Goal: Task Accomplishment & Management: Use online tool/utility

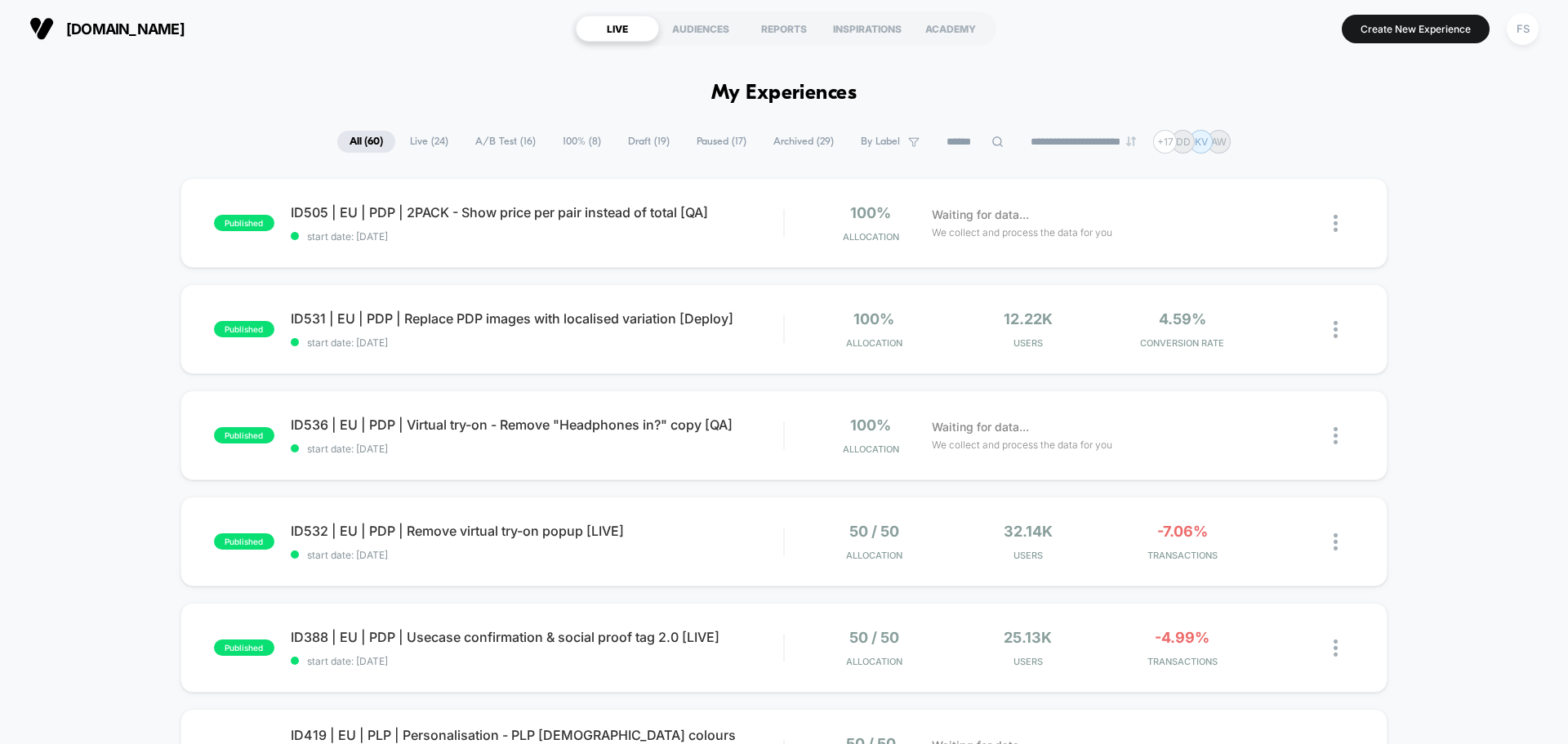
click at [1527, 21] on div "FS" at bounding box center [1523, 29] width 32 height 32
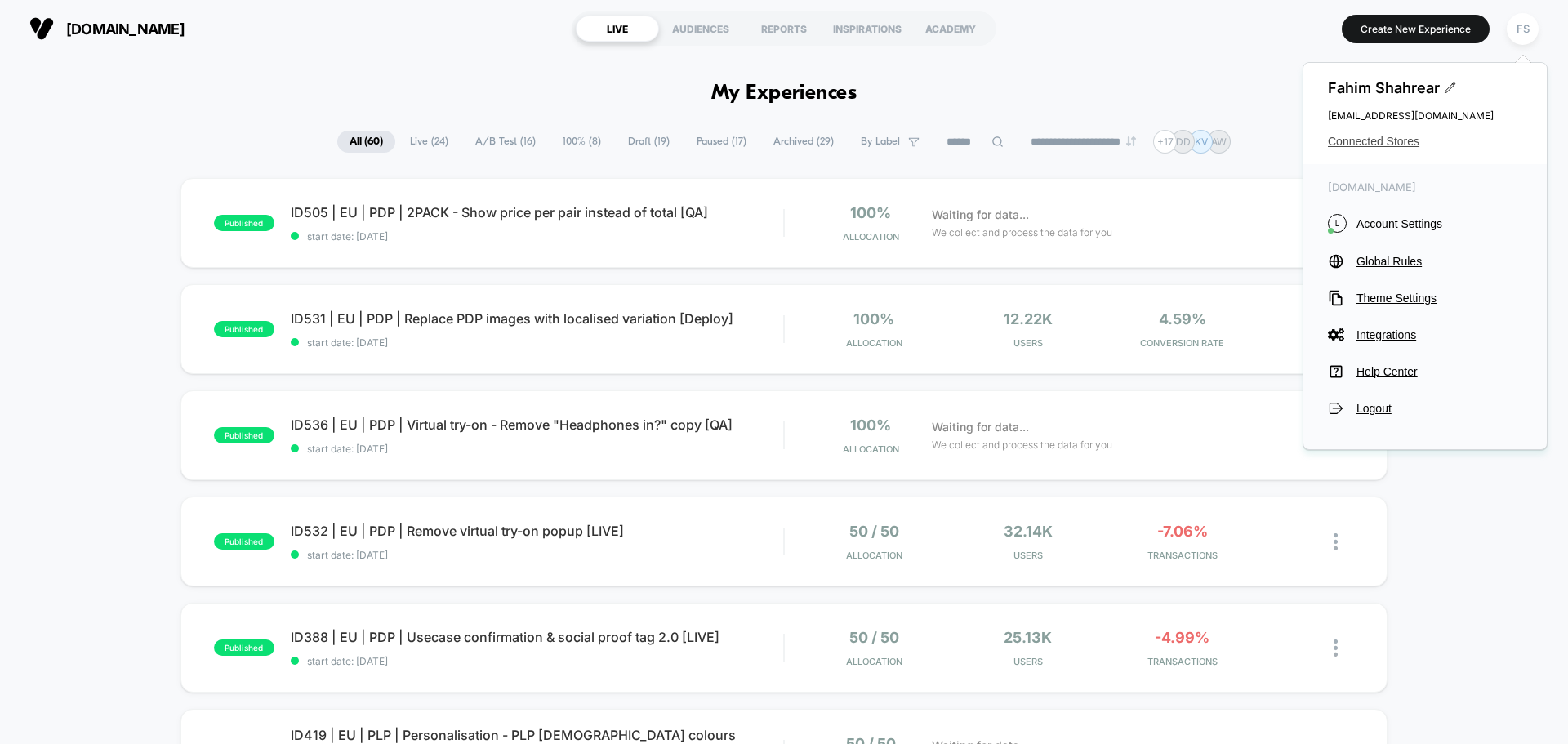
click at [1394, 138] on span "Connected Stores" at bounding box center [1425, 141] width 195 height 13
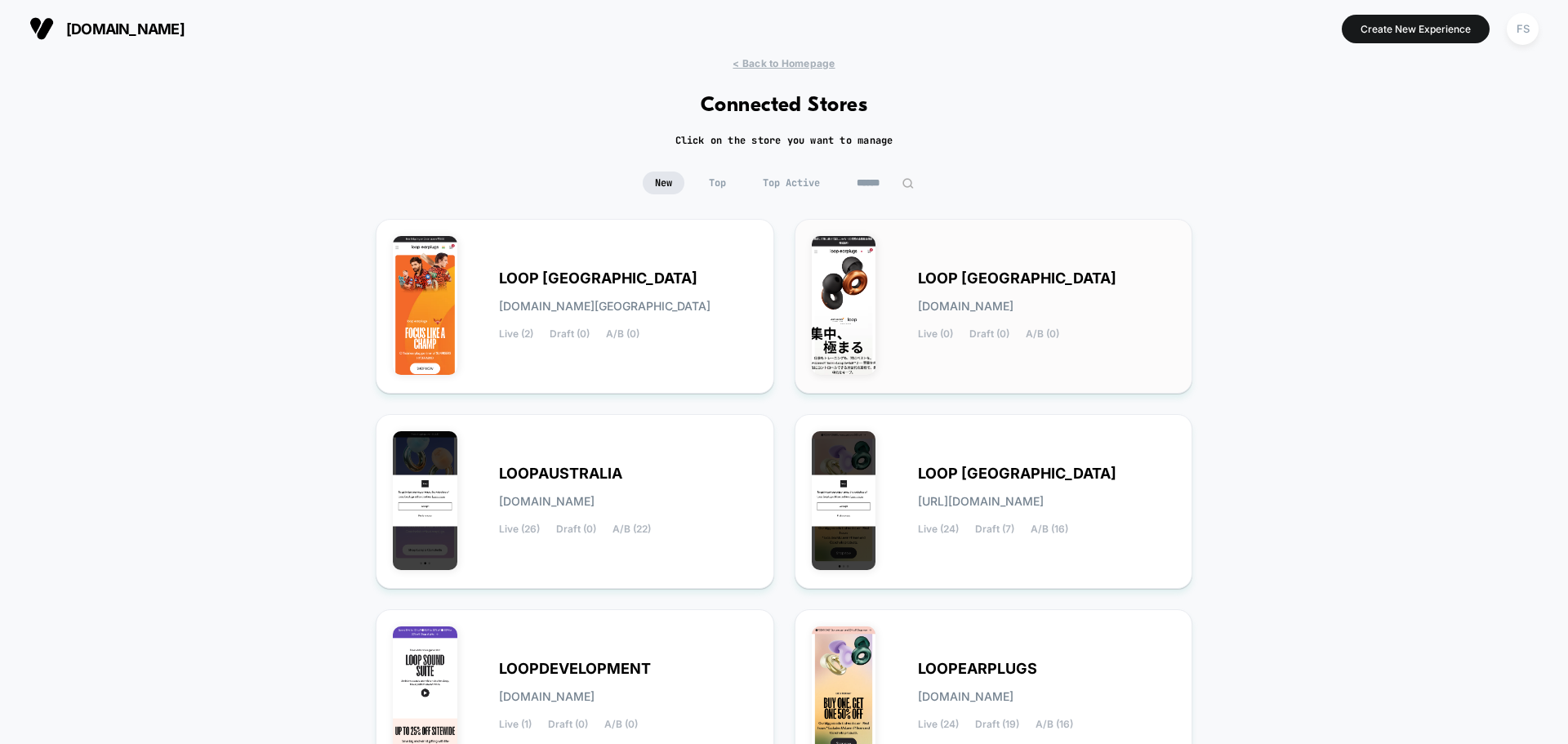
click at [1005, 263] on div "LOOP [GEOGRAPHIC_DATA] [DOMAIN_NAME] Live (0) Draft (0) A/B (0)" at bounding box center [993, 307] width 364 height 141
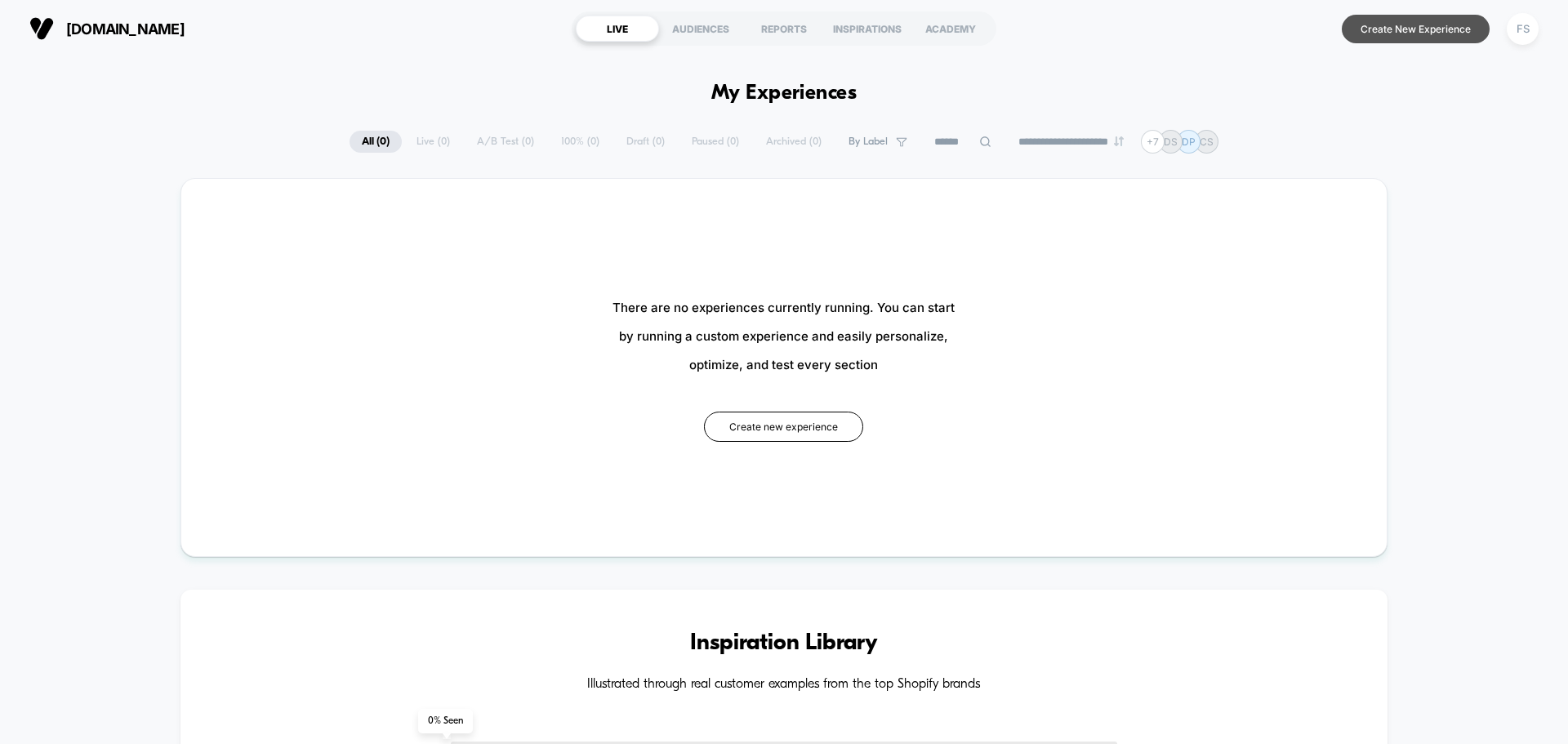
click at [1425, 17] on button "Create New Experience" at bounding box center [1415, 29] width 148 height 29
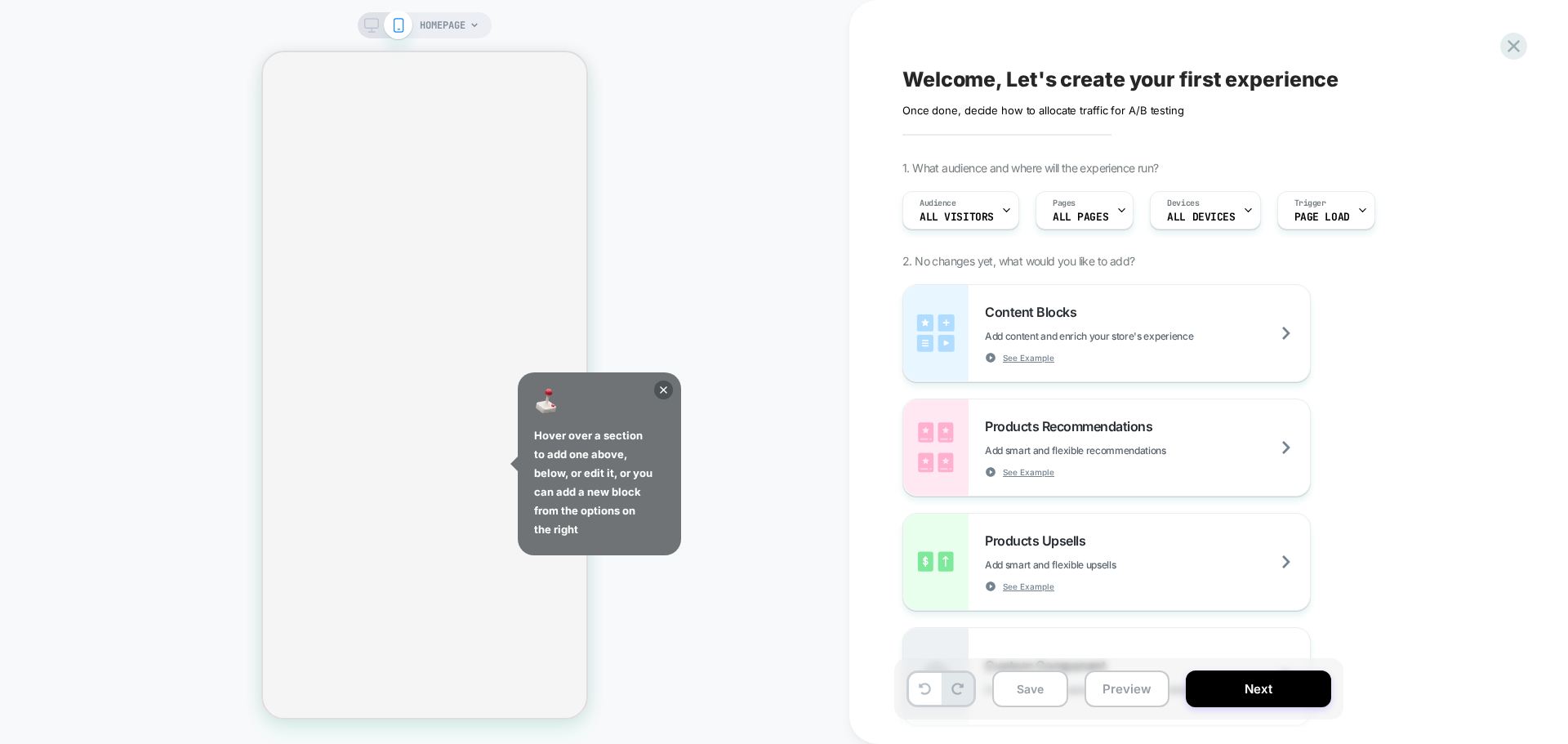
click at [1049, 77] on div "Welcome, Let's create your first experience Click to edit experience details On…" at bounding box center [1200, 91] width 596 height 52
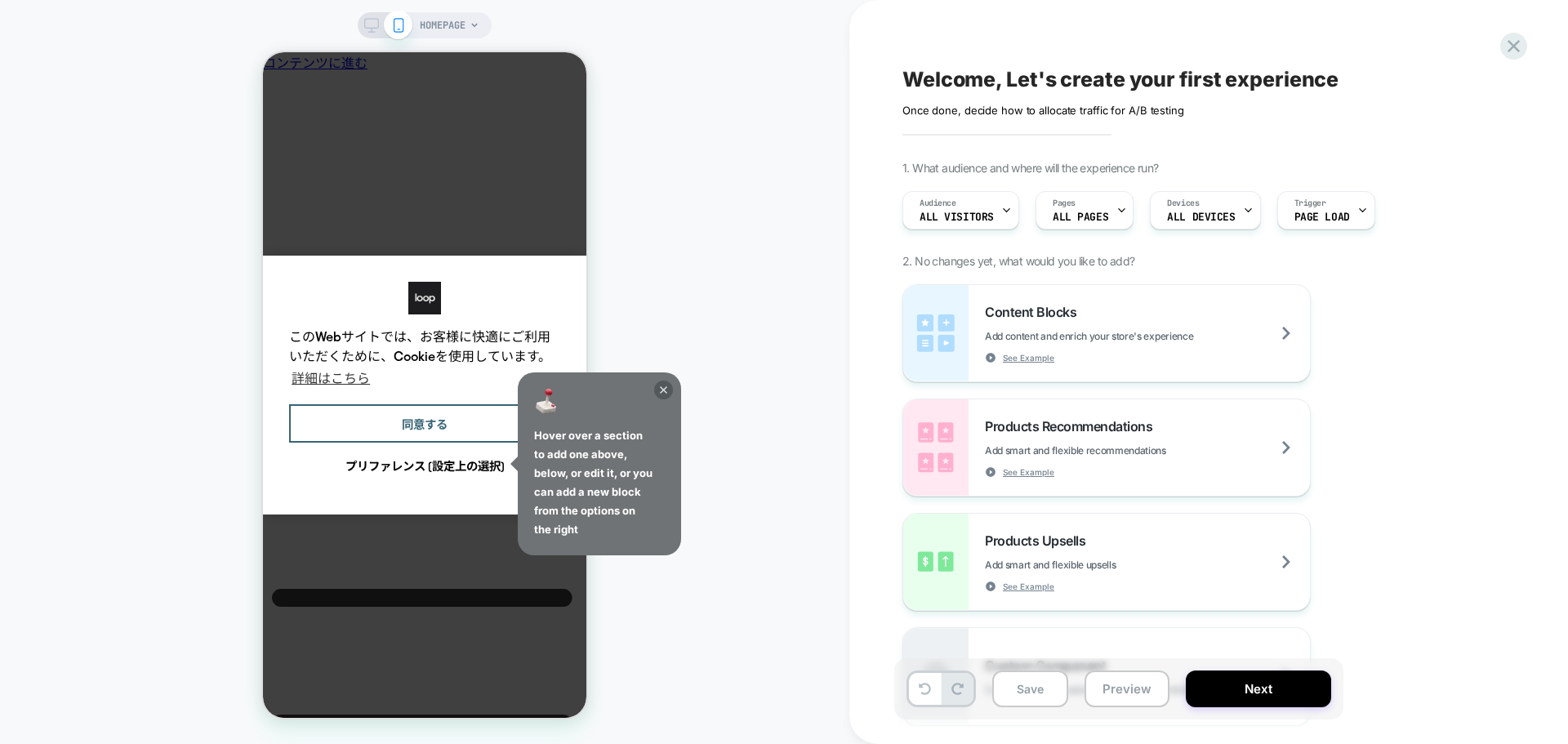
click at [663, 385] on icon at bounding box center [663, 390] width 19 height 19
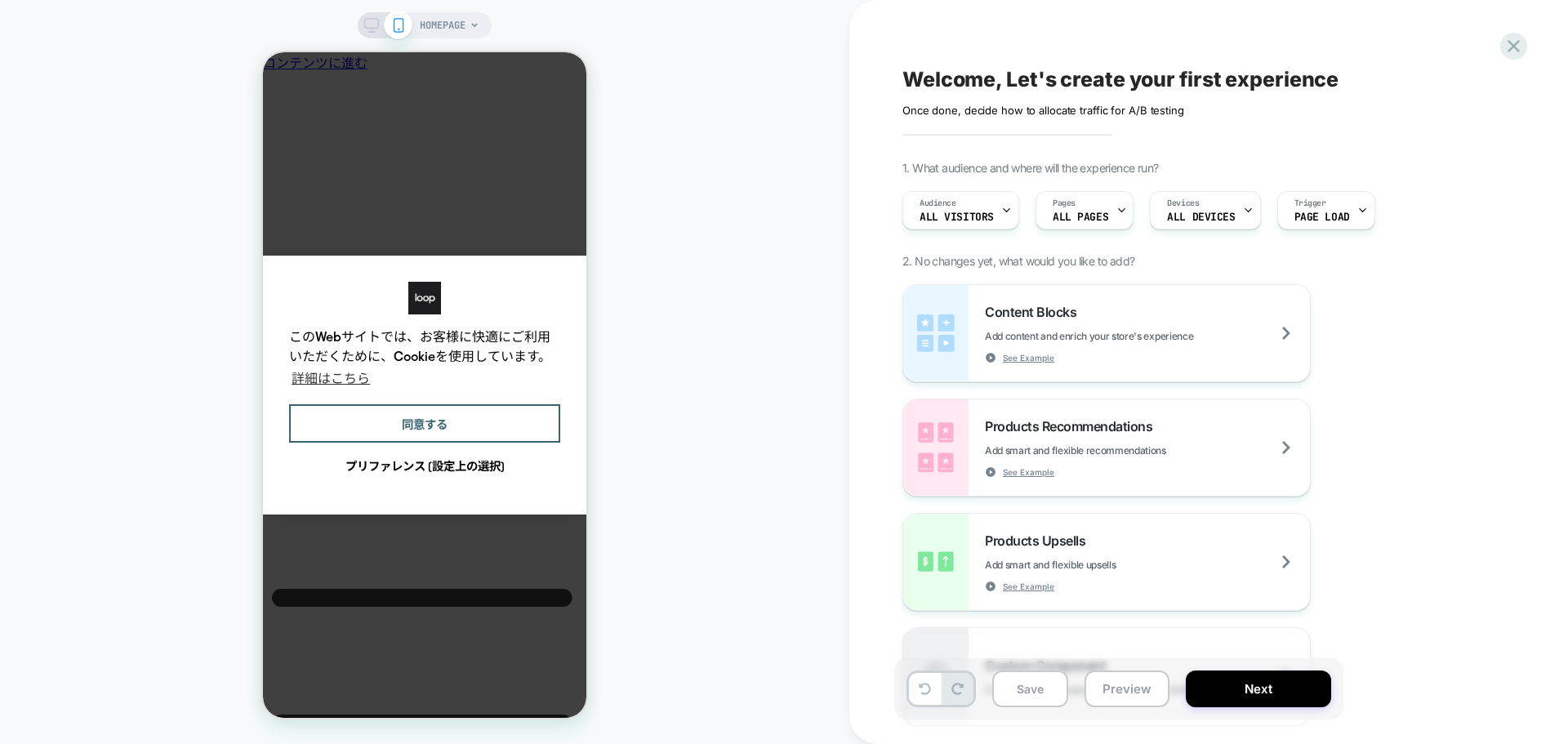
click at [1017, 74] on div "Welcome, Let's create your first experience Click to edit experience details On…" at bounding box center [1200, 91] width 596 height 52
click at [1036, 82] on div "Welcome, Let's create your first experience Click to edit experience details On…" at bounding box center [1200, 91] width 596 height 52
click at [1071, 114] on div "Click to edit experience details Once done, decide how to allocate traffic for …" at bounding box center [1081, 104] width 358 height 26
click at [1027, 132] on div "Welcome, Let's create your first experience Click to edit experience details On…" at bounding box center [1200, 371] width 612 height 711
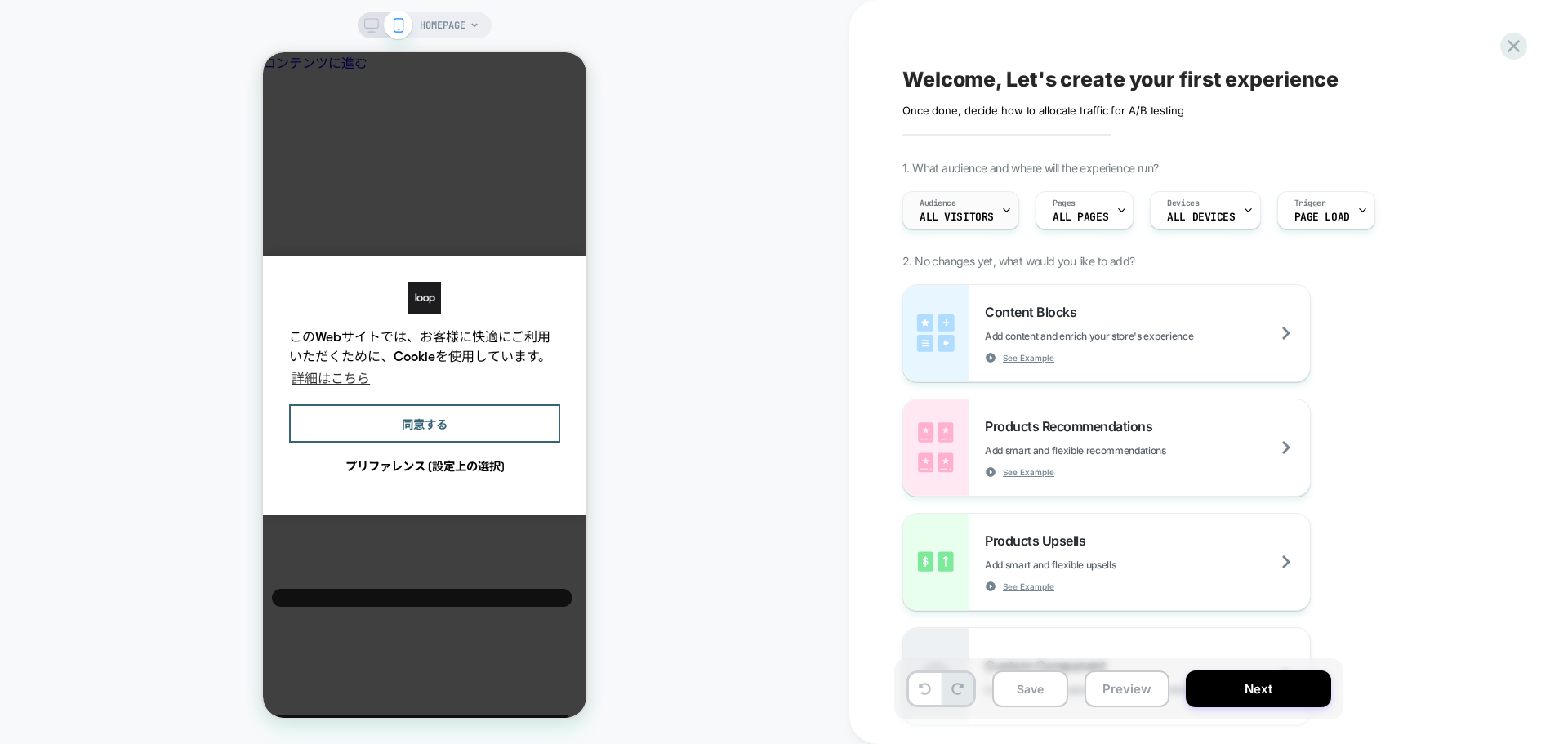
click at [979, 207] on div "Audience All Visitors" at bounding box center [957, 209] width 107 height 37
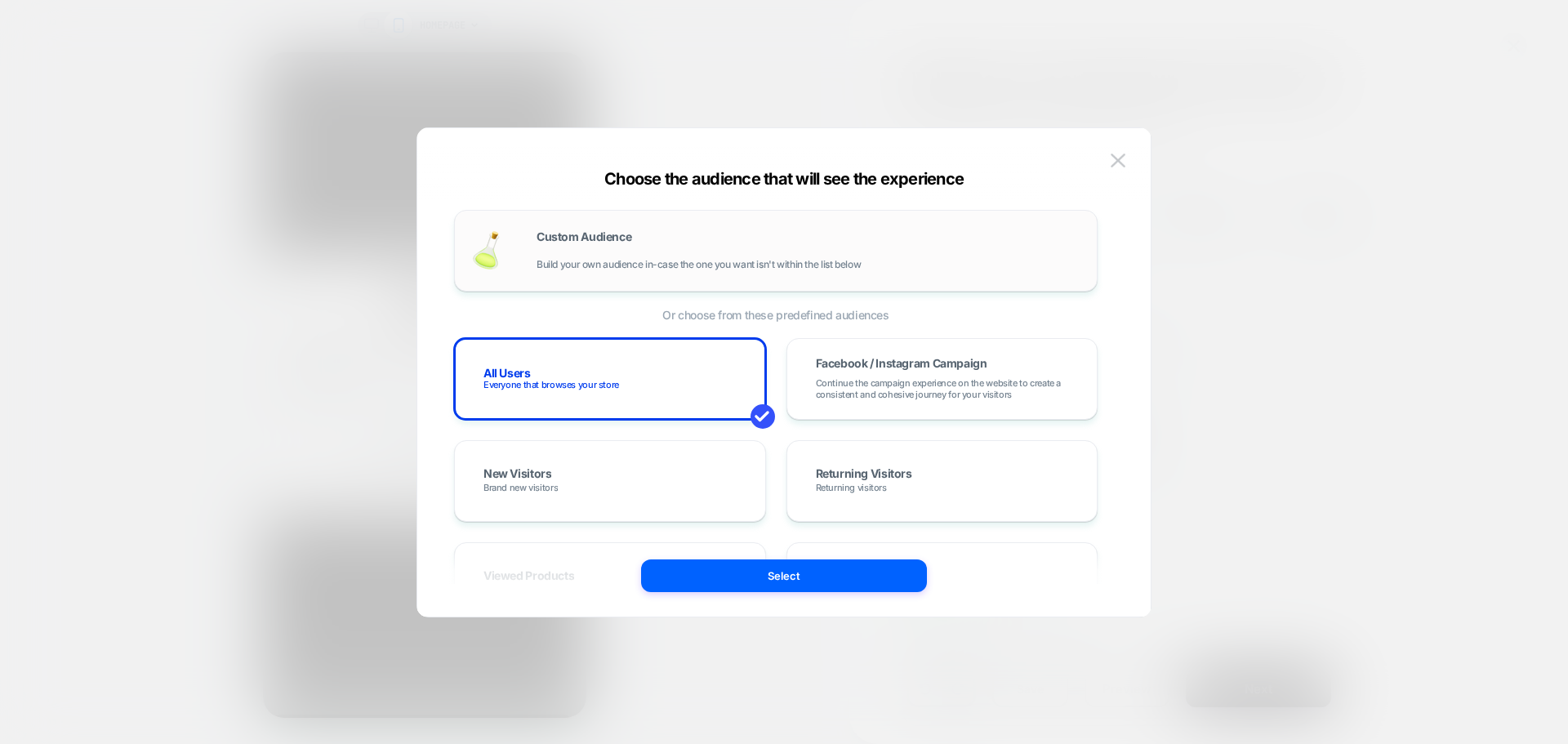
click at [604, 264] on span "Build your own audience in-case the one you want isn't within the list below" at bounding box center [699, 265] width 325 height 12
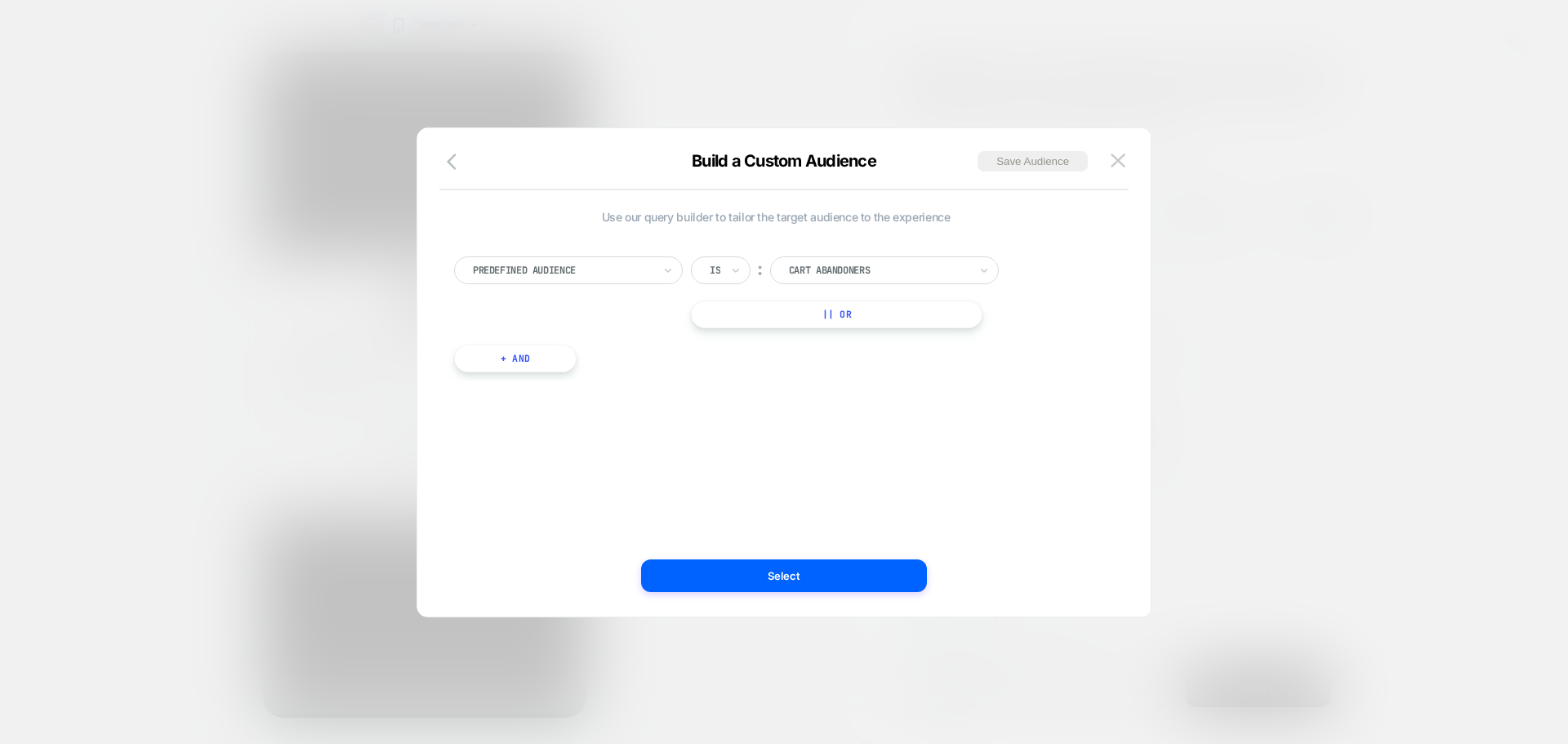
click at [584, 289] on div "Predefined Audience Is ︰ Cart Abandoners || Or" at bounding box center [776, 292] width 644 height 71
click at [594, 266] on div at bounding box center [563, 270] width 180 height 15
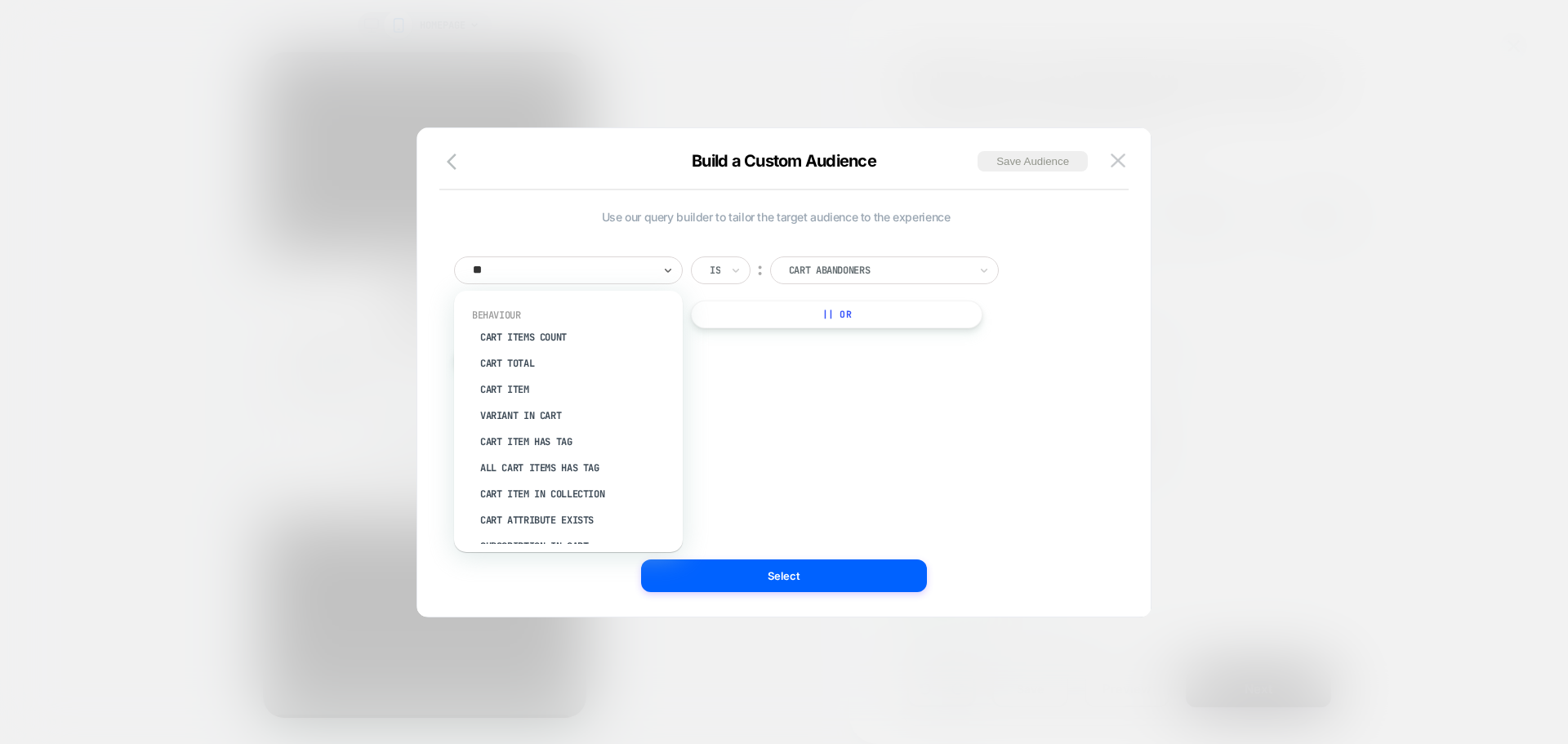
type input "***"
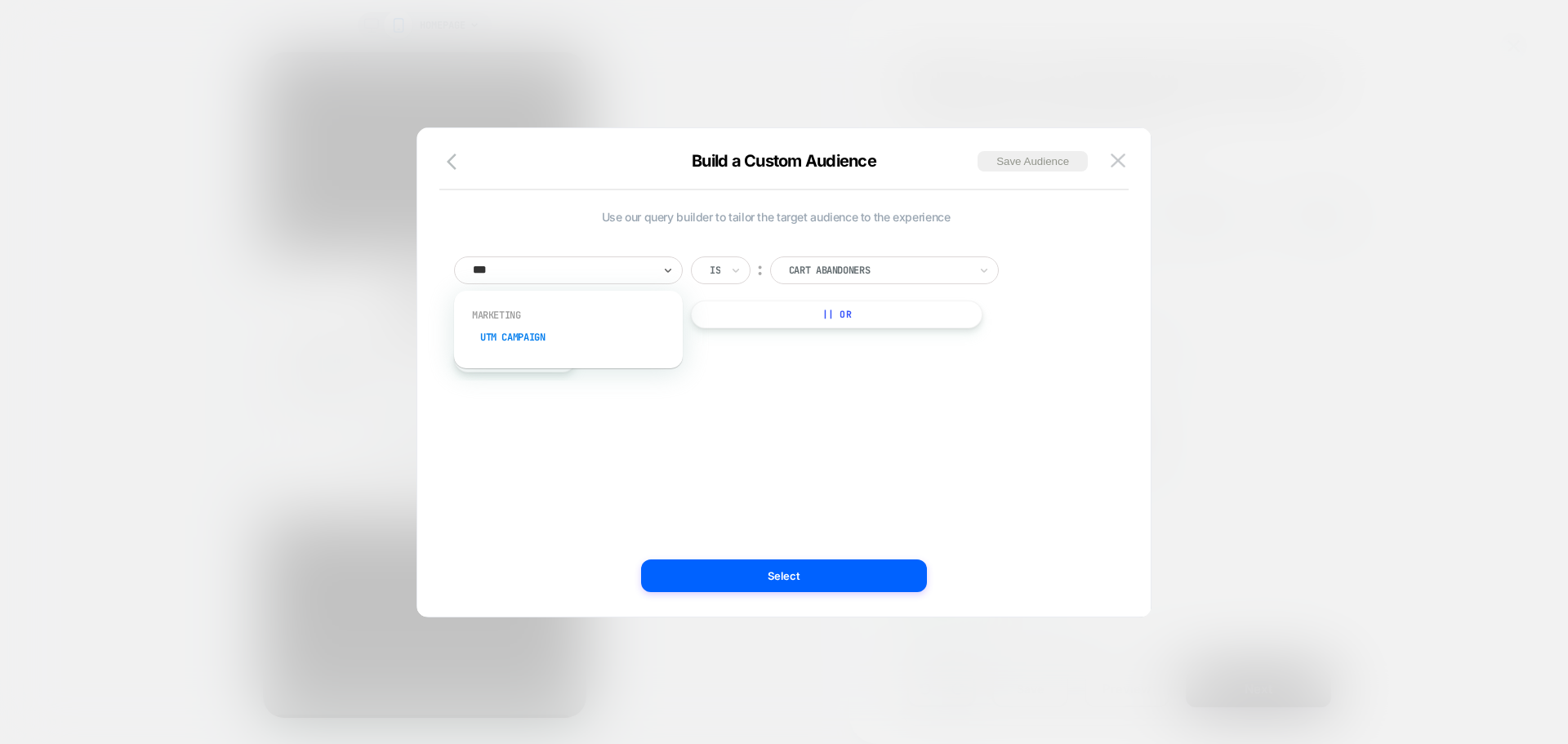
click at [587, 329] on div "UTM Campaign" at bounding box center [577, 337] width 212 height 26
click at [801, 268] on input at bounding box center [872, 270] width 204 height 28
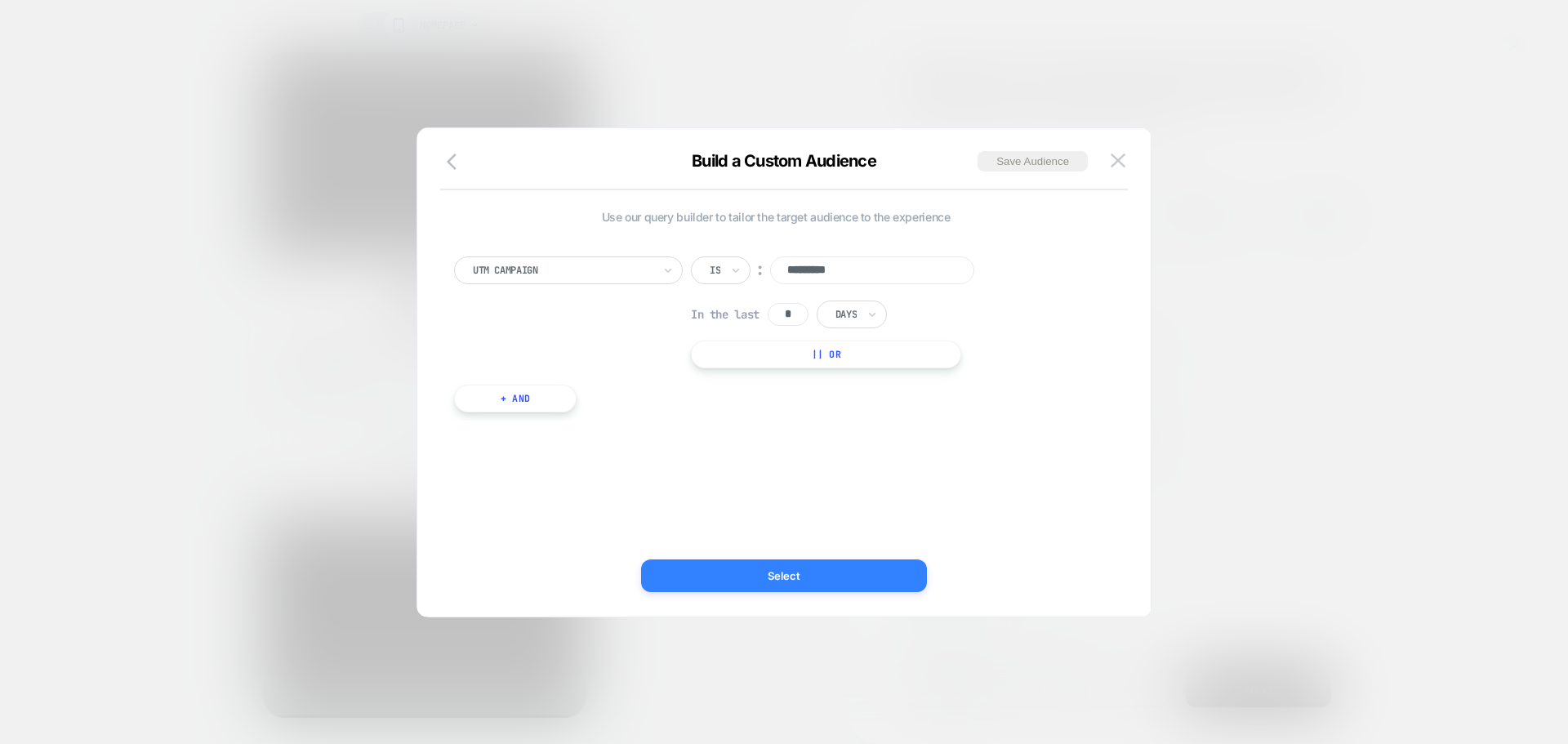
type input "*********"
click at [840, 570] on button "Select" at bounding box center [784, 575] width 286 height 33
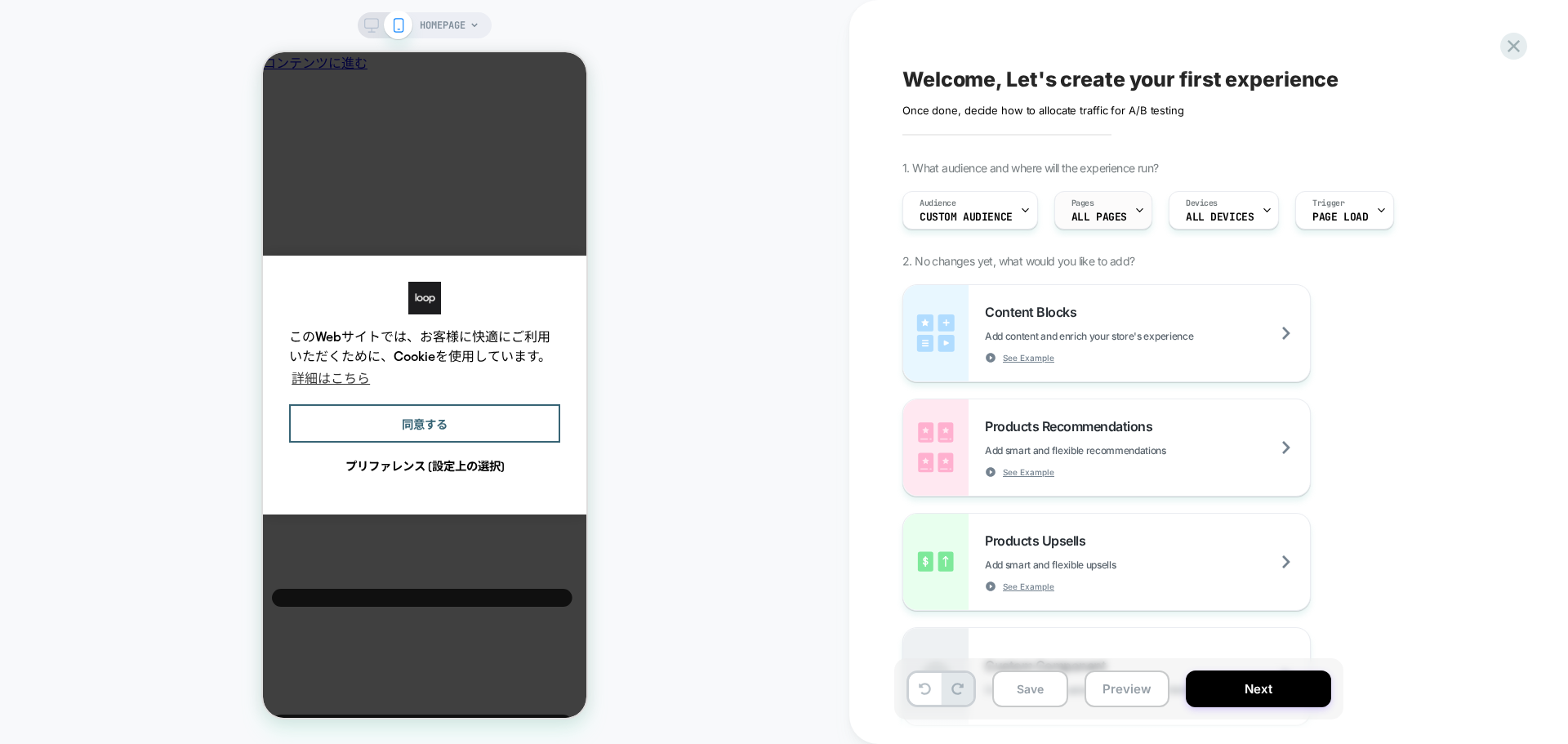
click at [1116, 213] on span "ALL PAGES" at bounding box center [1100, 217] width 56 height 12
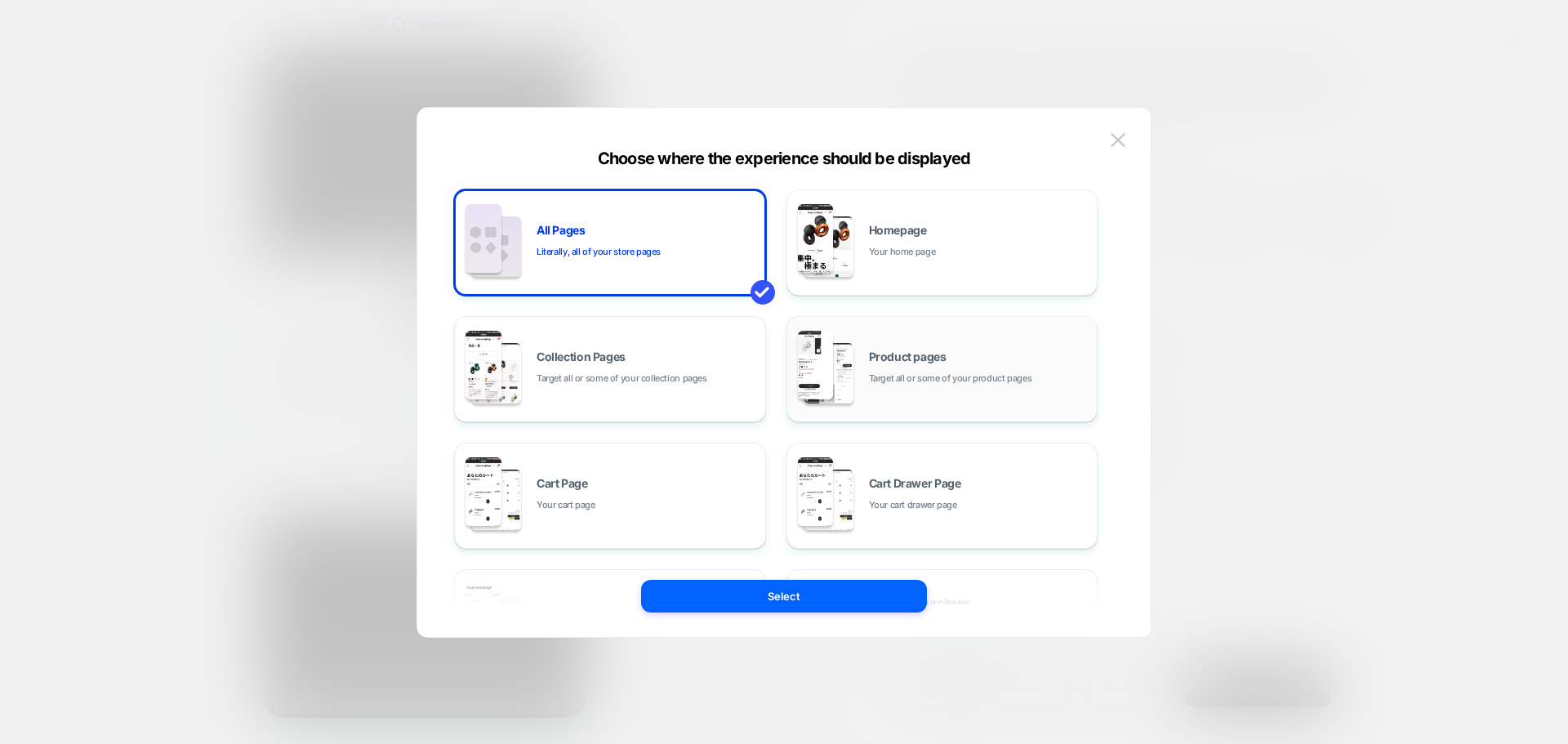
click at [933, 403] on div "Product pages Target all or some of your product pages" at bounding box center [943, 369] width 294 height 90
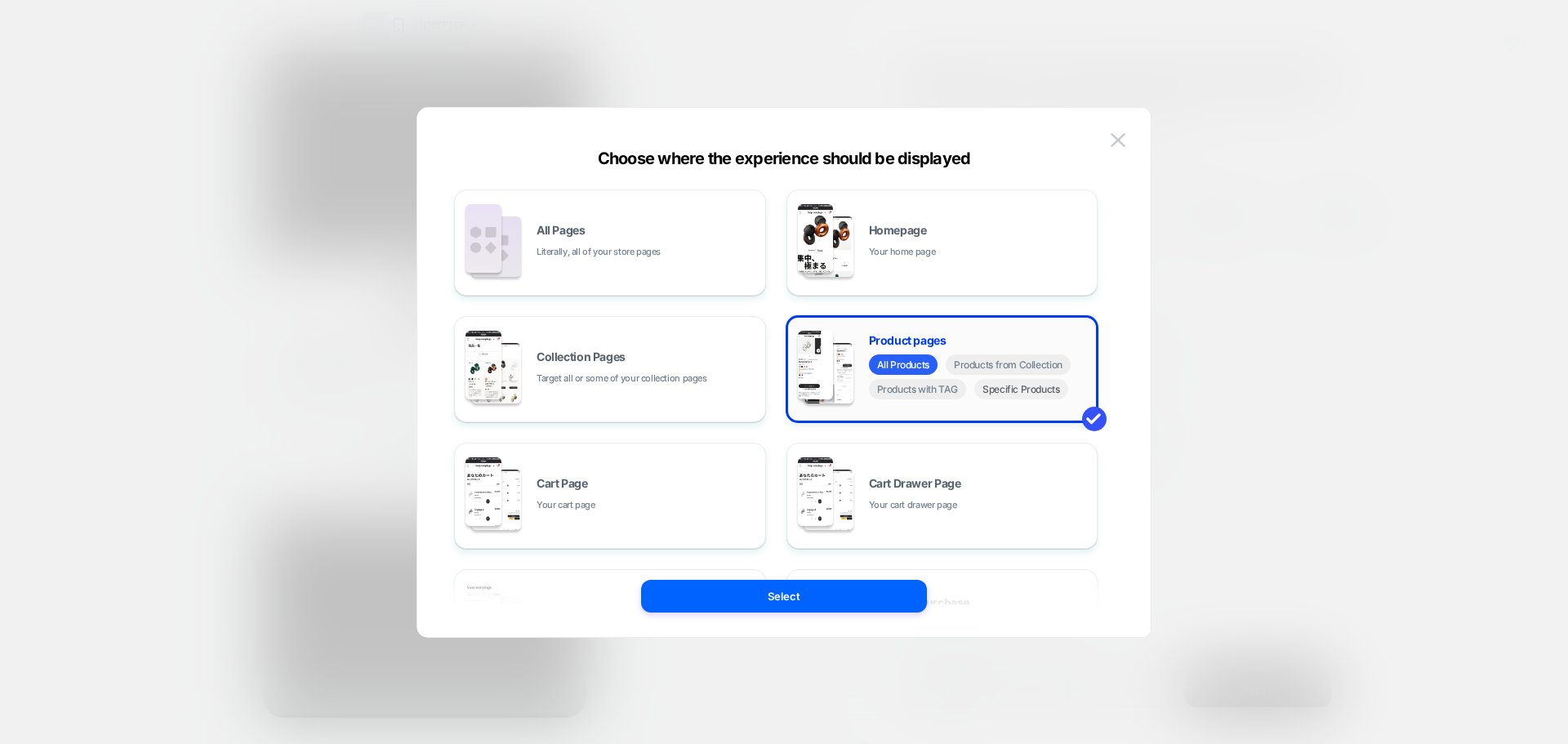
click at [1028, 395] on span "Specific Products" at bounding box center [1021, 389] width 94 height 21
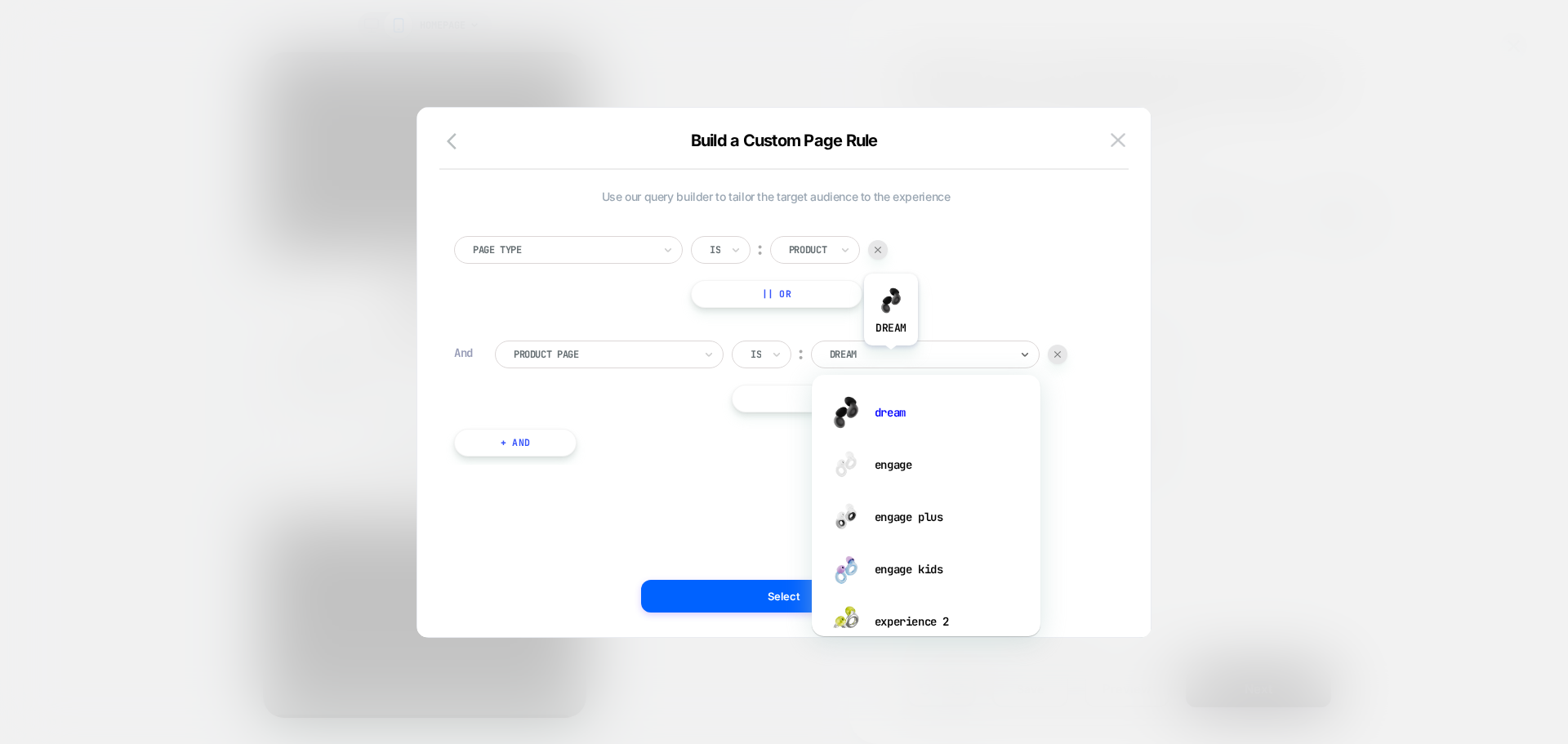
click at [891, 358] on div at bounding box center [919, 354] width 180 height 15
click at [1074, 433] on div "Page Type Is ︰ Product || Or And Product Page Is ︰ option engage focused, 2 of …" at bounding box center [775, 337] width 660 height 253
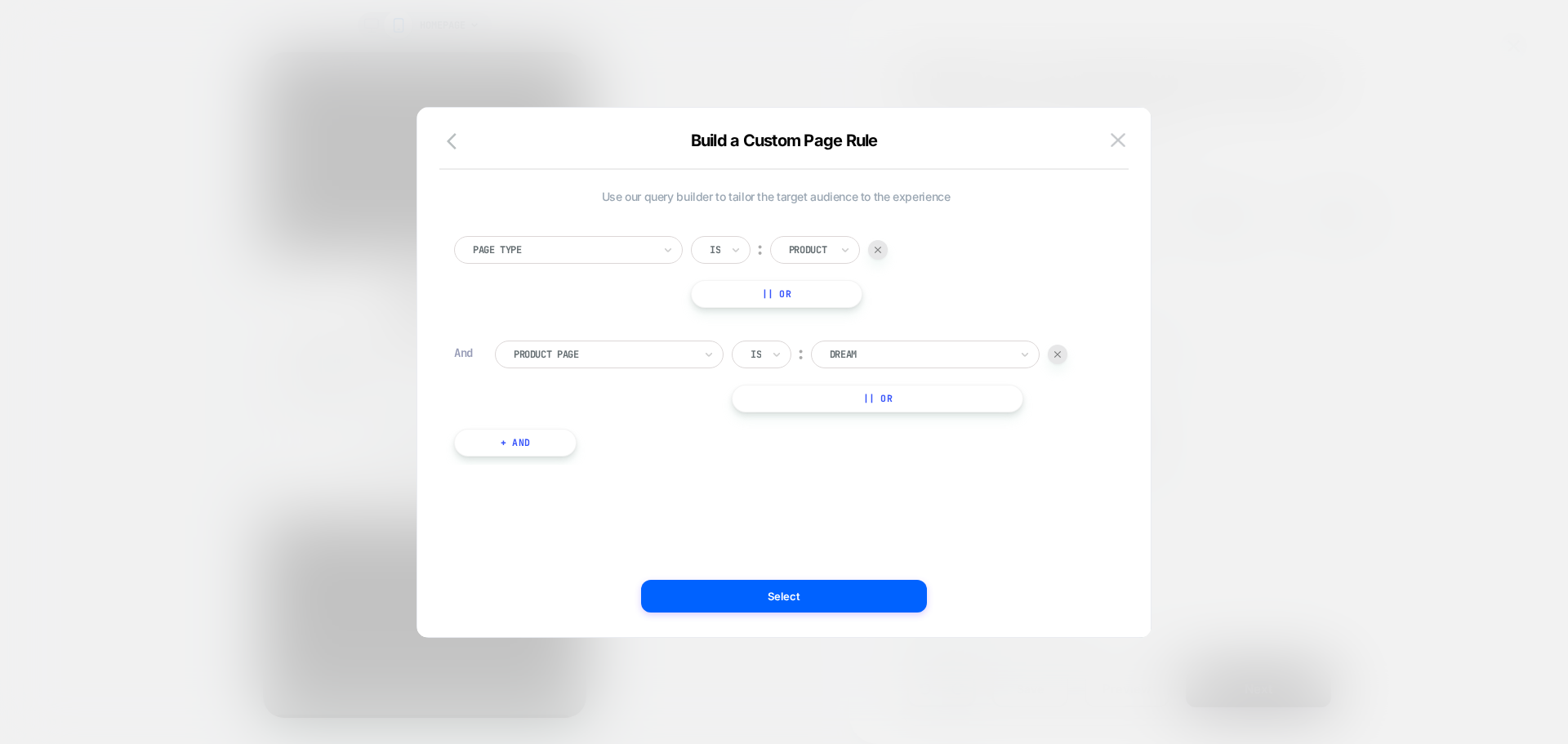
click at [850, 393] on button "|| Or" at bounding box center [877, 399] width 292 height 28
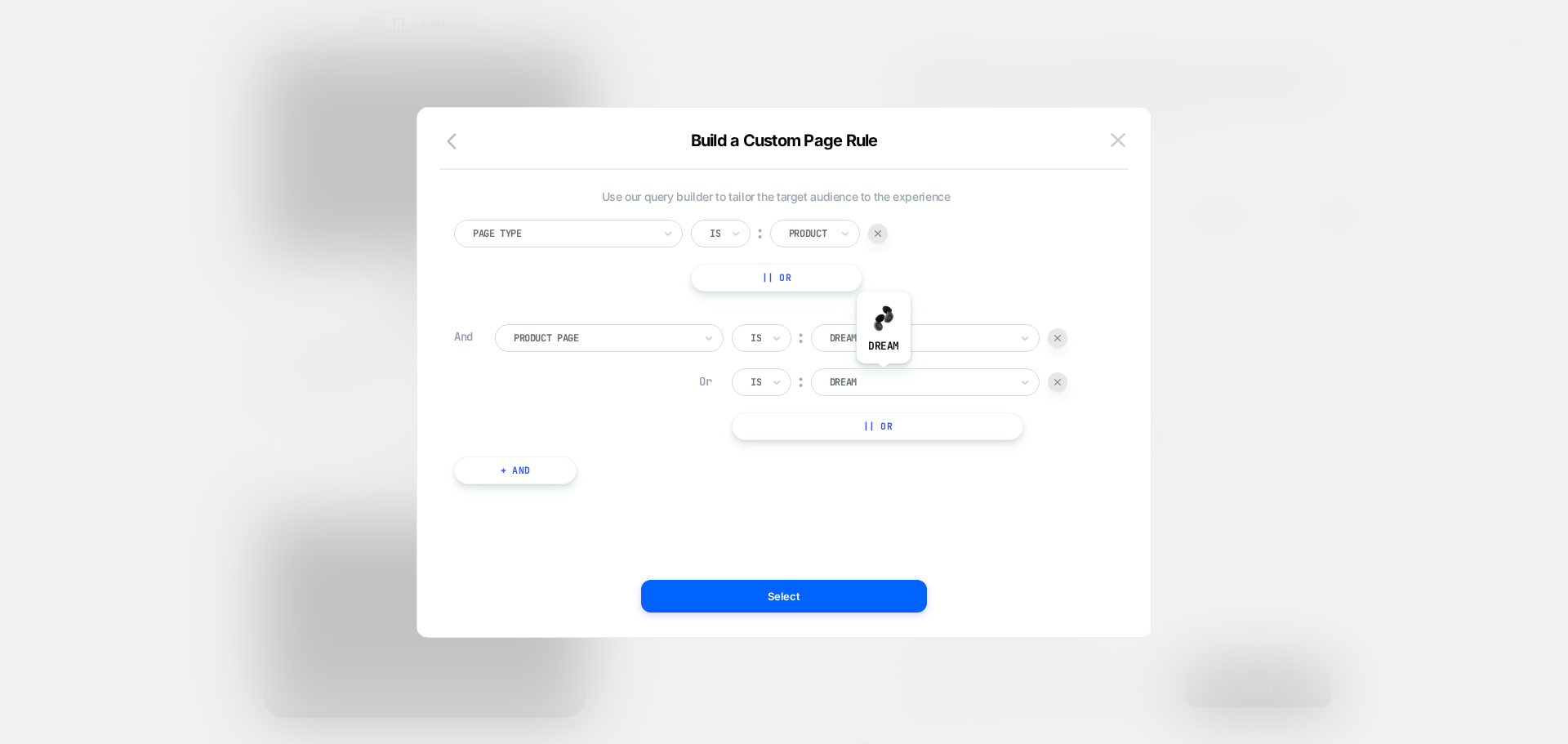
click at [884, 376] on div at bounding box center [919, 382] width 180 height 15
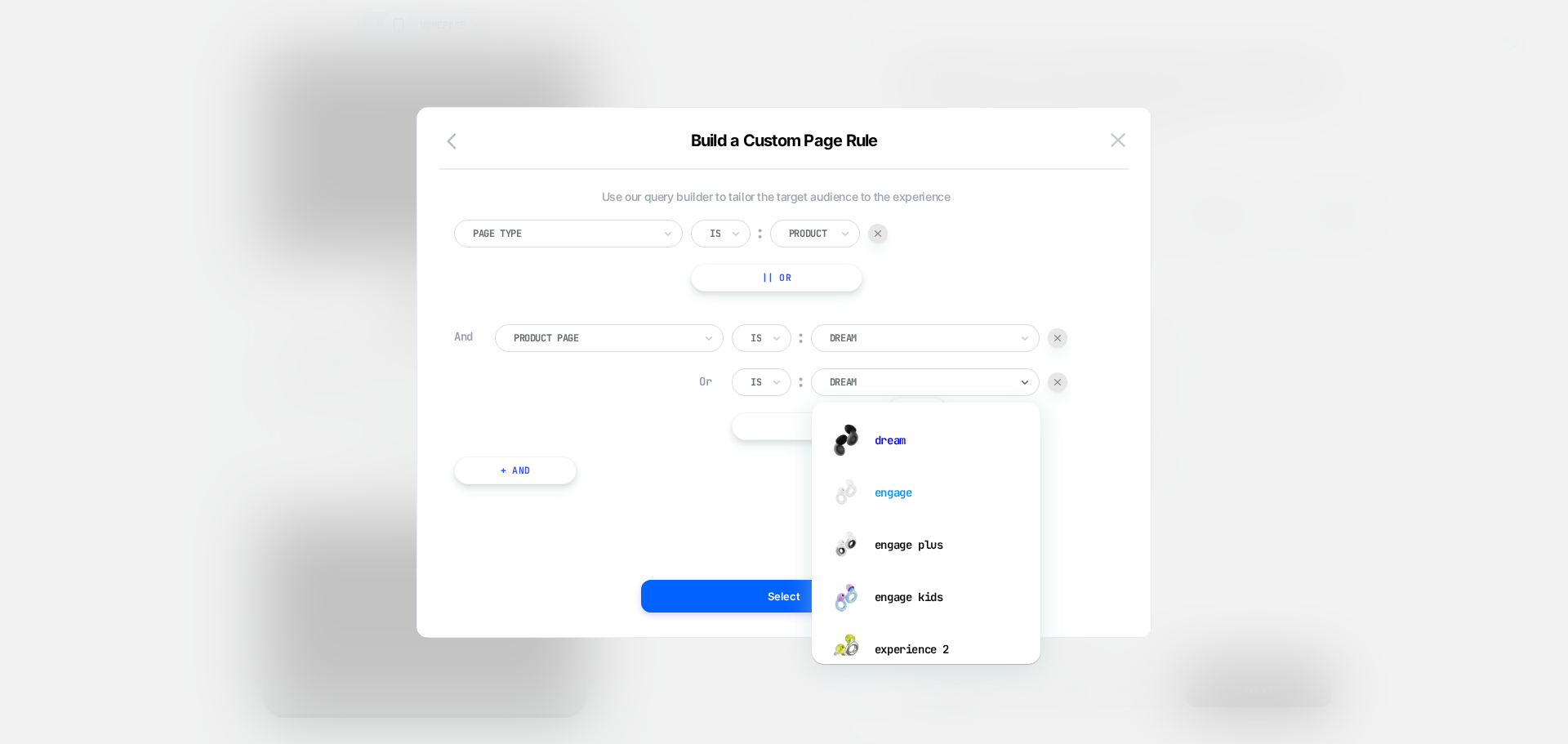
click at [916, 486] on div "engage" at bounding box center [926, 492] width 212 height 53
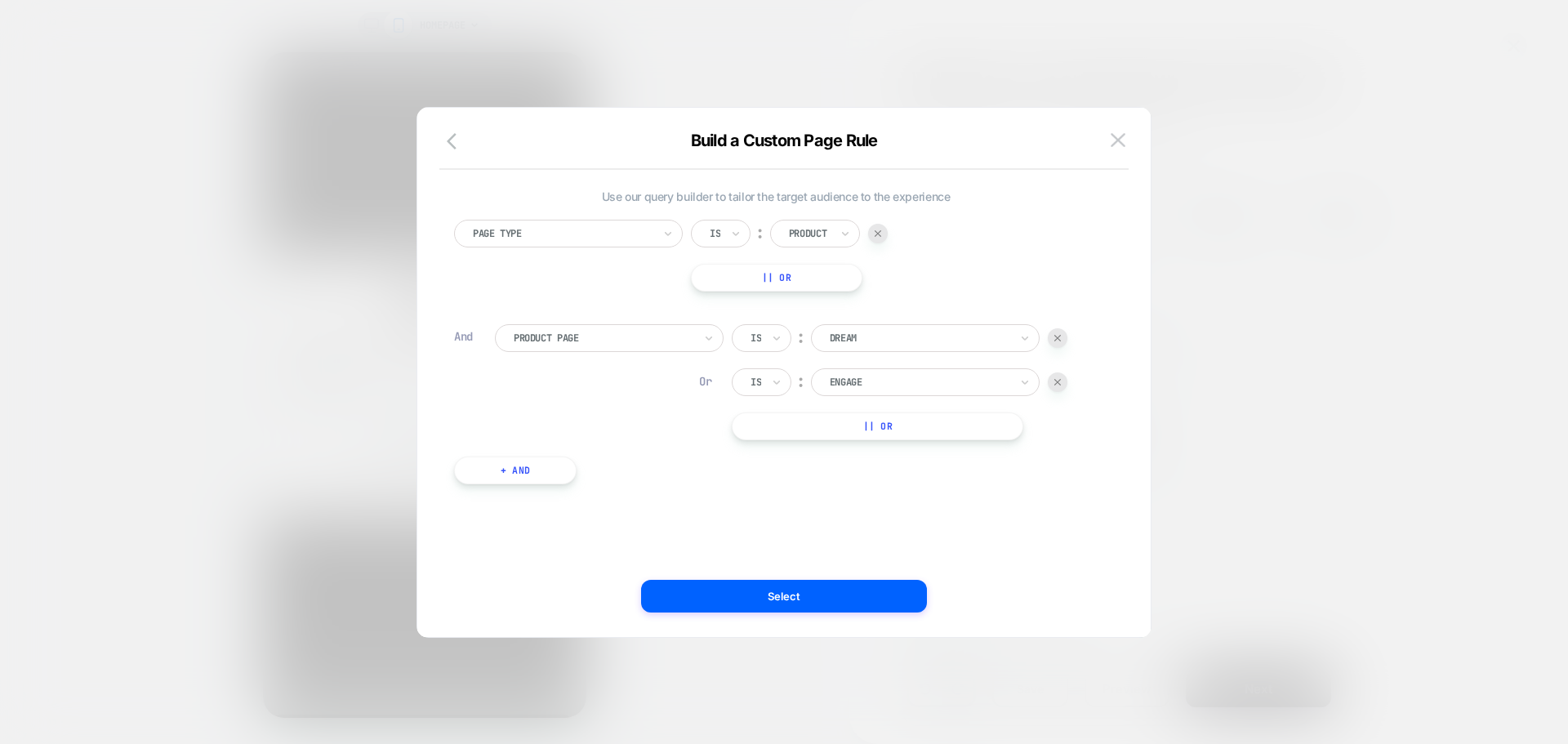
click at [900, 423] on button "|| Or" at bounding box center [877, 427] width 292 height 28
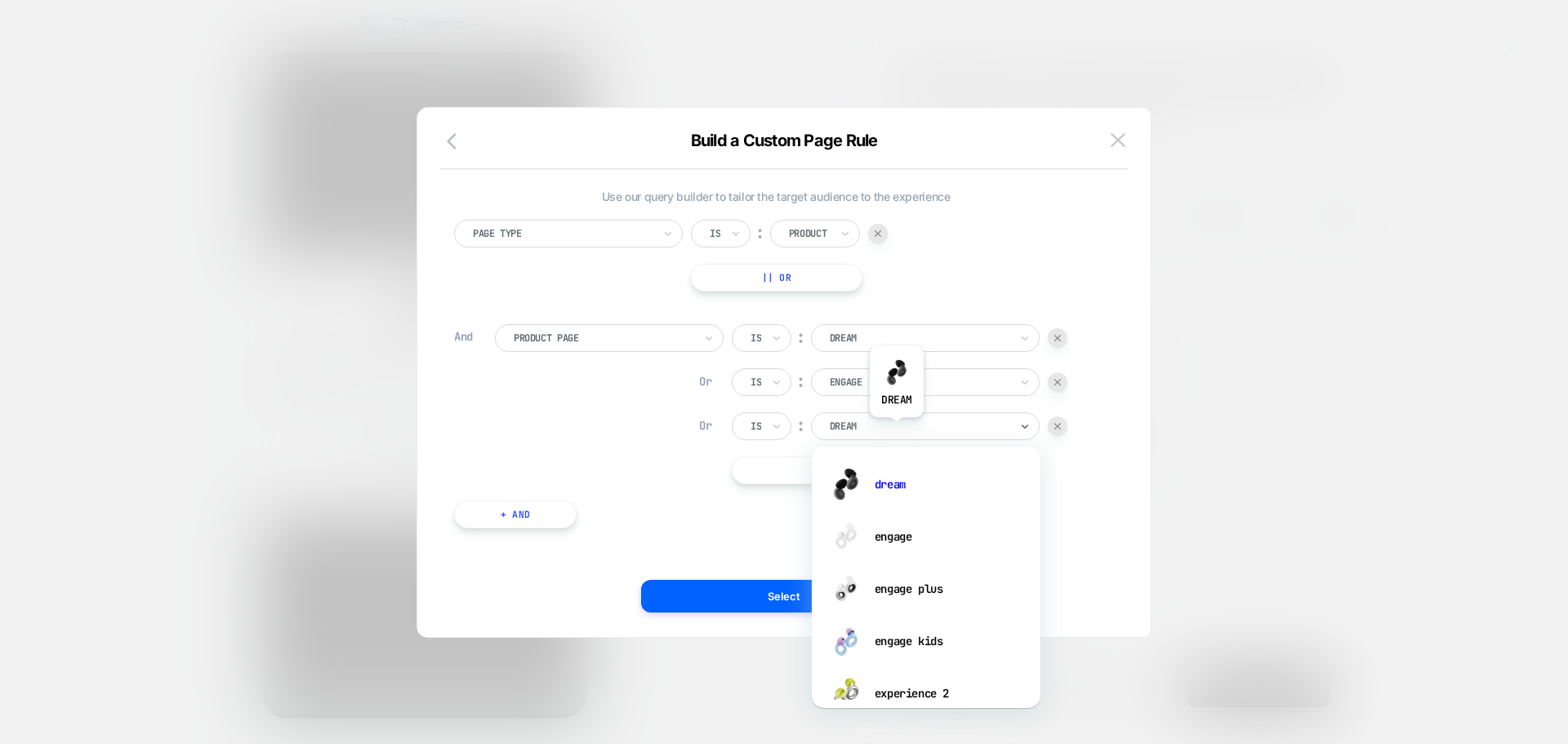
click at [897, 430] on div at bounding box center [919, 426] width 180 height 15
click at [916, 585] on div "engage plus" at bounding box center [926, 588] width 212 height 53
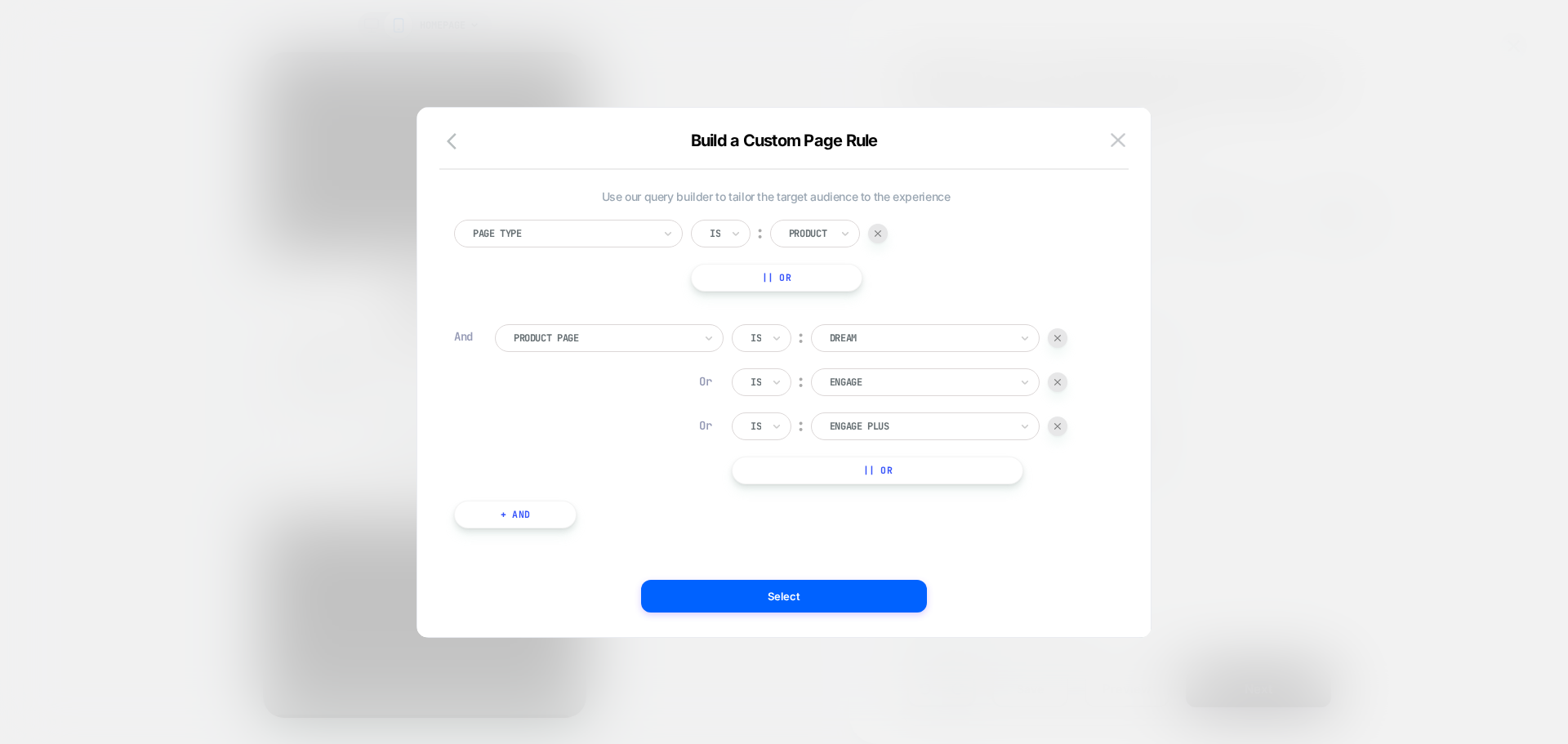
scroll to position [6, 0]
click at [912, 477] on button "|| Or" at bounding box center [877, 464] width 292 height 28
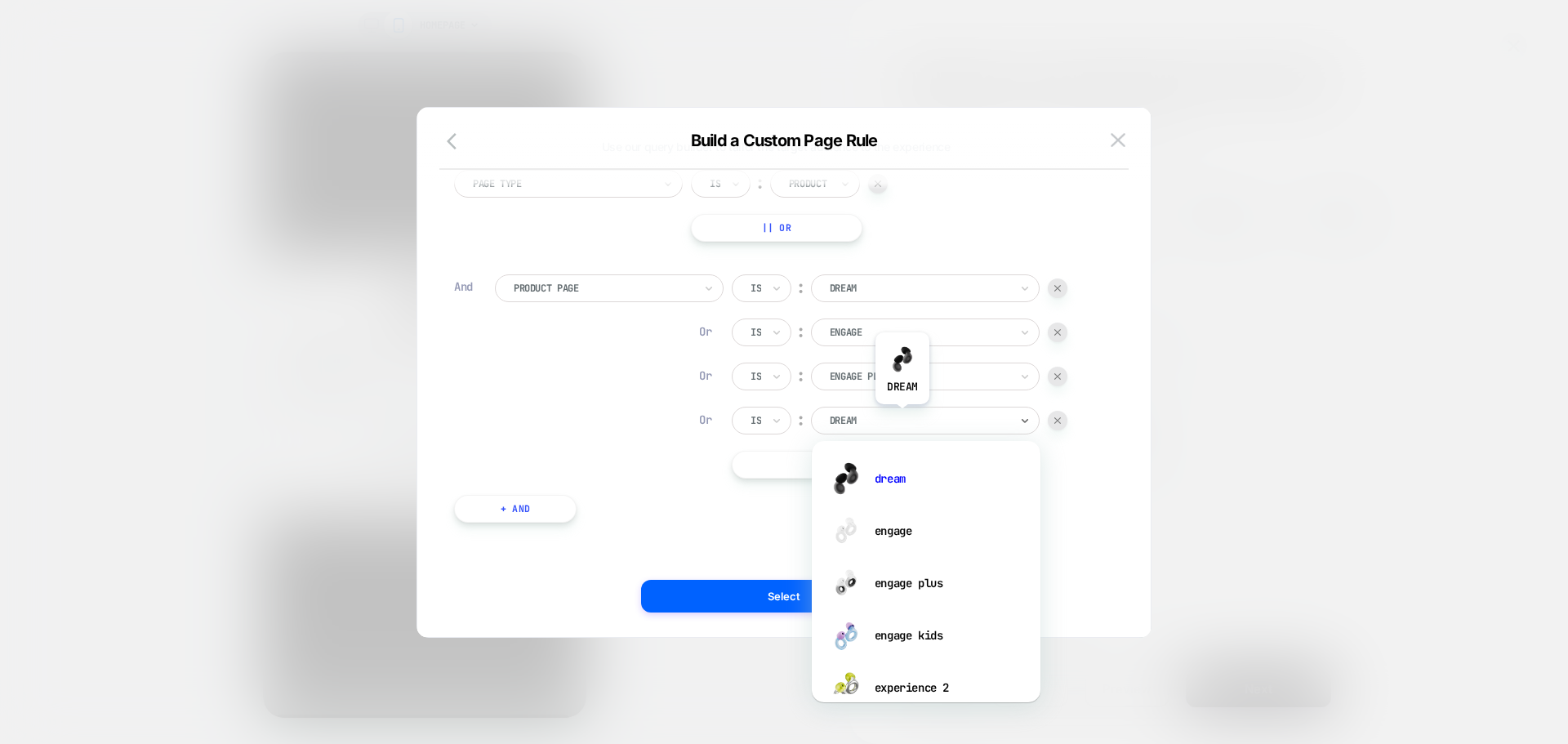
click at [902, 417] on div at bounding box center [919, 420] width 180 height 15
click at [922, 635] on div "engage kids" at bounding box center [926, 635] width 212 height 53
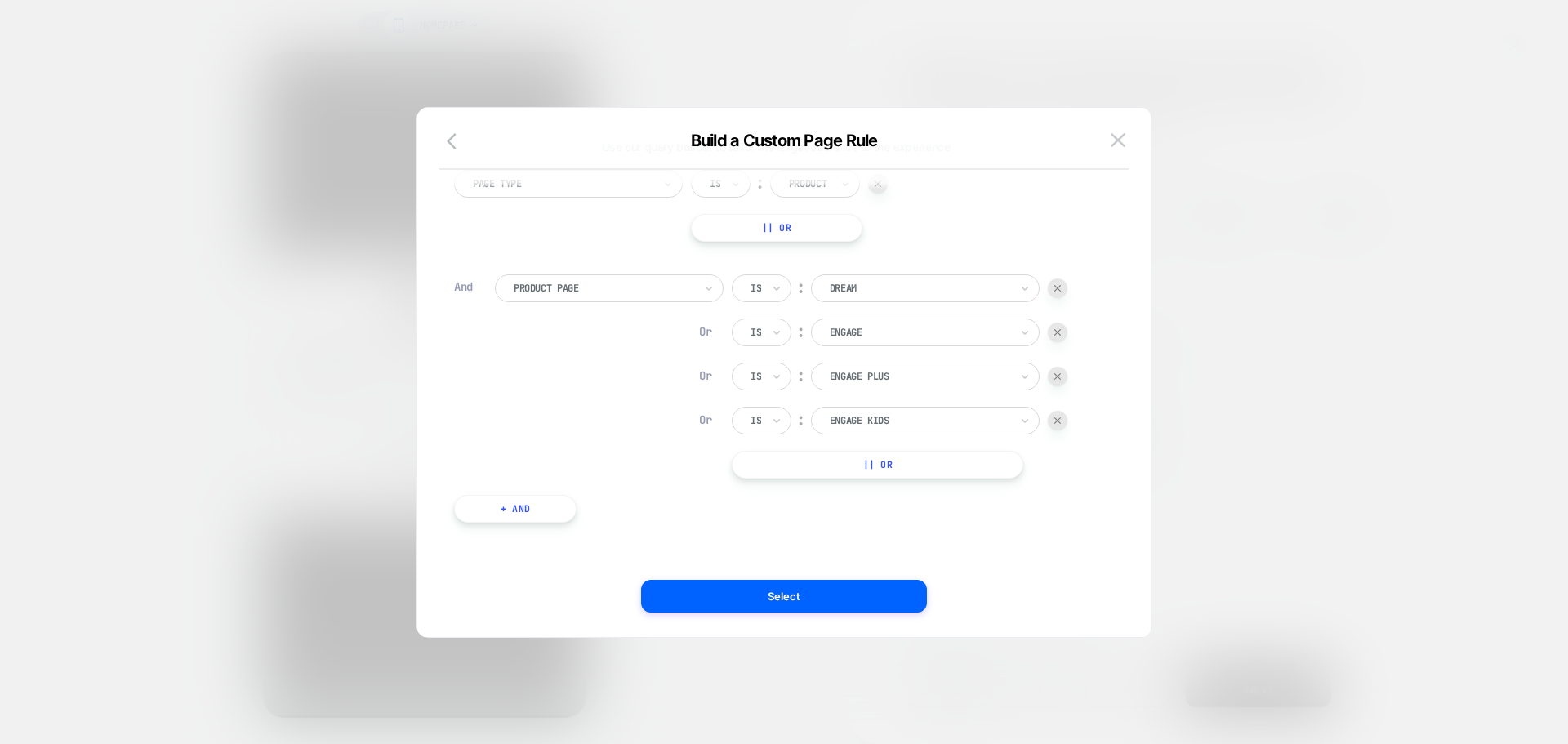
click at [944, 463] on button "|| Or" at bounding box center [877, 464] width 292 height 28
click at [867, 330] on div at bounding box center [919, 332] width 180 height 15
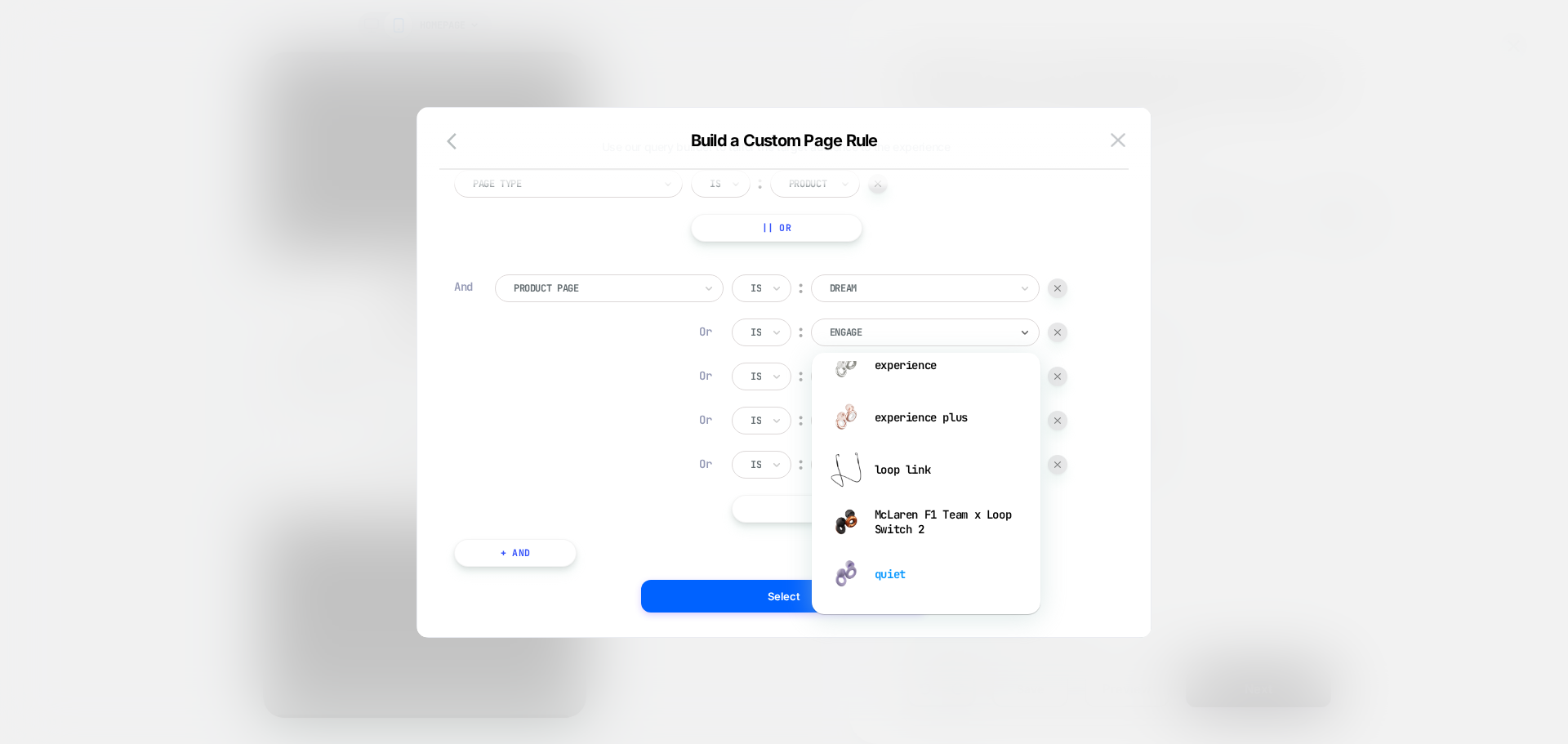
scroll to position [389, 0]
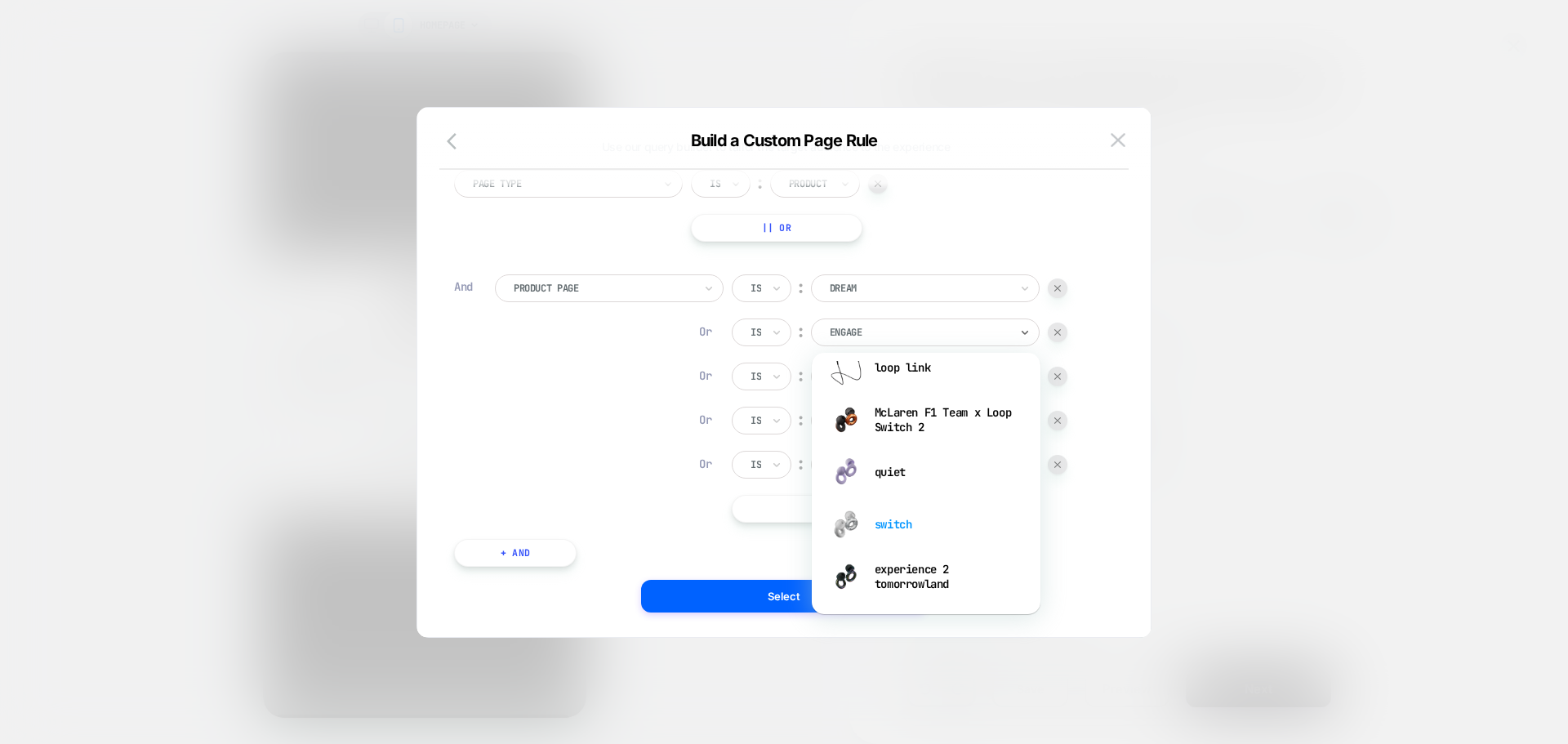
click at [900, 522] on div "switch" at bounding box center [926, 524] width 212 height 53
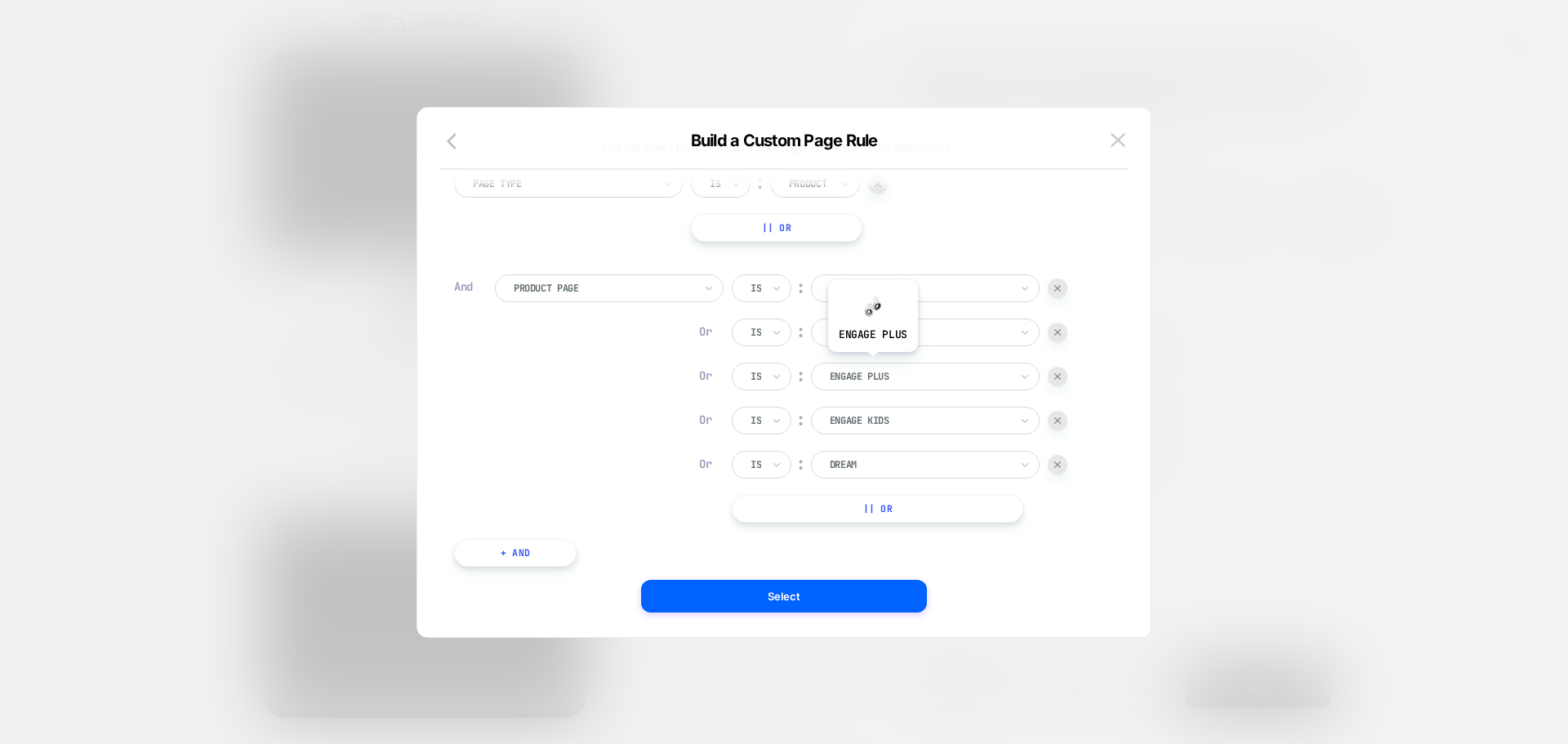
click at [871, 361] on div "Is ︰ dream DREAM Or Is ︰ switch SWITCH Or Is ︰ engage plus ENGAGE PLUS Or Is ︰ …" at bounding box center [899, 399] width 335 height 248
click at [867, 376] on div at bounding box center [919, 376] width 180 height 15
click at [895, 306] on div "Is ︰ dream DREAM Or Is ︰ switch SWITCH Or Is ︰ engage plus ENGAGE PLUS Or Is ︰ …" at bounding box center [899, 399] width 335 height 248
click at [902, 295] on div at bounding box center [919, 288] width 180 height 15
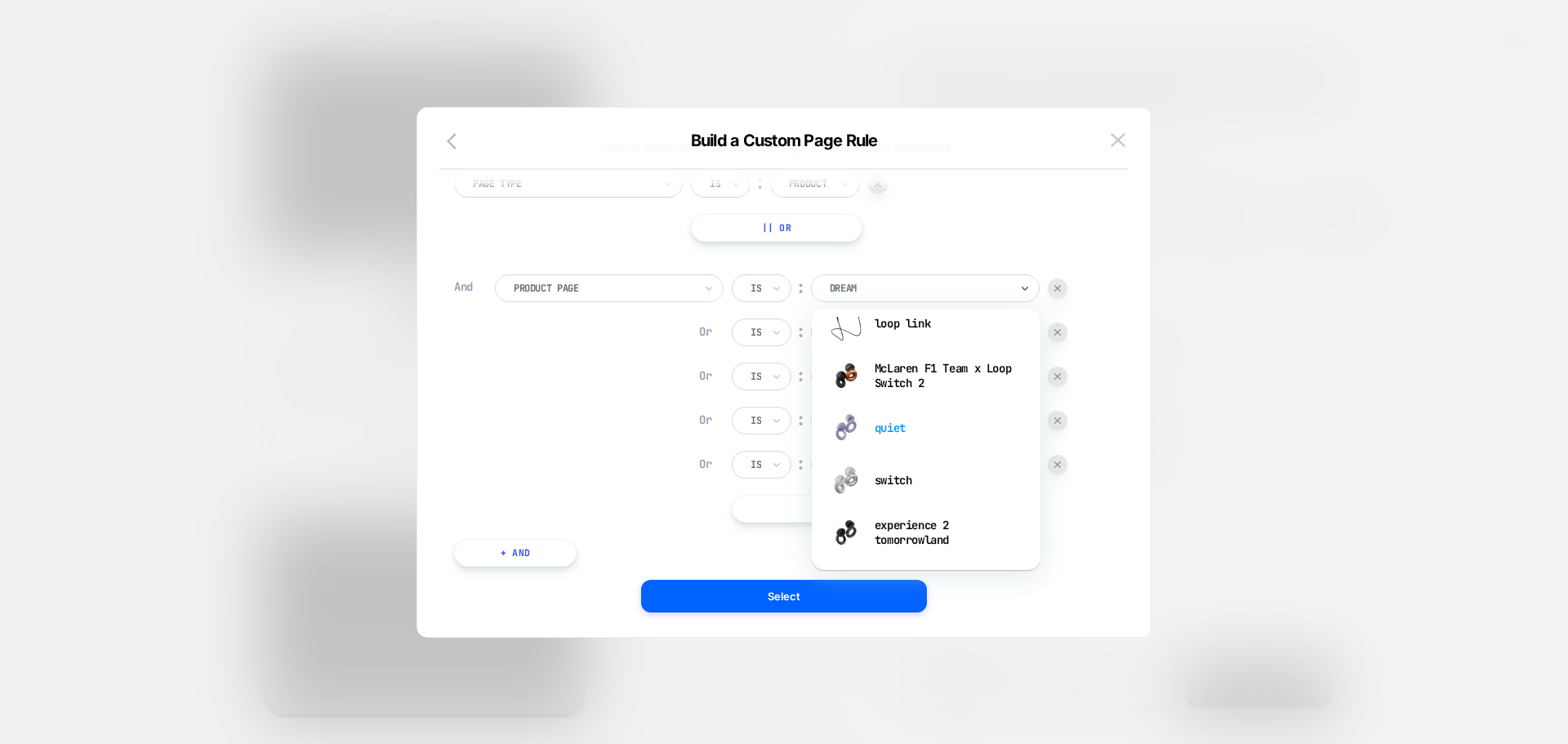
click at [910, 426] on div "quiet" at bounding box center [926, 428] width 212 height 53
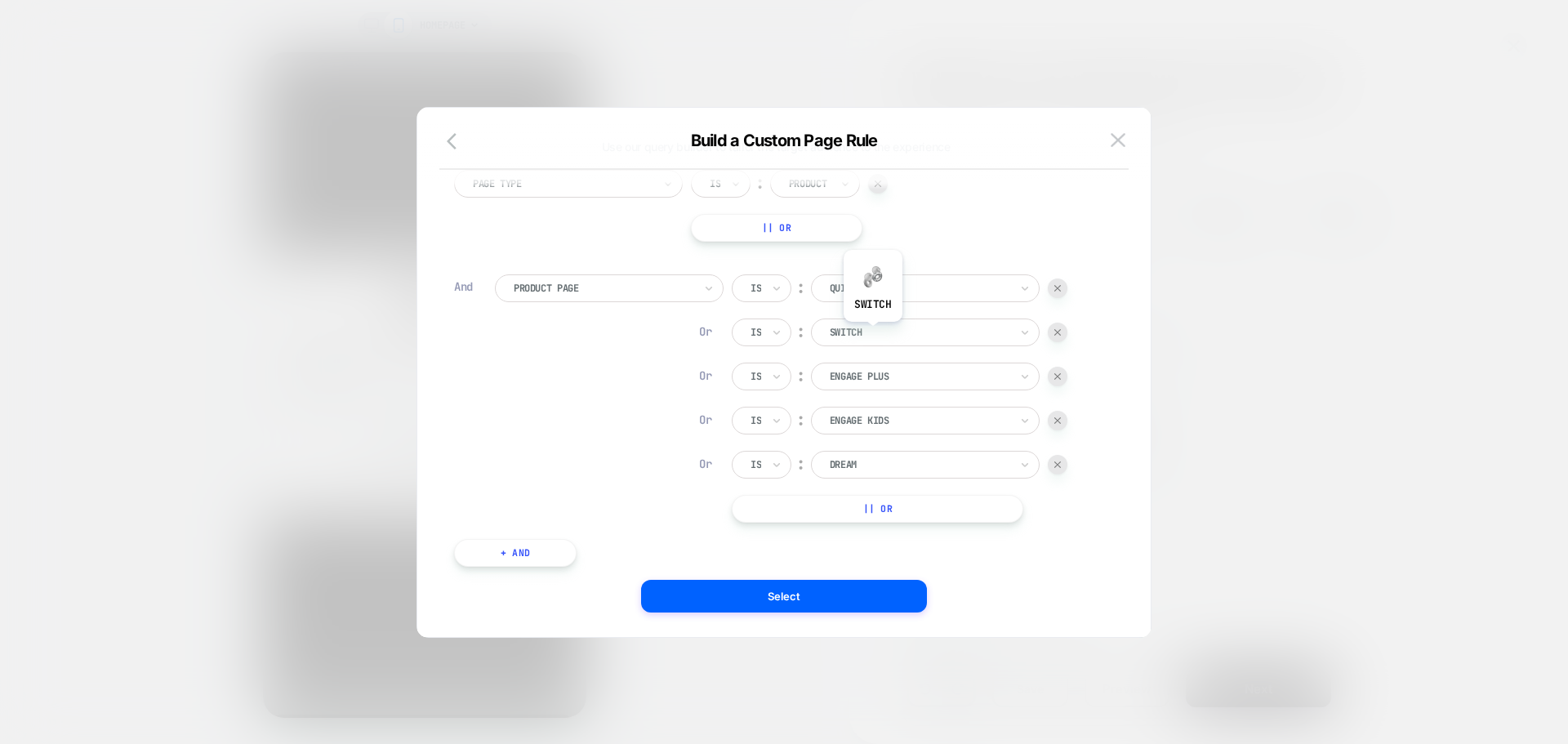
click at [872, 334] on div at bounding box center [919, 332] width 180 height 15
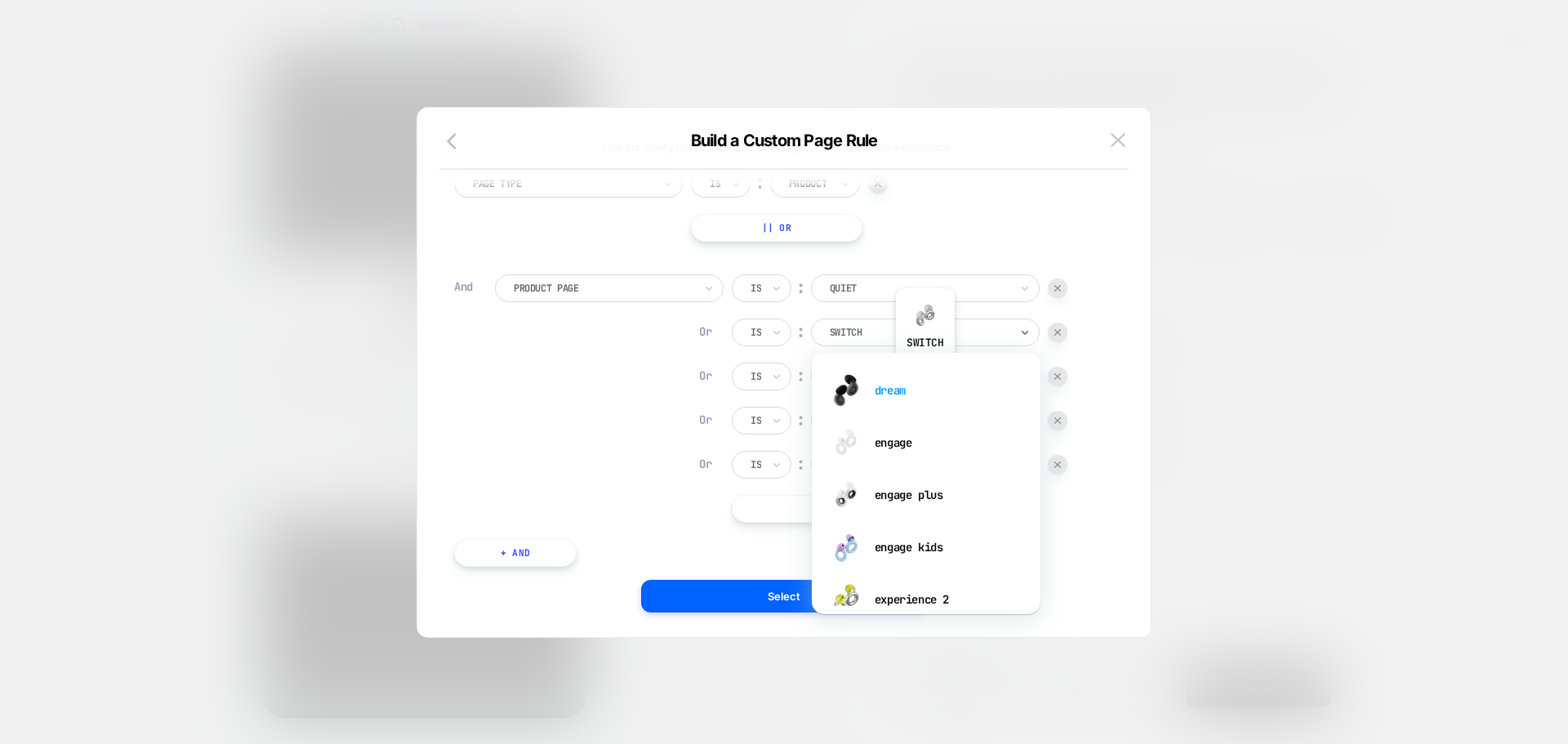
click at [925, 372] on div "dream" at bounding box center [926, 390] width 212 height 53
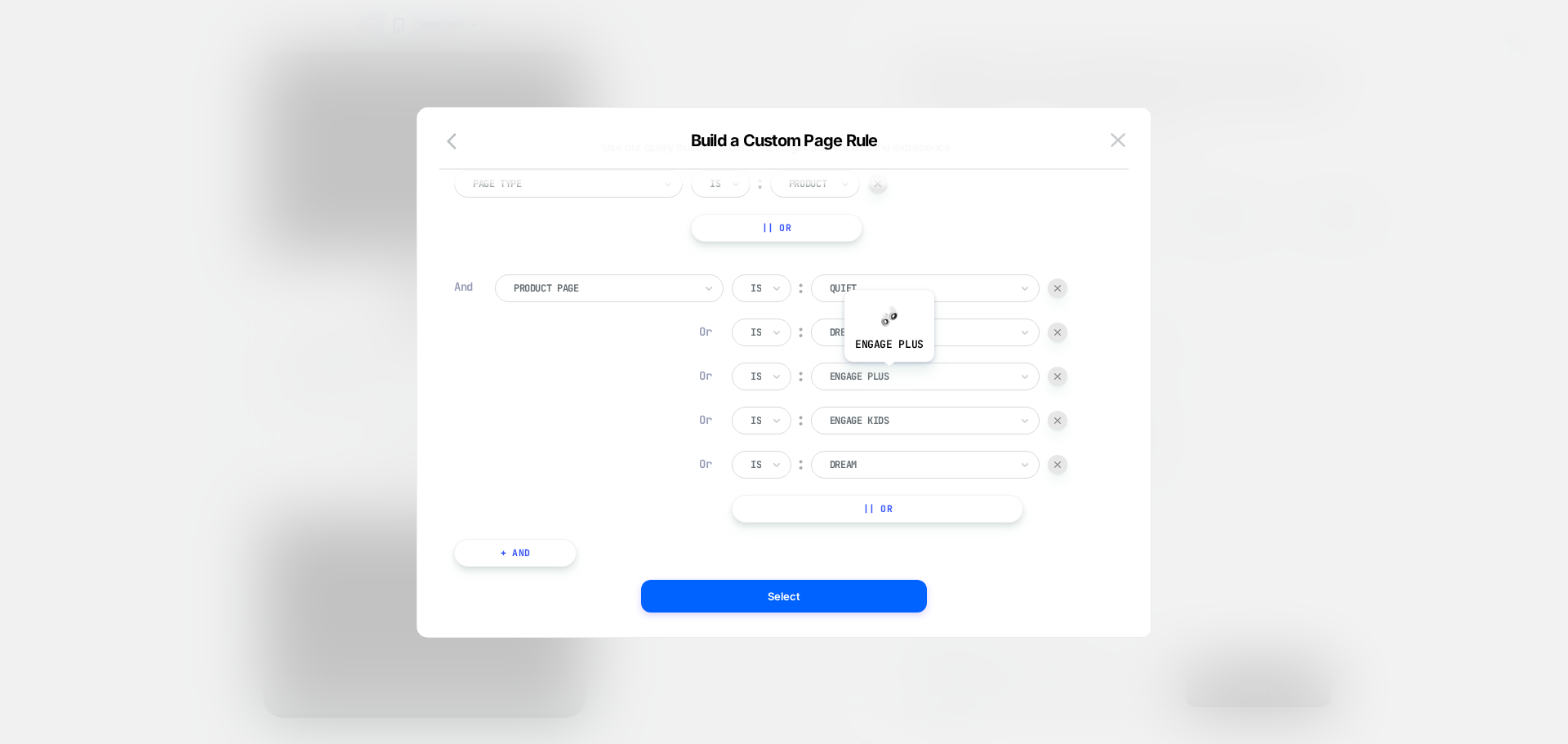
click at [888, 374] on div at bounding box center [919, 376] width 180 height 15
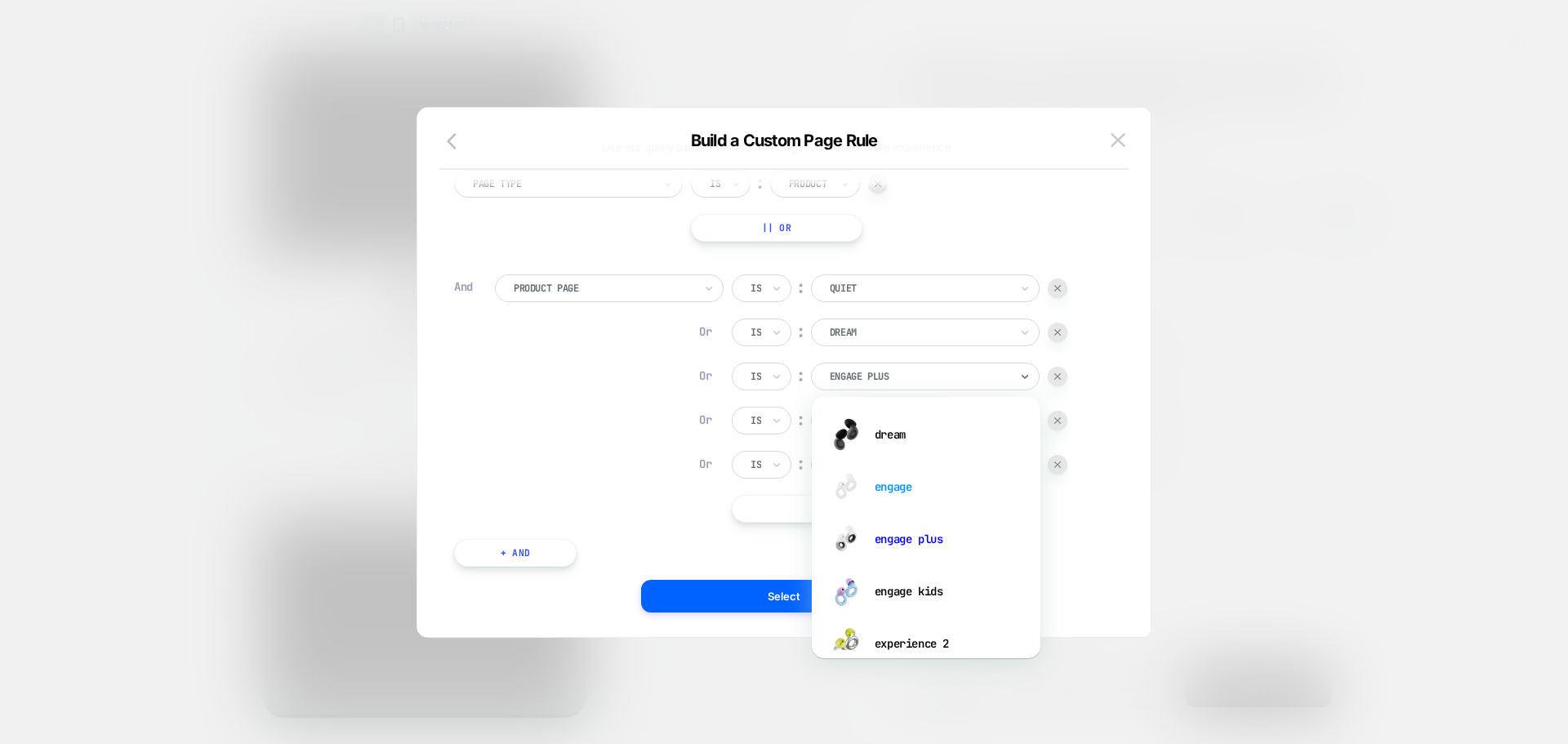
type input "*"
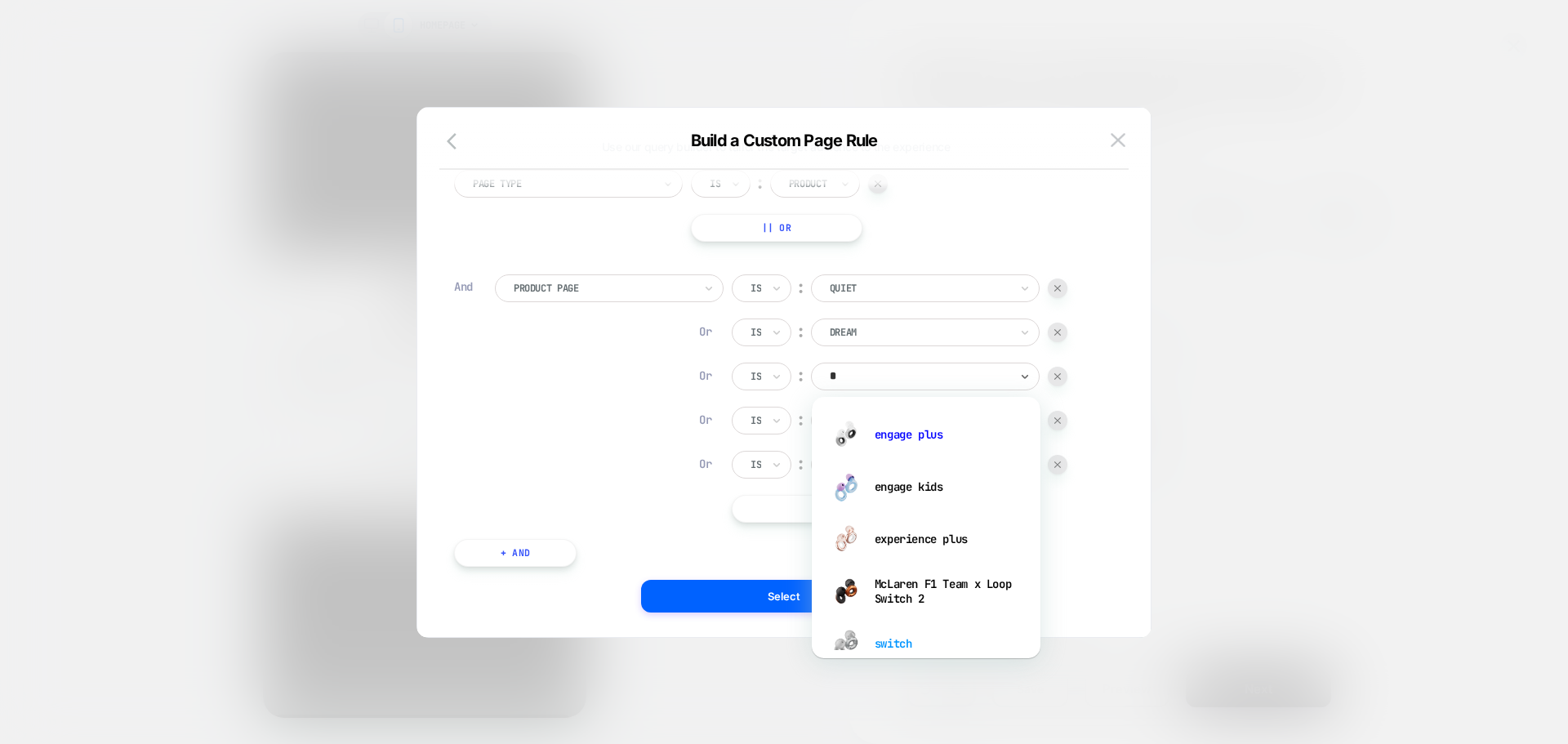
click at [895, 644] on div "switch" at bounding box center [926, 643] width 212 height 53
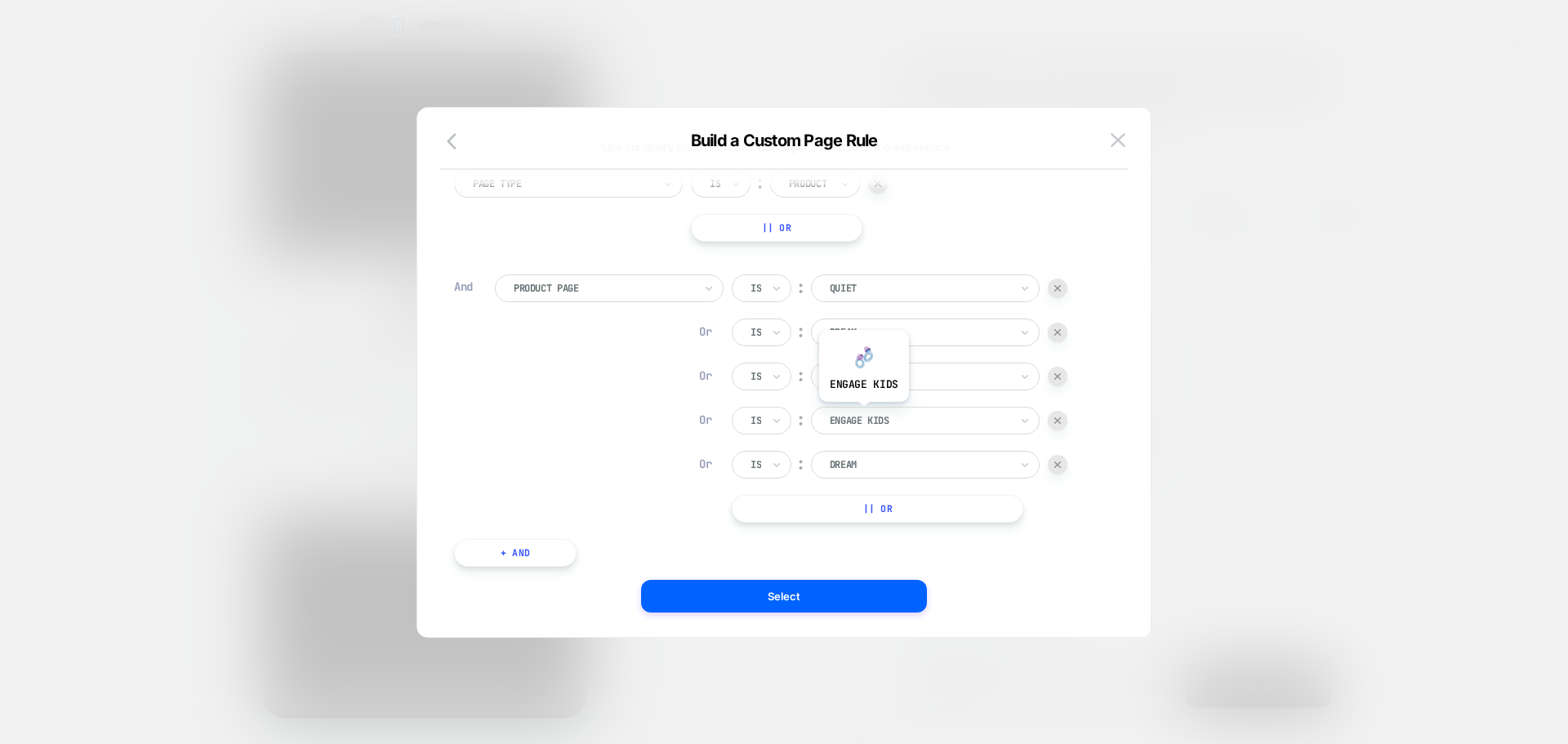
click at [863, 414] on div at bounding box center [919, 420] width 180 height 15
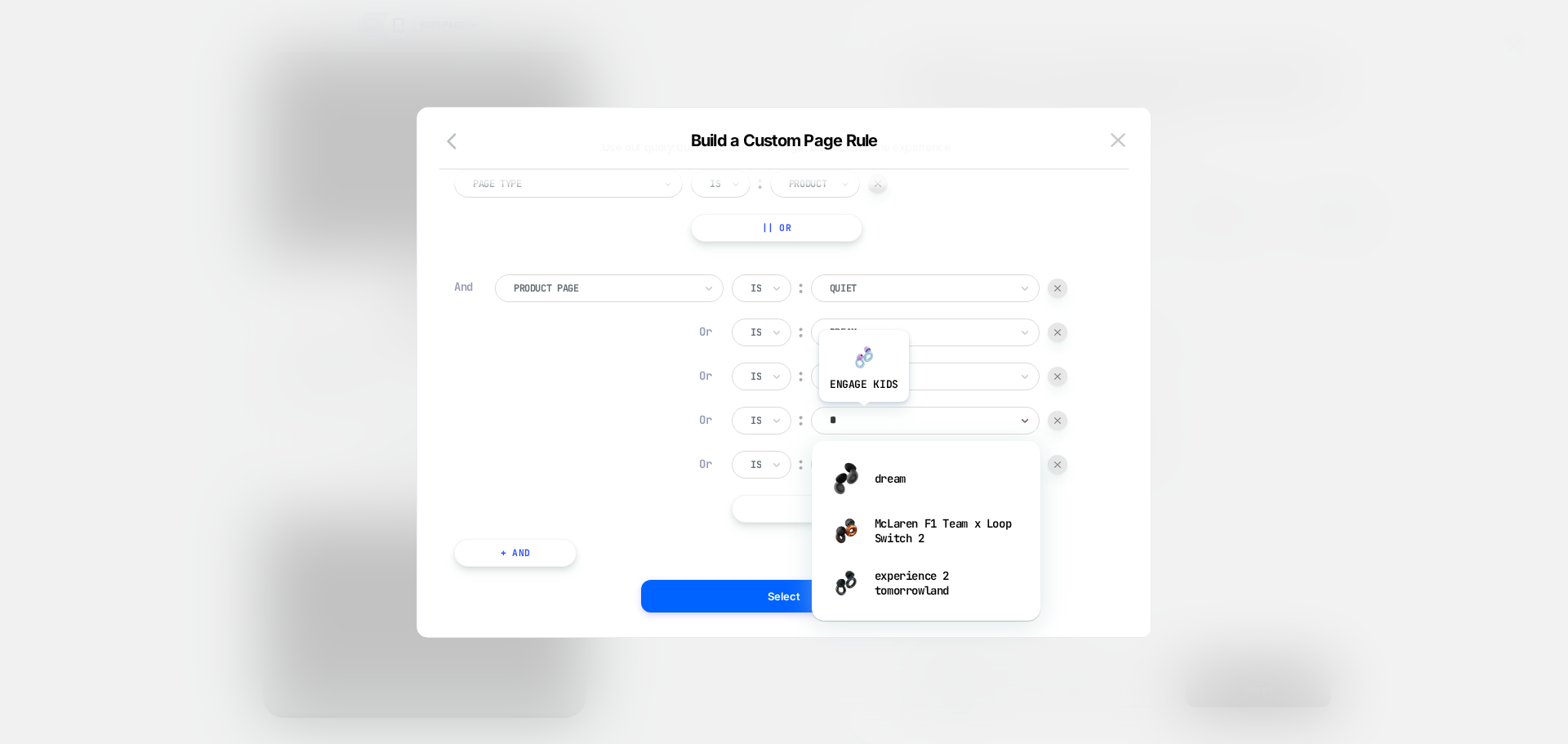
type input "**"
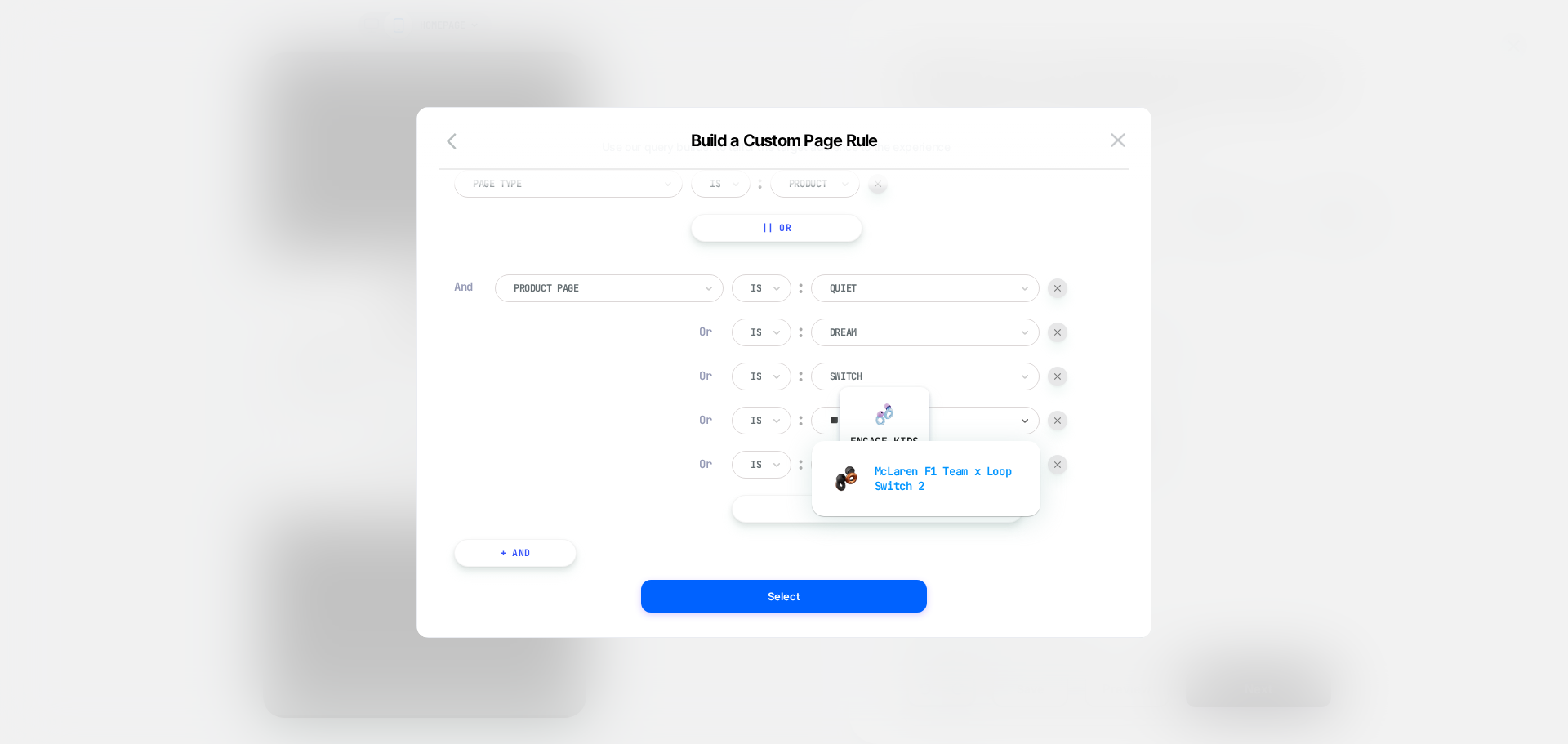
click at [884, 471] on div "McLaren F1 Team x Loop Switch 2" at bounding box center [926, 478] width 212 height 53
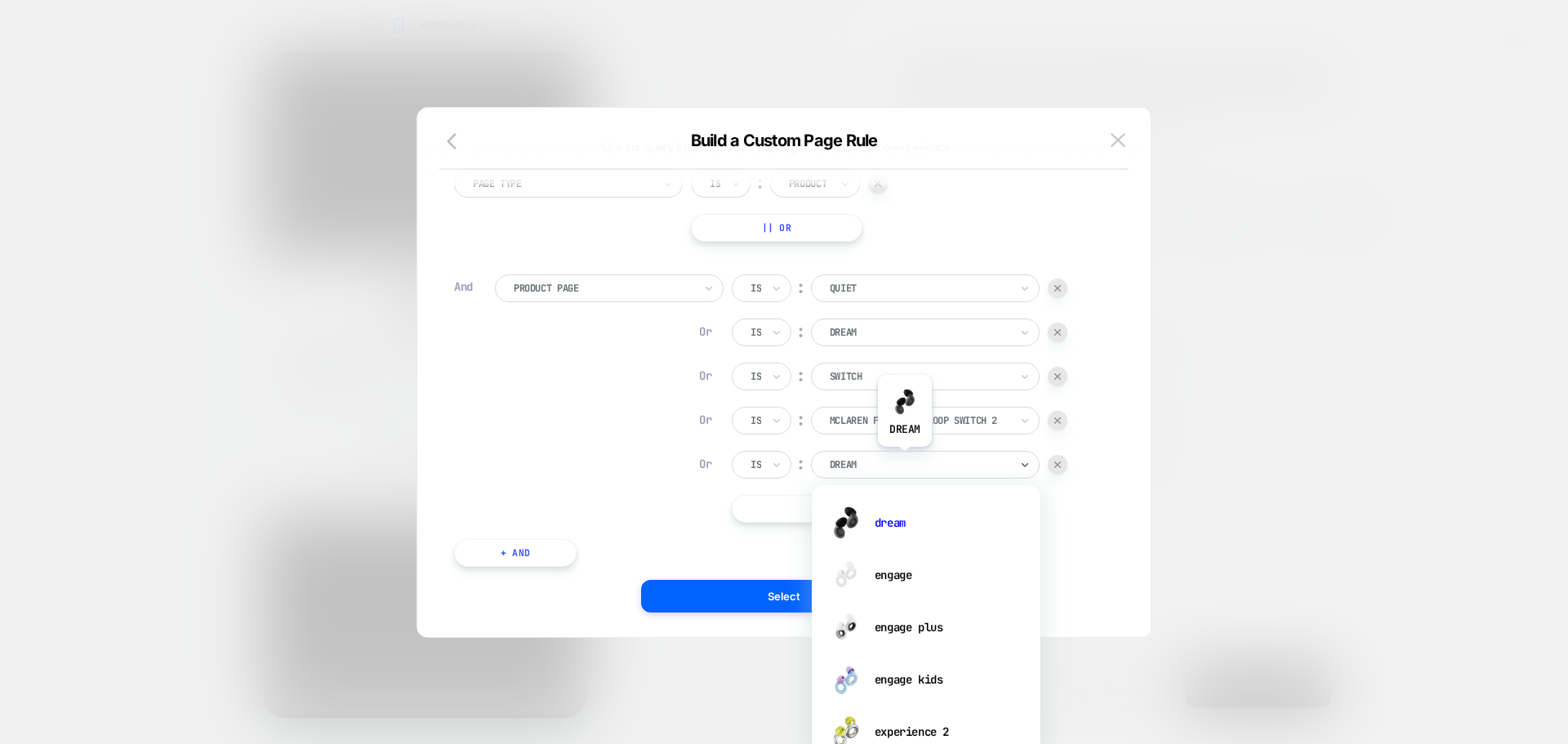
click at [905, 459] on div at bounding box center [919, 464] width 180 height 15
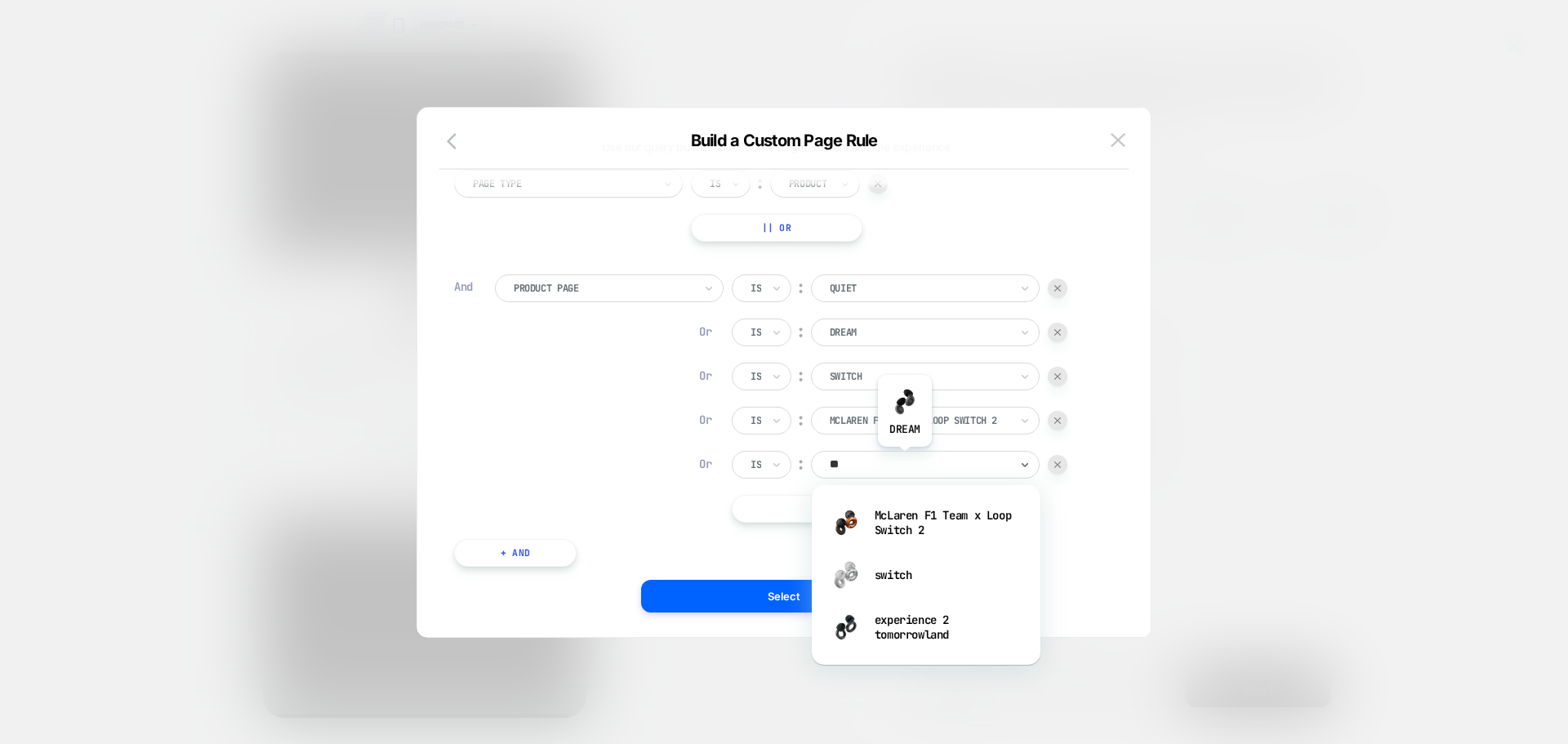
type input "*"
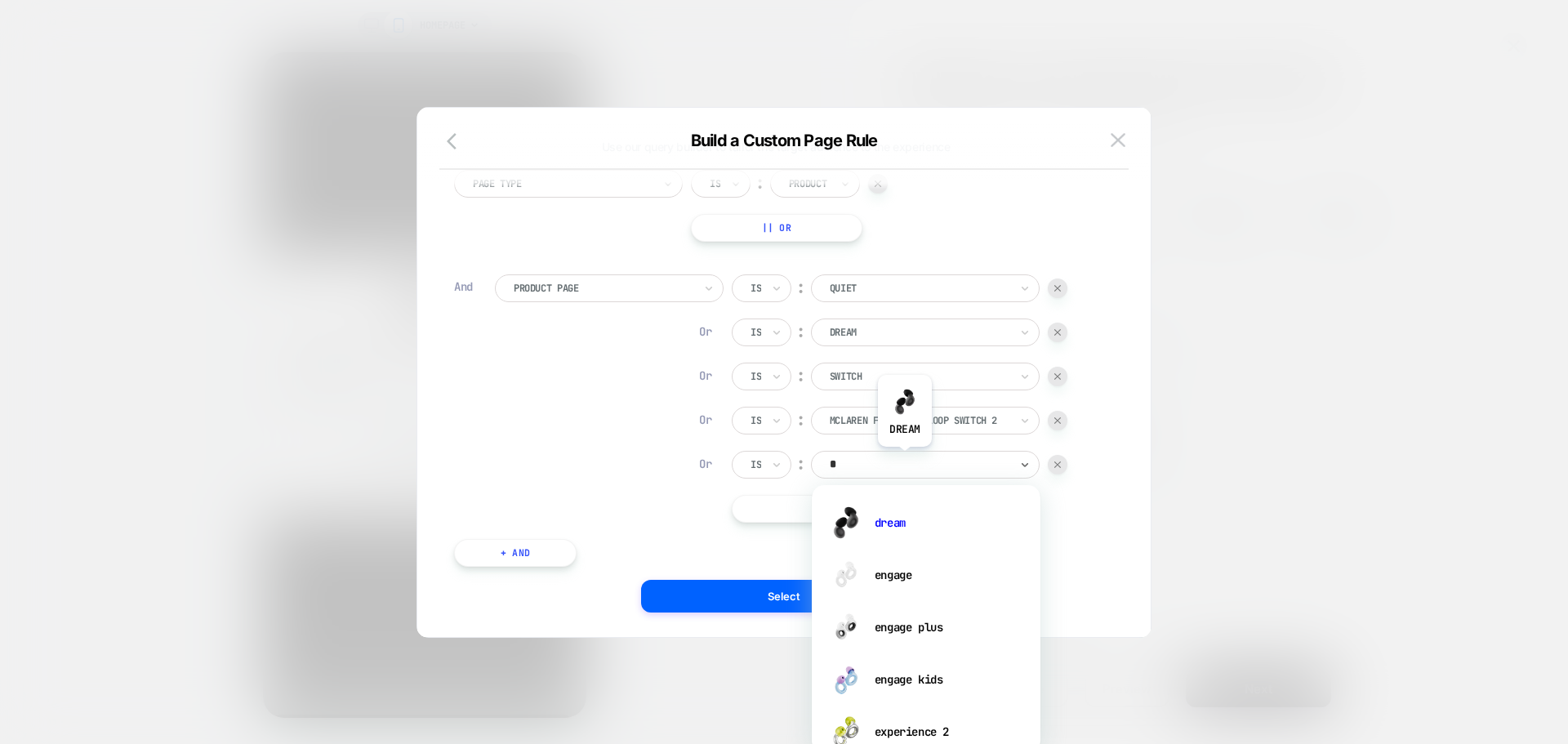
type input "**"
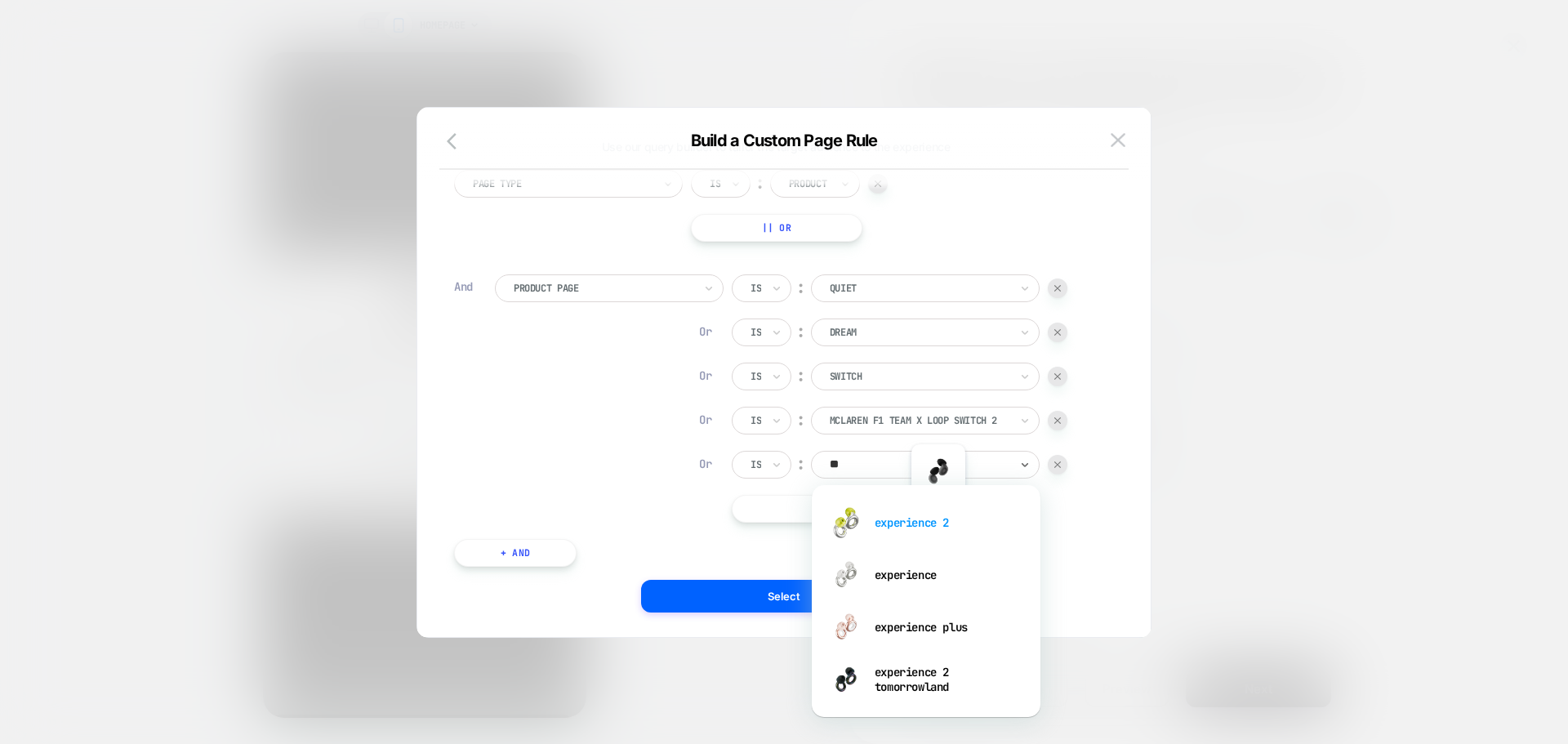
click at [939, 529] on div "experience 2" at bounding box center [926, 522] width 212 height 53
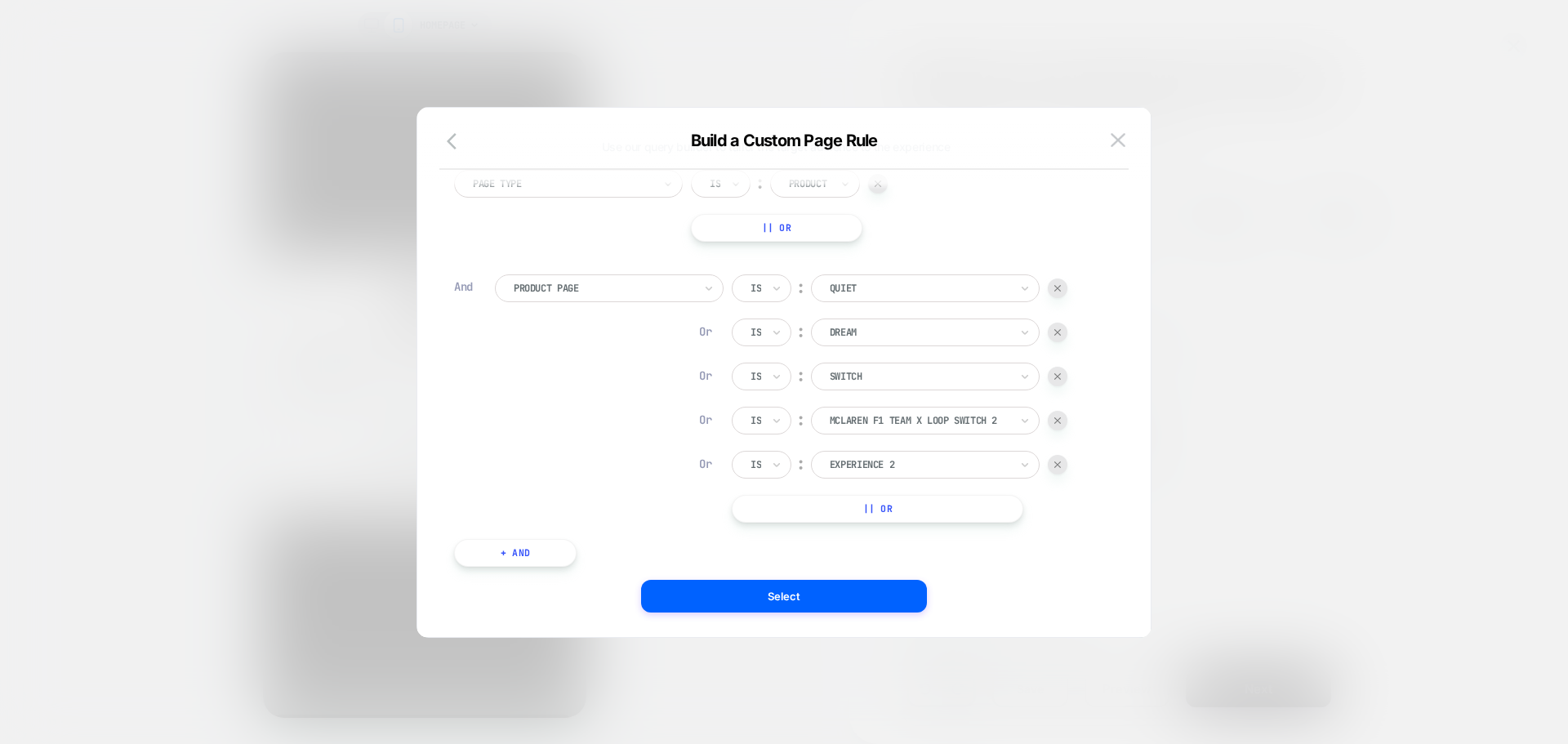
click at [884, 458] on div at bounding box center [919, 464] width 180 height 15
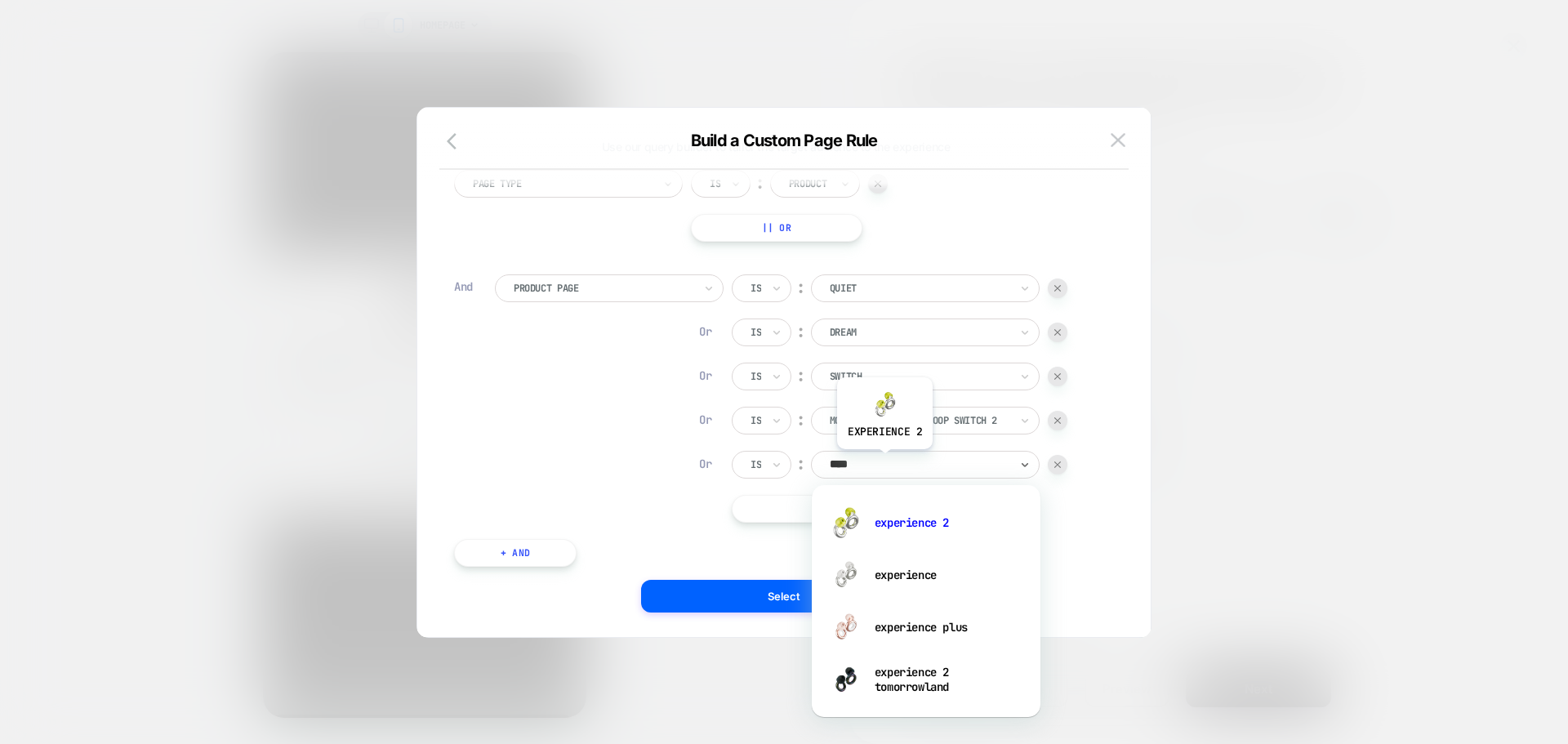
type input "*****"
click at [926, 579] on div "experience" at bounding box center [926, 574] width 212 height 53
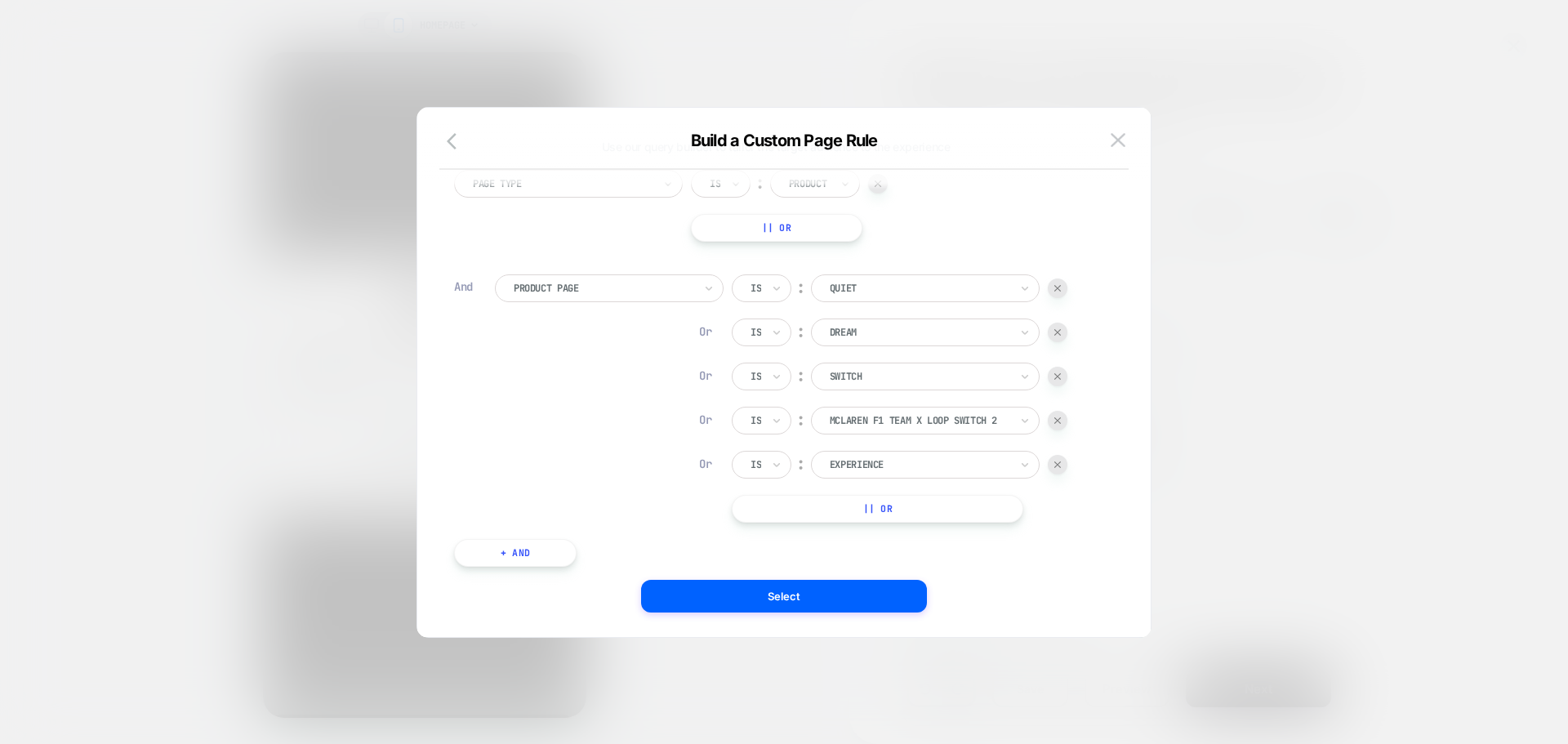
click at [834, 509] on button "|| Or" at bounding box center [877, 509] width 292 height 28
click at [893, 504] on div at bounding box center [919, 508] width 180 height 15
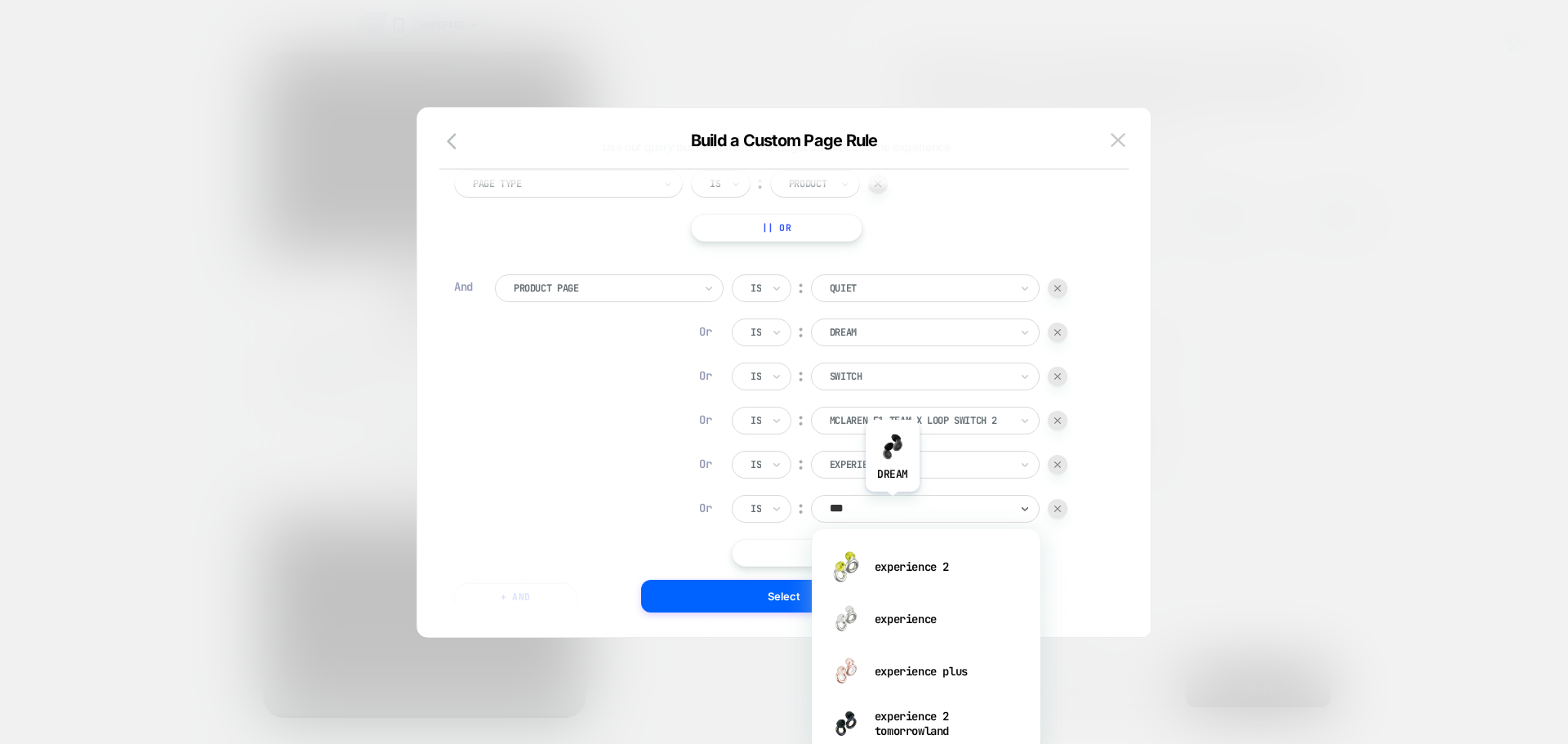
type input "****"
click at [911, 679] on div "experience plus" at bounding box center [926, 671] width 212 height 53
click at [856, 500] on div "experience plus" at bounding box center [920, 509] width 183 height 18
type input "***"
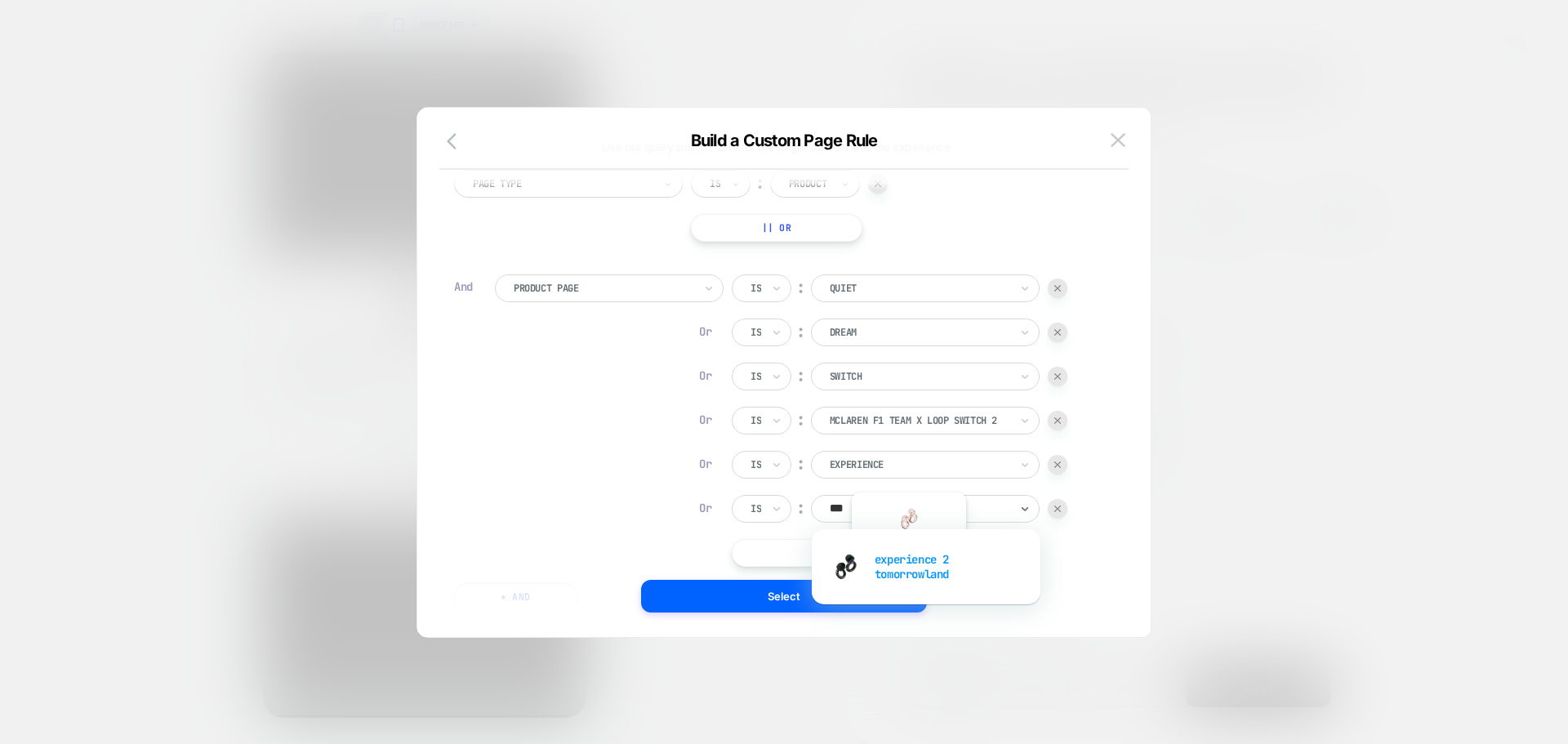
click at [908, 576] on div "experience 2 tomorrowland" at bounding box center [926, 566] width 212 height 53
click at [893, 562] on button "|| Or" at bounding box center [877, 553] width 292 height 28
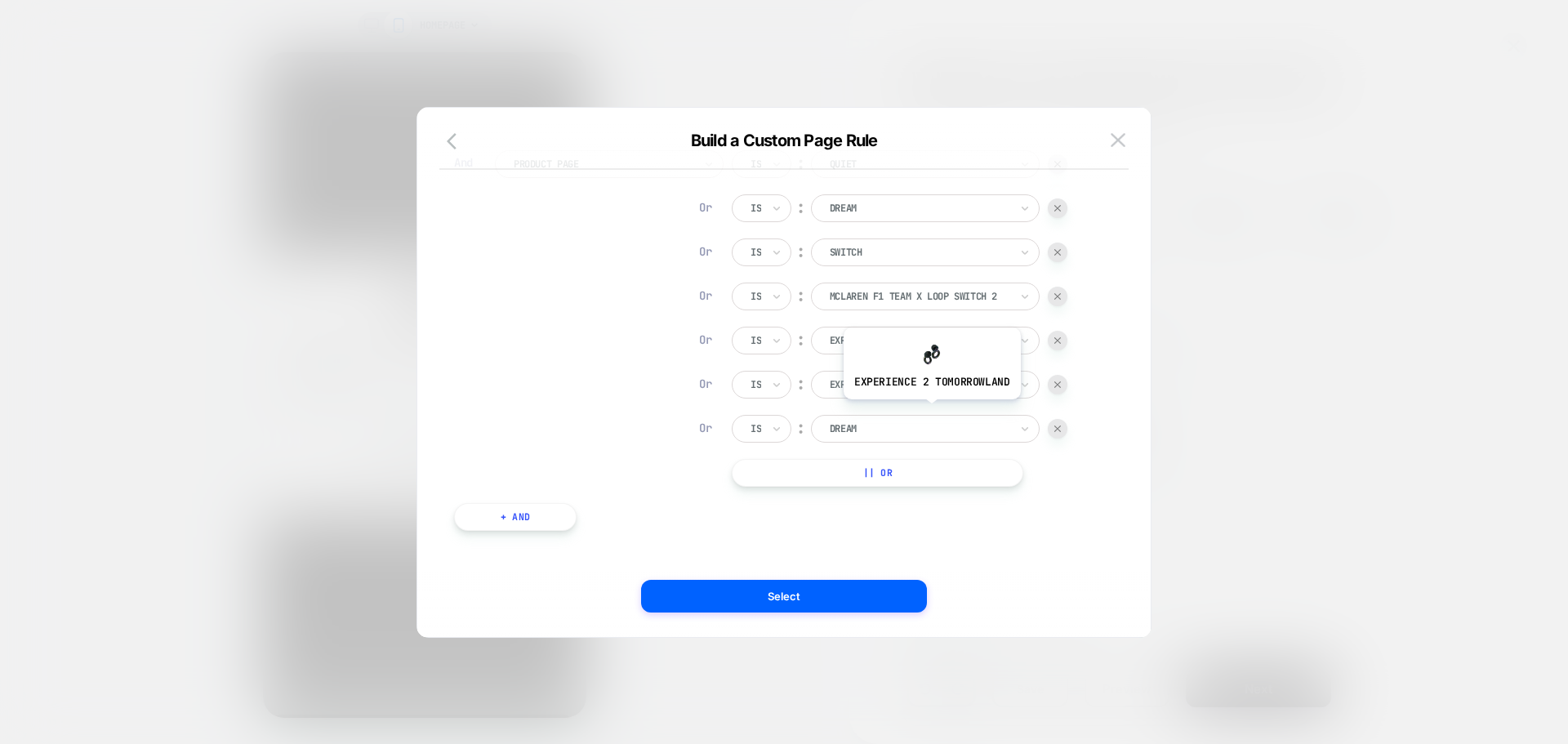
scroll to position [183, 0]
click at [908, 432] on div "dream" at bounding box center [925, 421] width 228 height 28
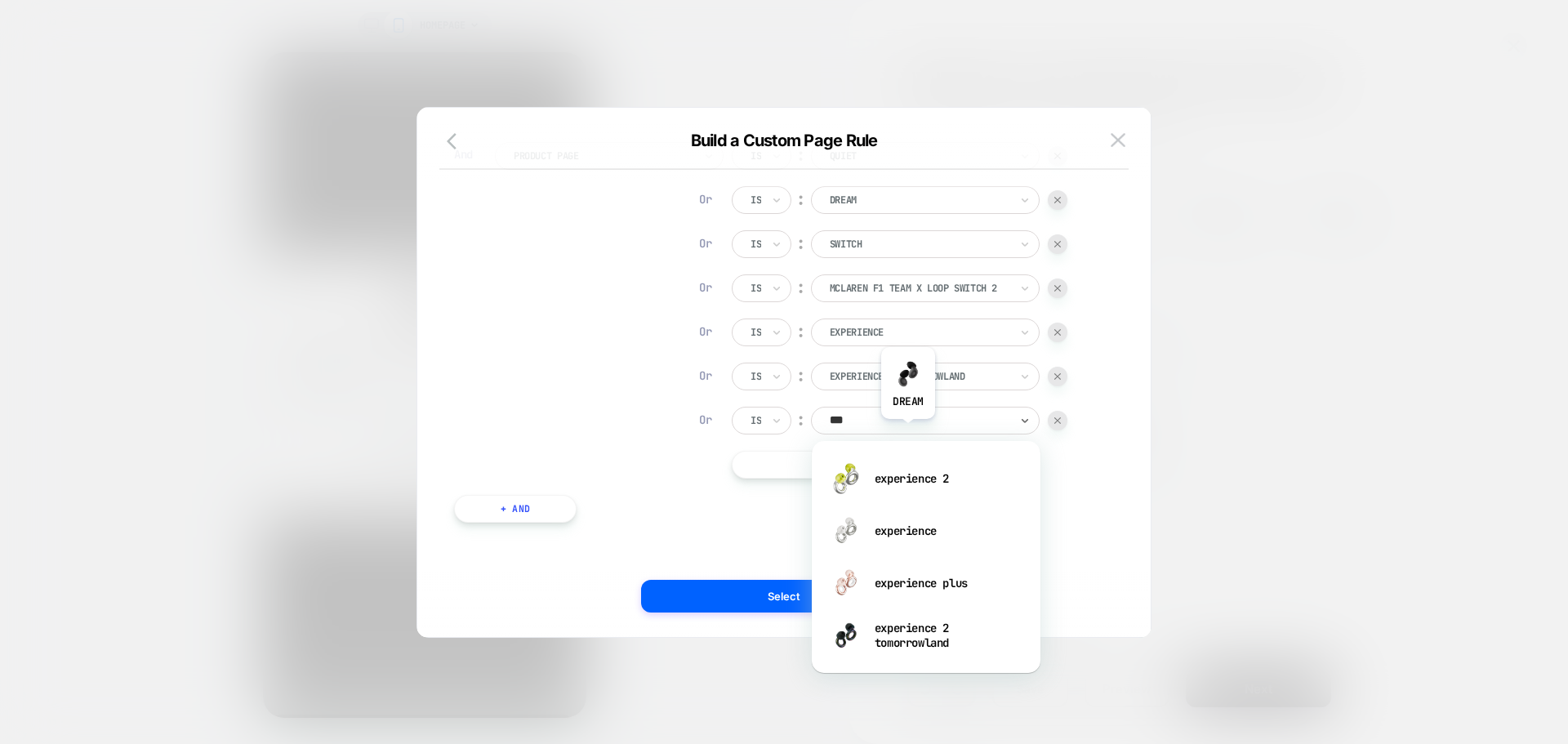
type input "****"
click at [949, 571] on div "experience plus" at bounding box center [926, 582] width 212 height 53
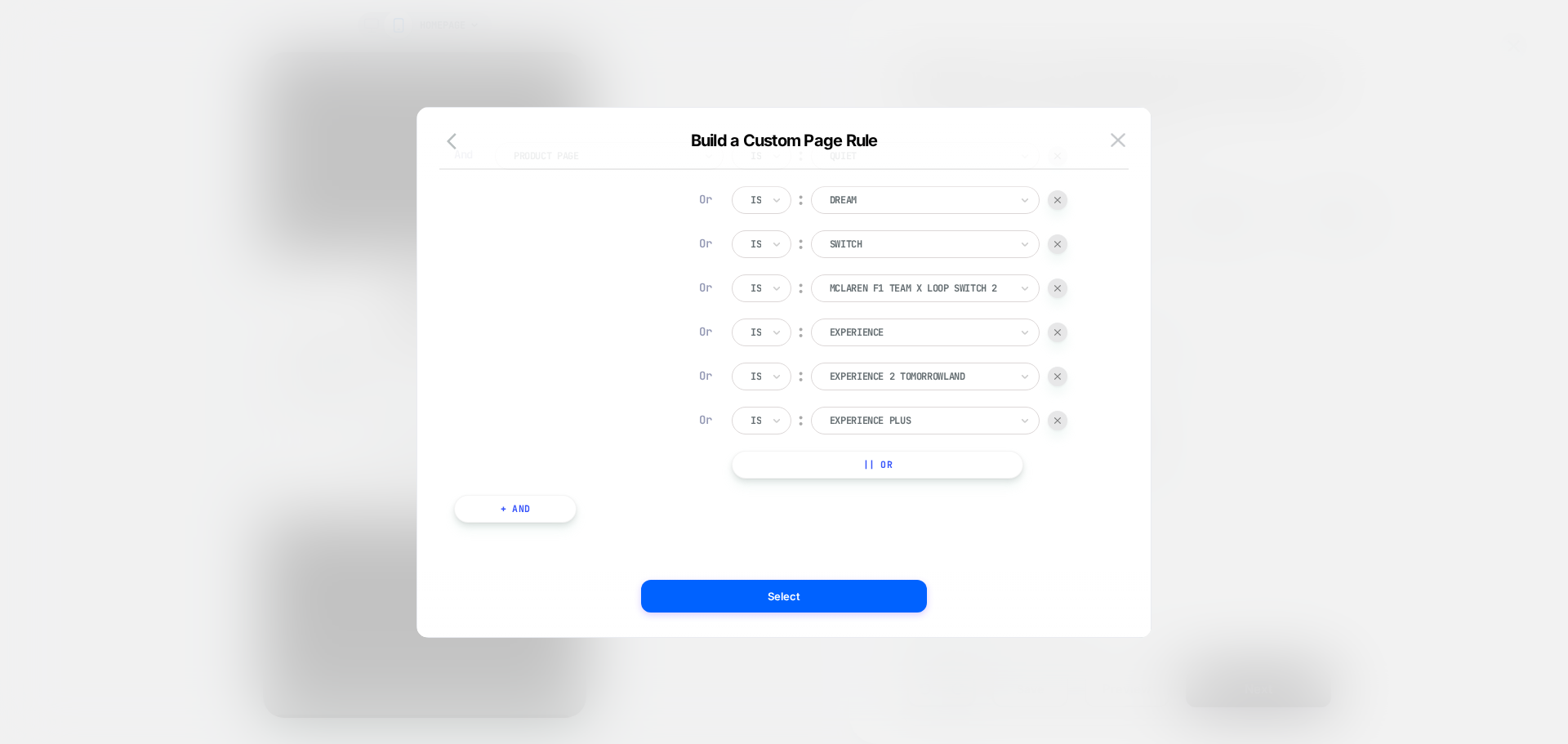
click at [900, 454] on button "|| Or" at bounding box center [877, 464] width 292 height 28
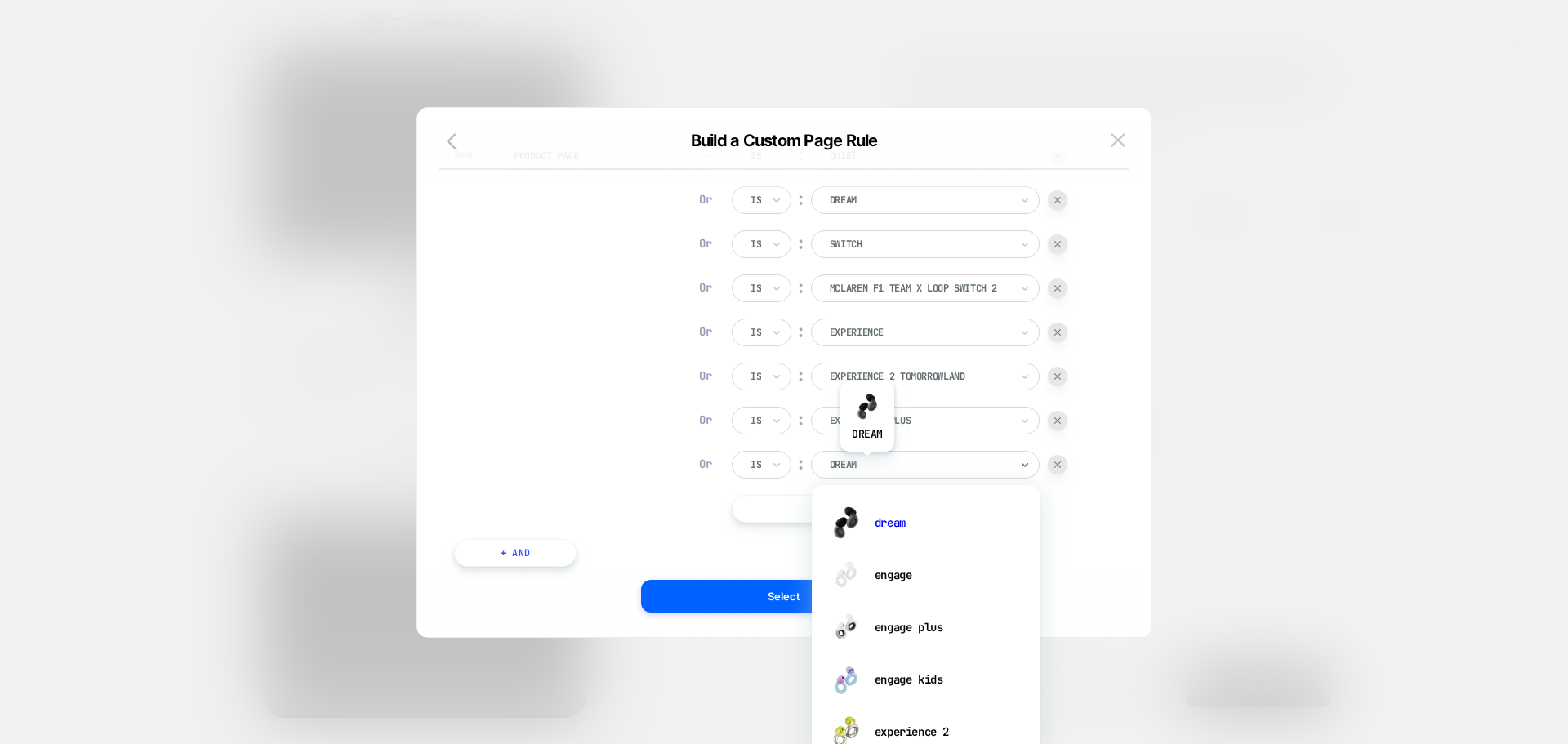
click at [867, 464] on div at bounding box center [919, 464] width 180 height 15
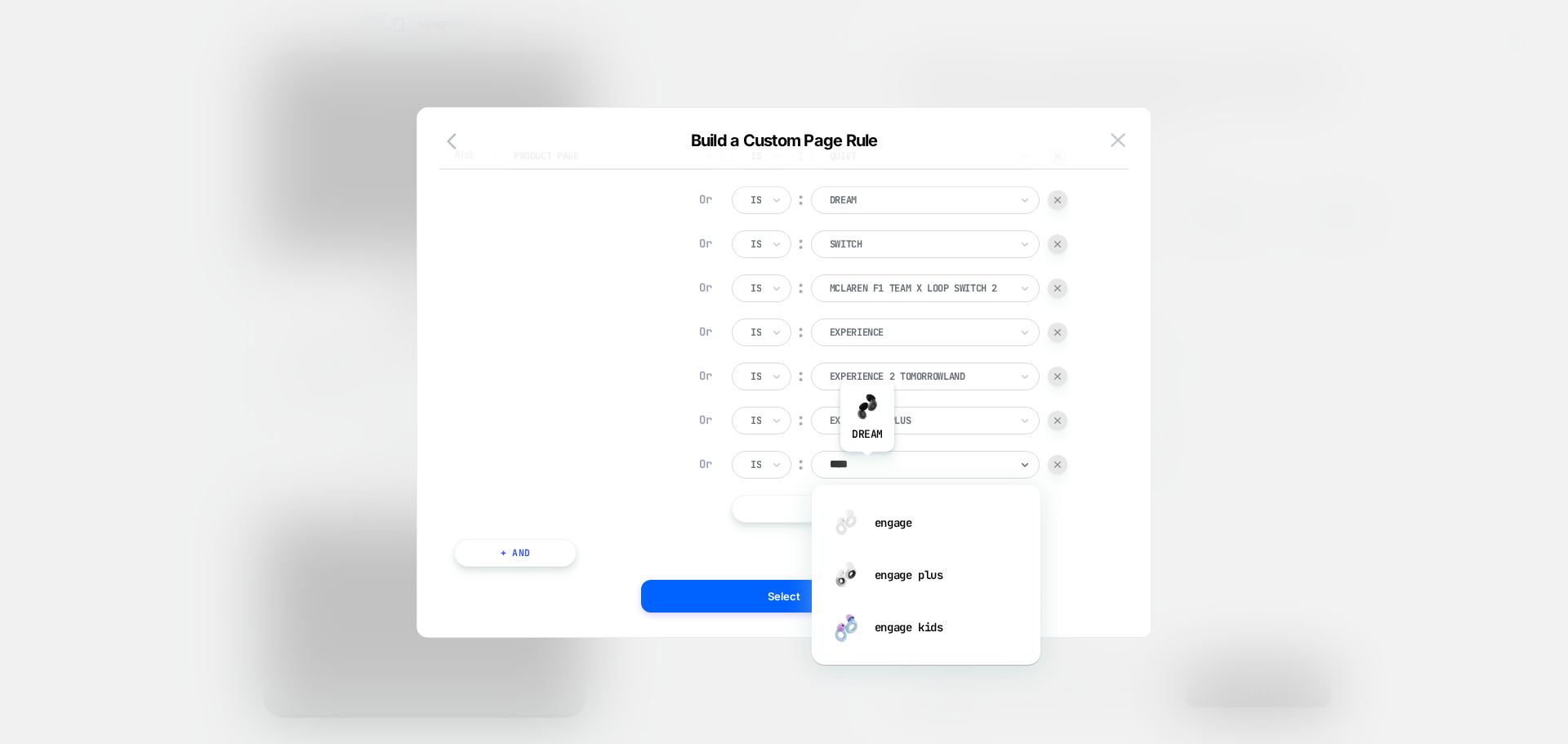
type input "*****"
click at [884, 524] on div "engage" at bounding box center [926, 522] width 212 height 53
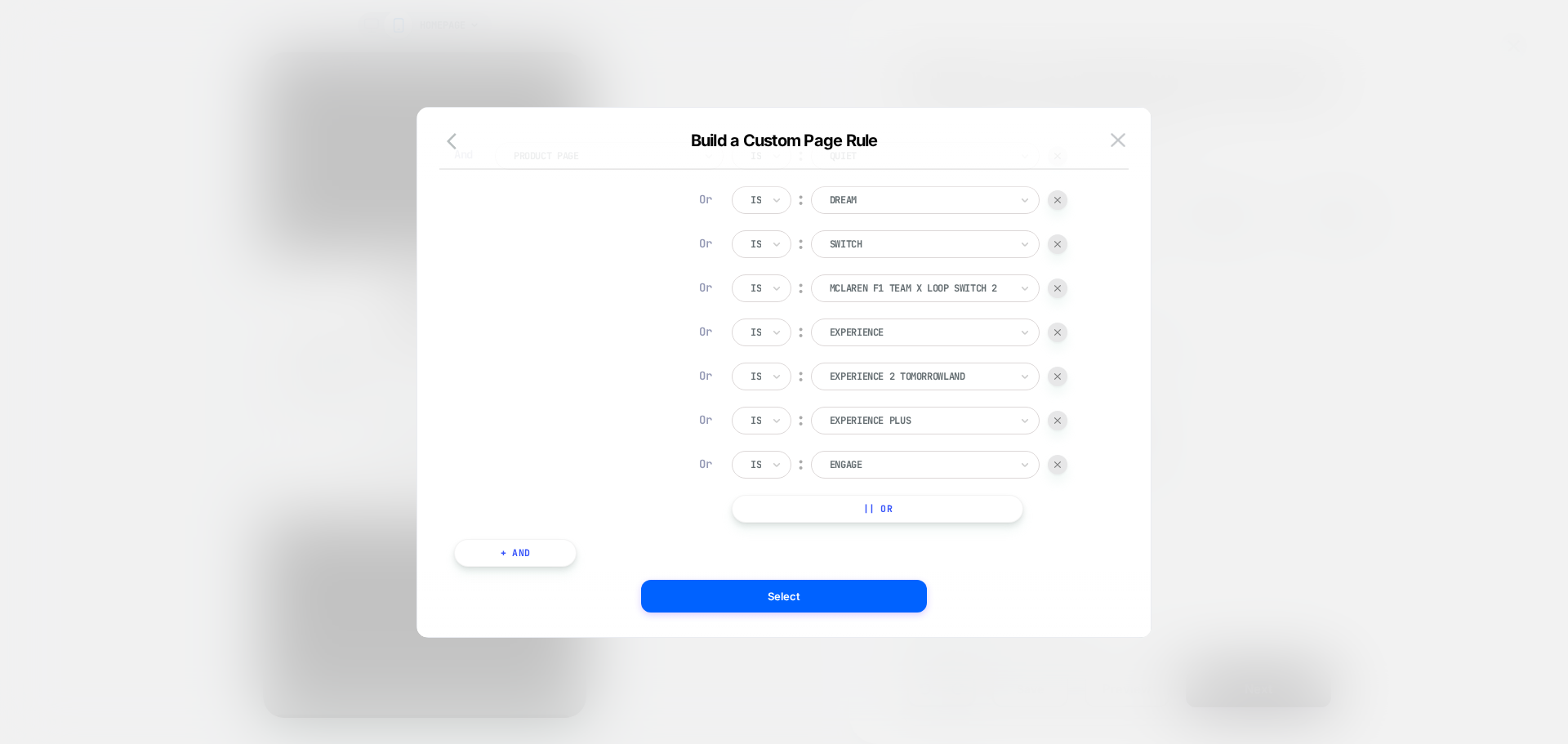
click at [870, 501] on button "|| Or" at bounding box center [877, 509] width 292 height 28
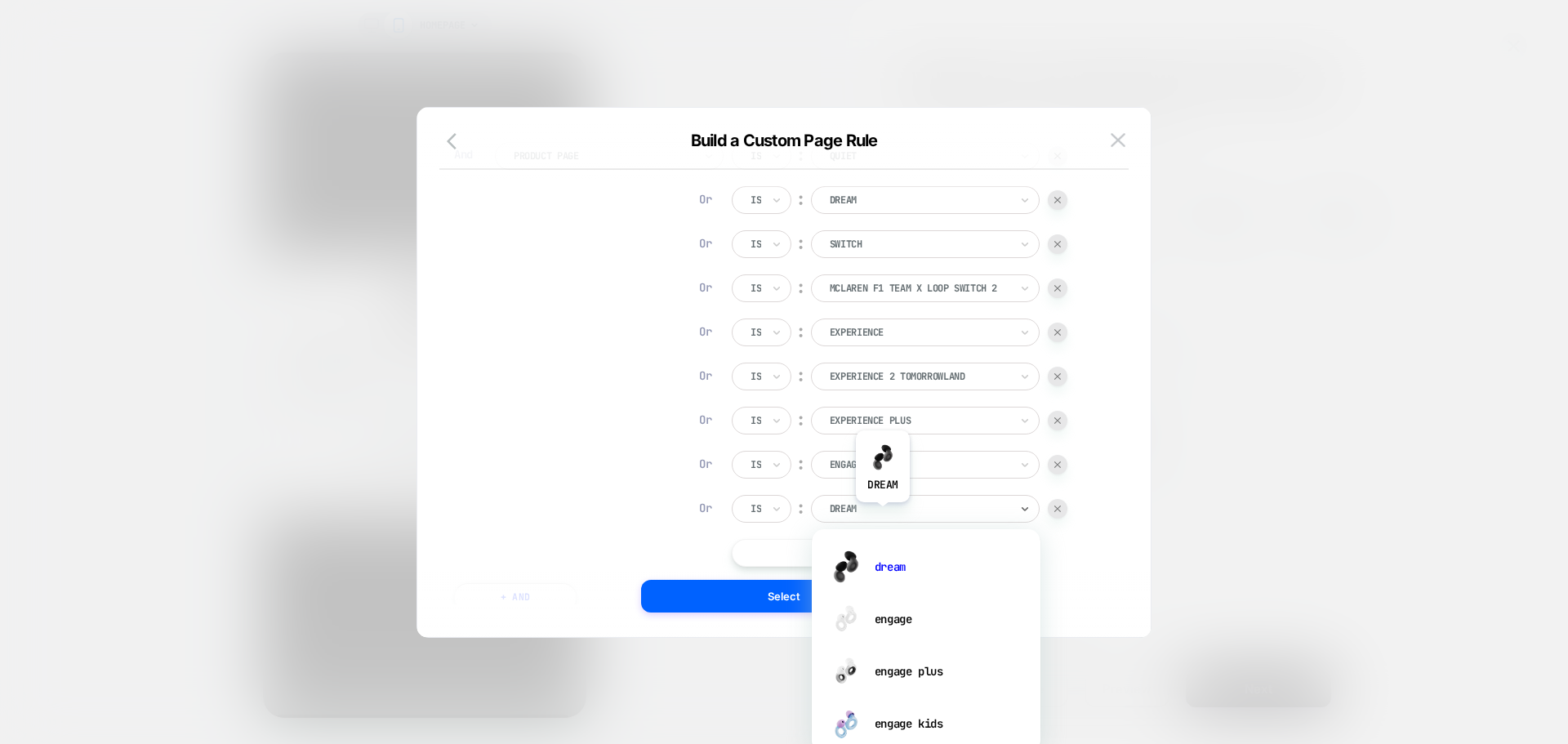
click at [883, 515] on div at bounding box center [919, 508] width 180 height 15
type input "******"
click at [921, 624] on div "engage plus" at bounding box center [926, 619] width 212 height 53
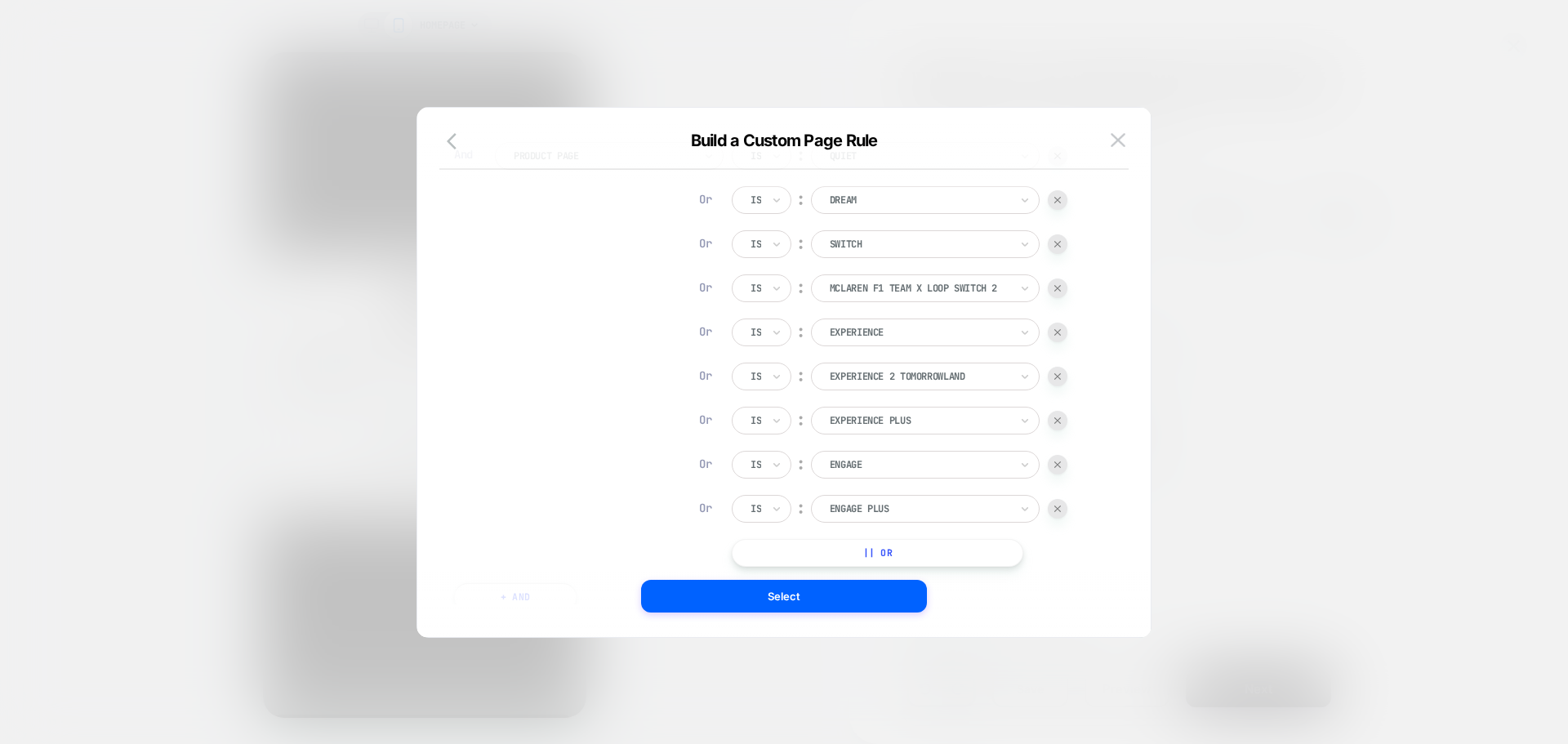
click at [879, 550] on button "|| Or" at bounding box center [877, 553] width 292 height 28
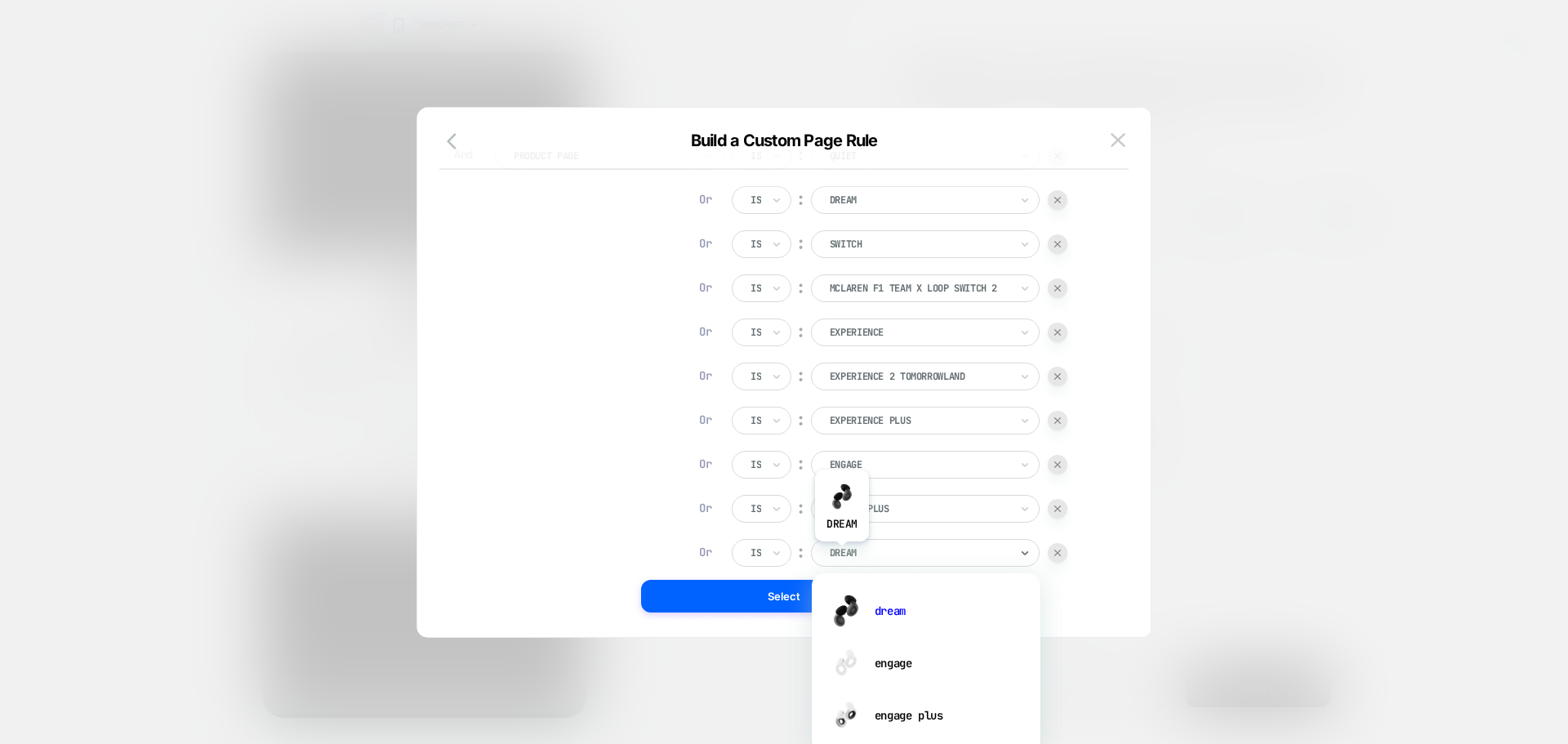
click at [843, 554] on div at bounding box center [919, 553] width 180 height 15
type input "****"
click at [971, 699] on div "engage kids" at bounding box center [926, 715] width 212 height 53
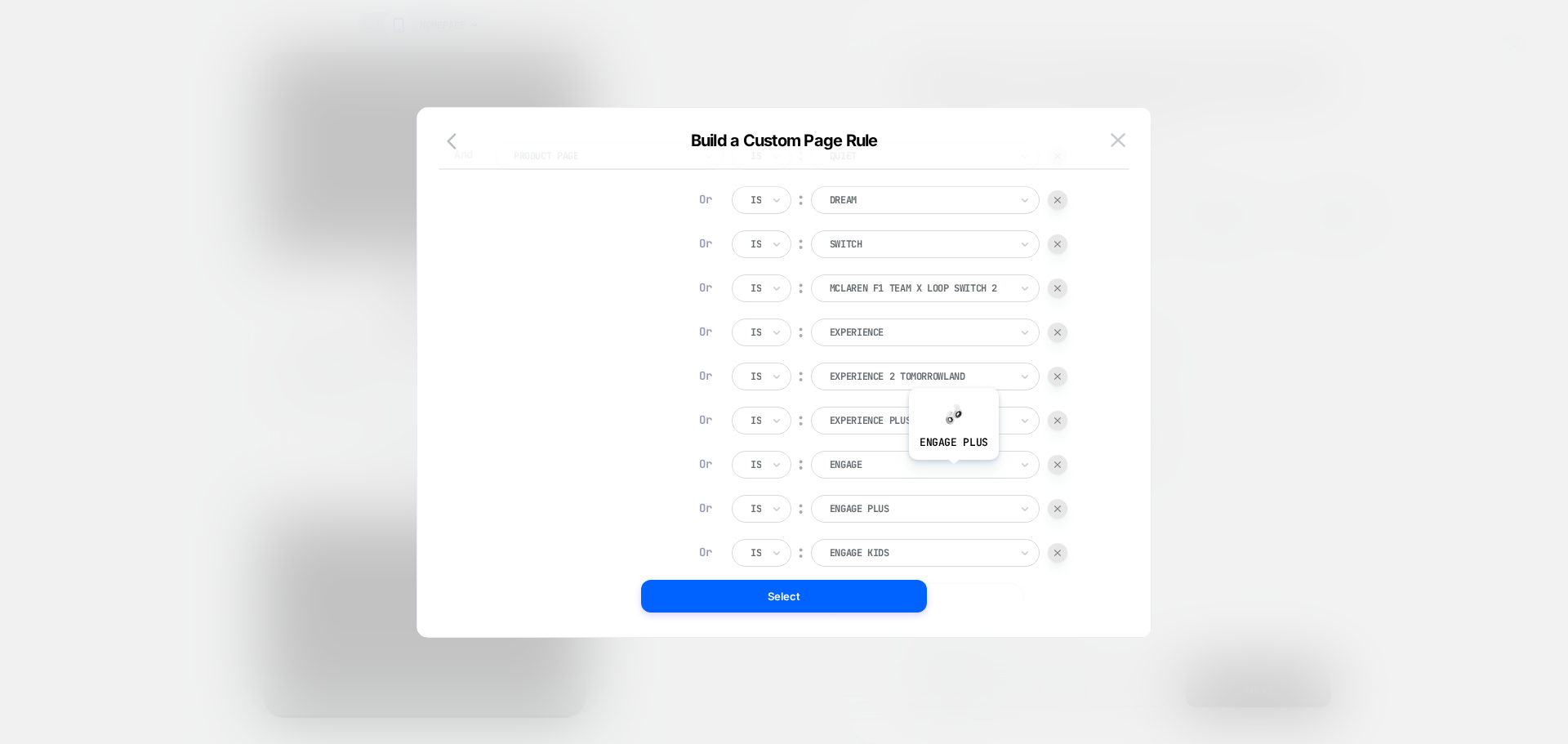
scroll to position [314, 0]
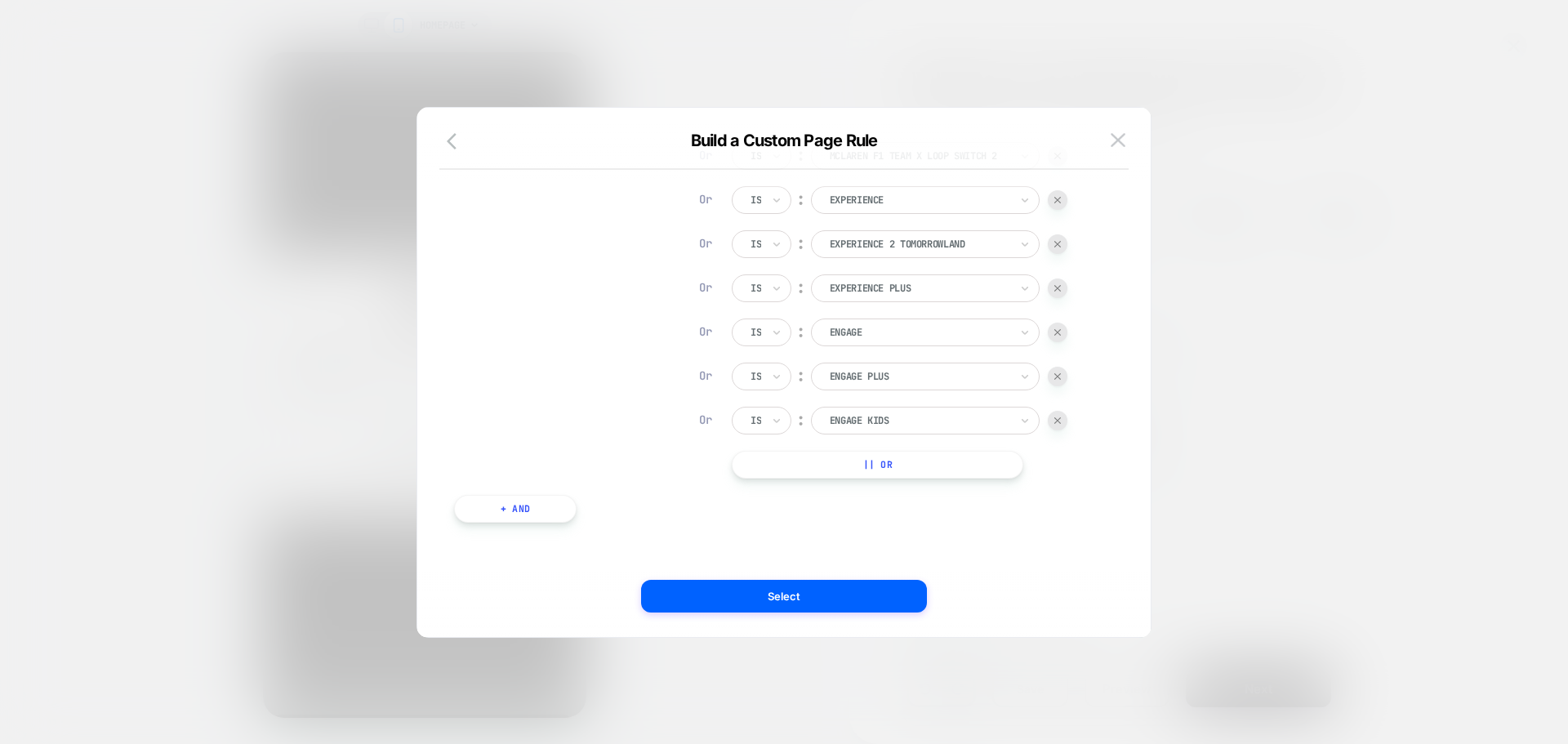
click at [935, 464] on button "|| Or" at bounding box center [877, 464] width 292 height 28
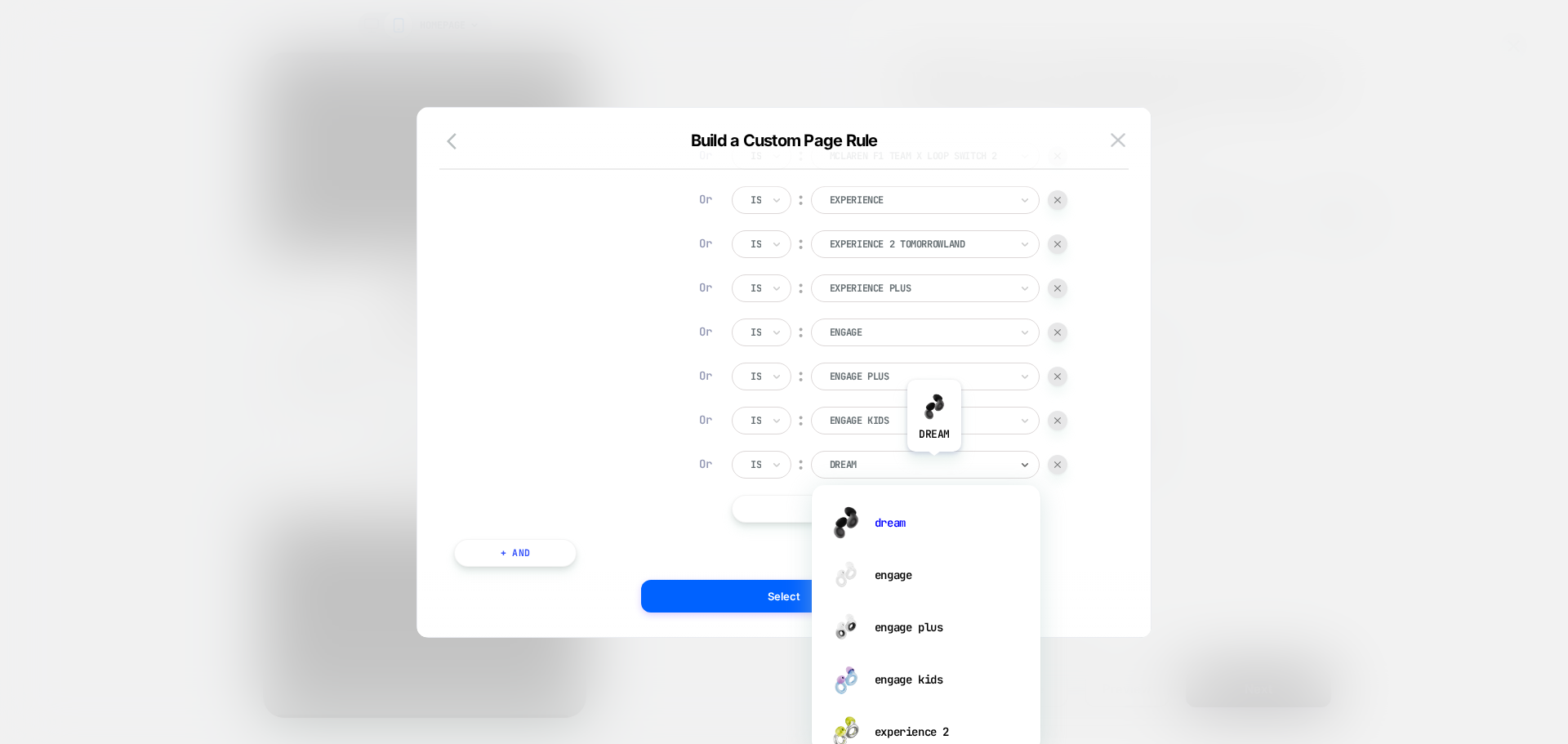
click at [935, 464] on div at bounding box center [919, 464] width 180 height 15
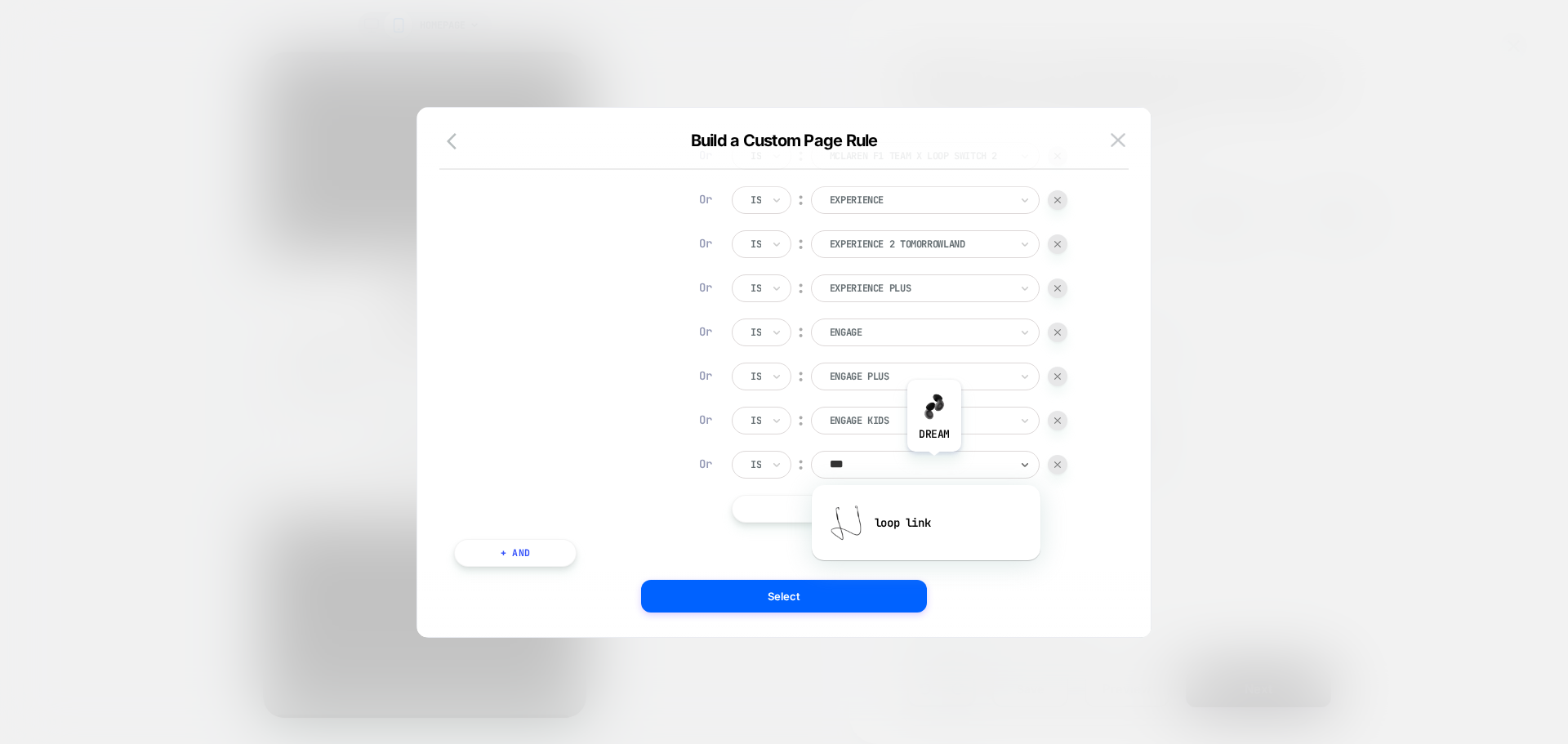
type input "****"
click at [876, 504] on div "loop link" at bounding box center [926, 522] width 212 height 53
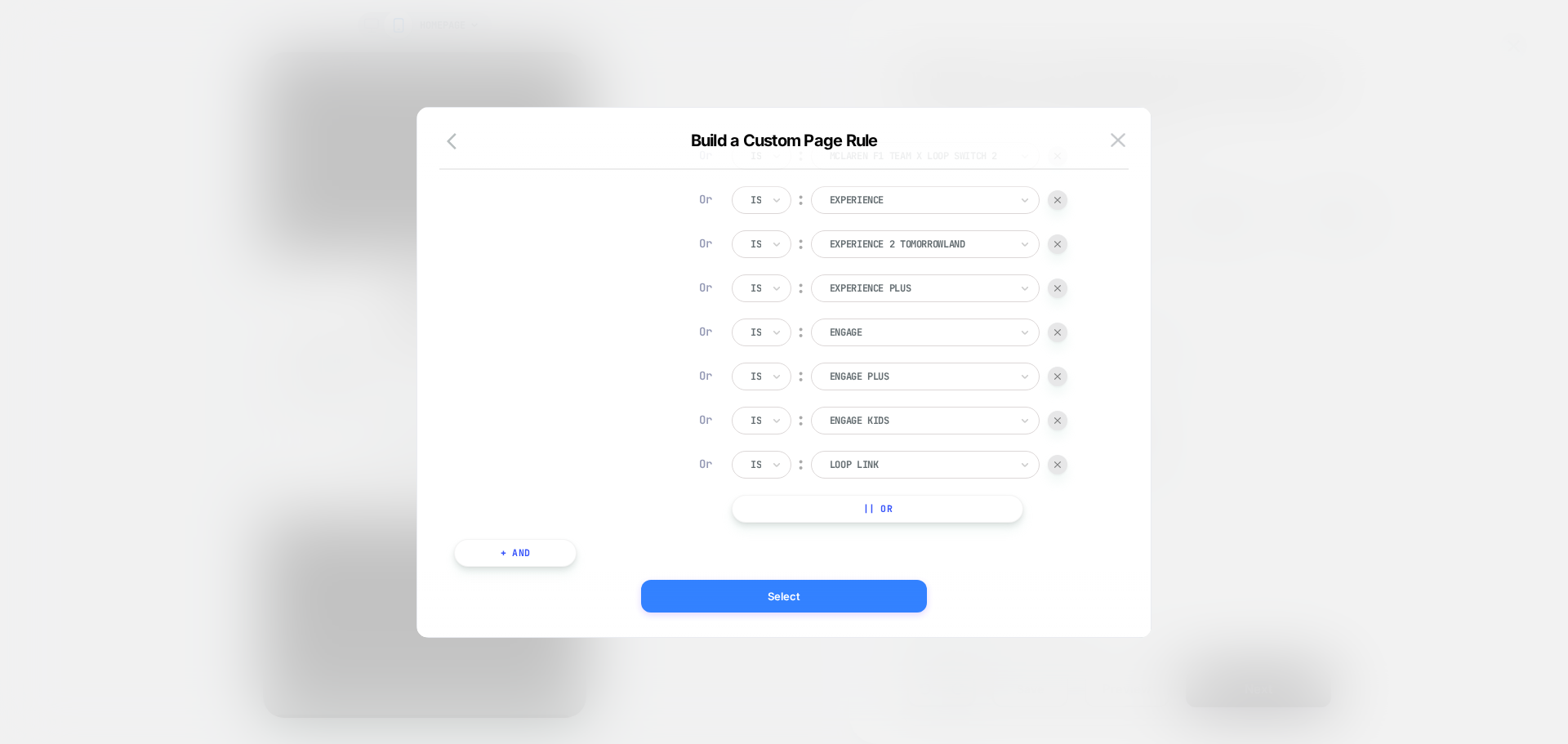
click at [819, 589] on button "Select" at bounding box center [784, 595] width 286 height 33
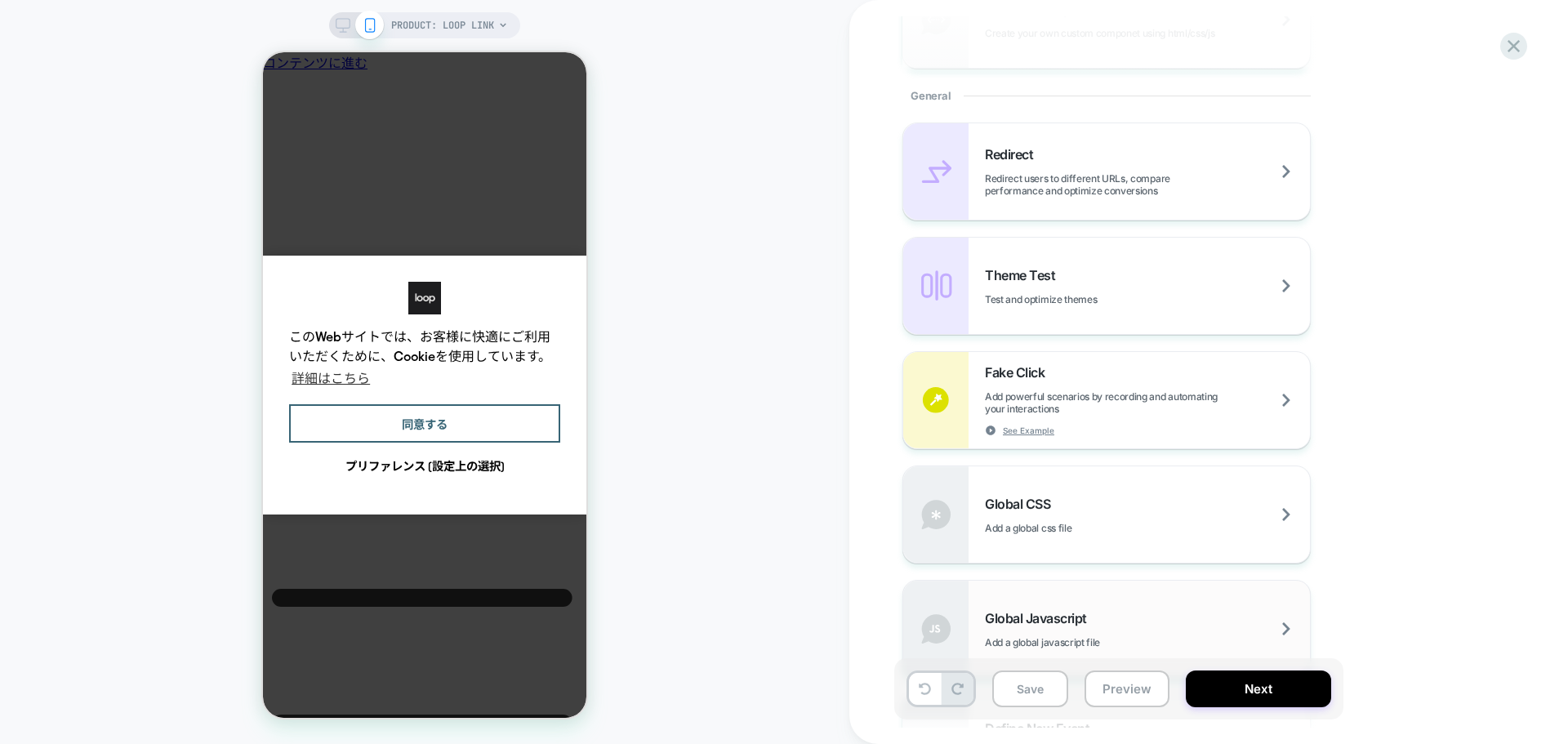
scroll to position [898, 0]
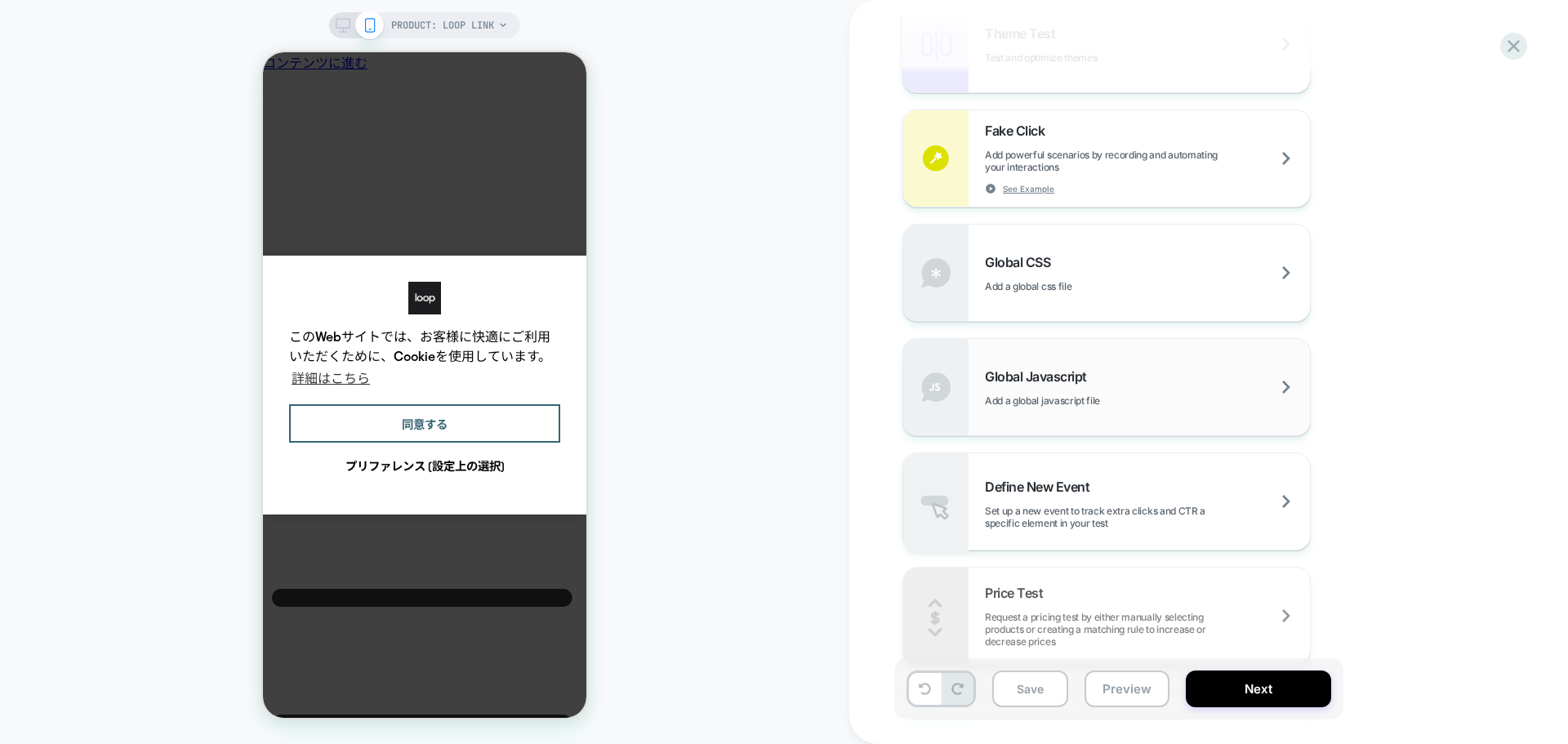
click at [1048, 358] on div "Global Javascript Add a global javascript file" at bounding box center [1107, 387] width 407 height 96
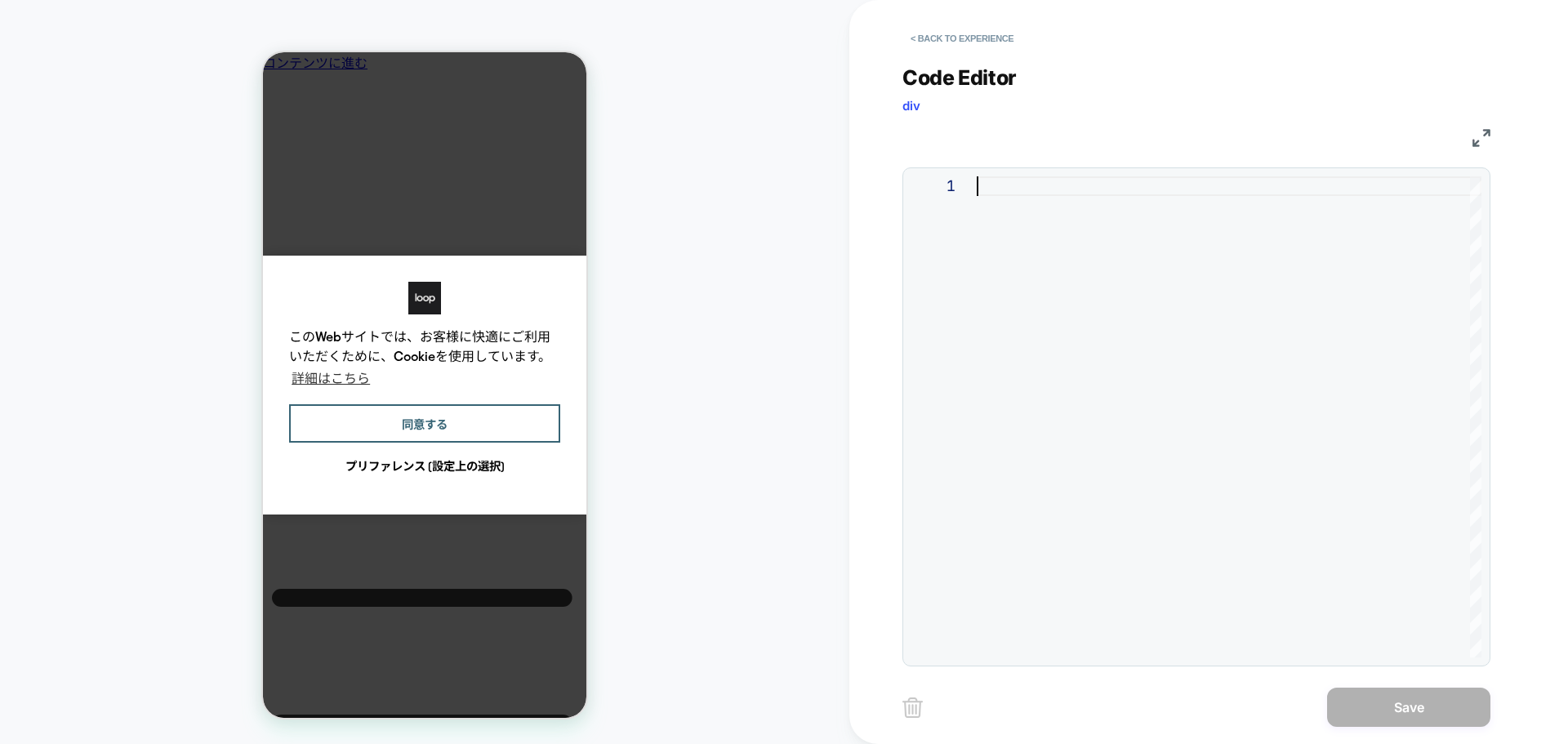
click at [1014, 207] on div at bounding box center [1229, 417] width 505 height 481
type textarea "**********"
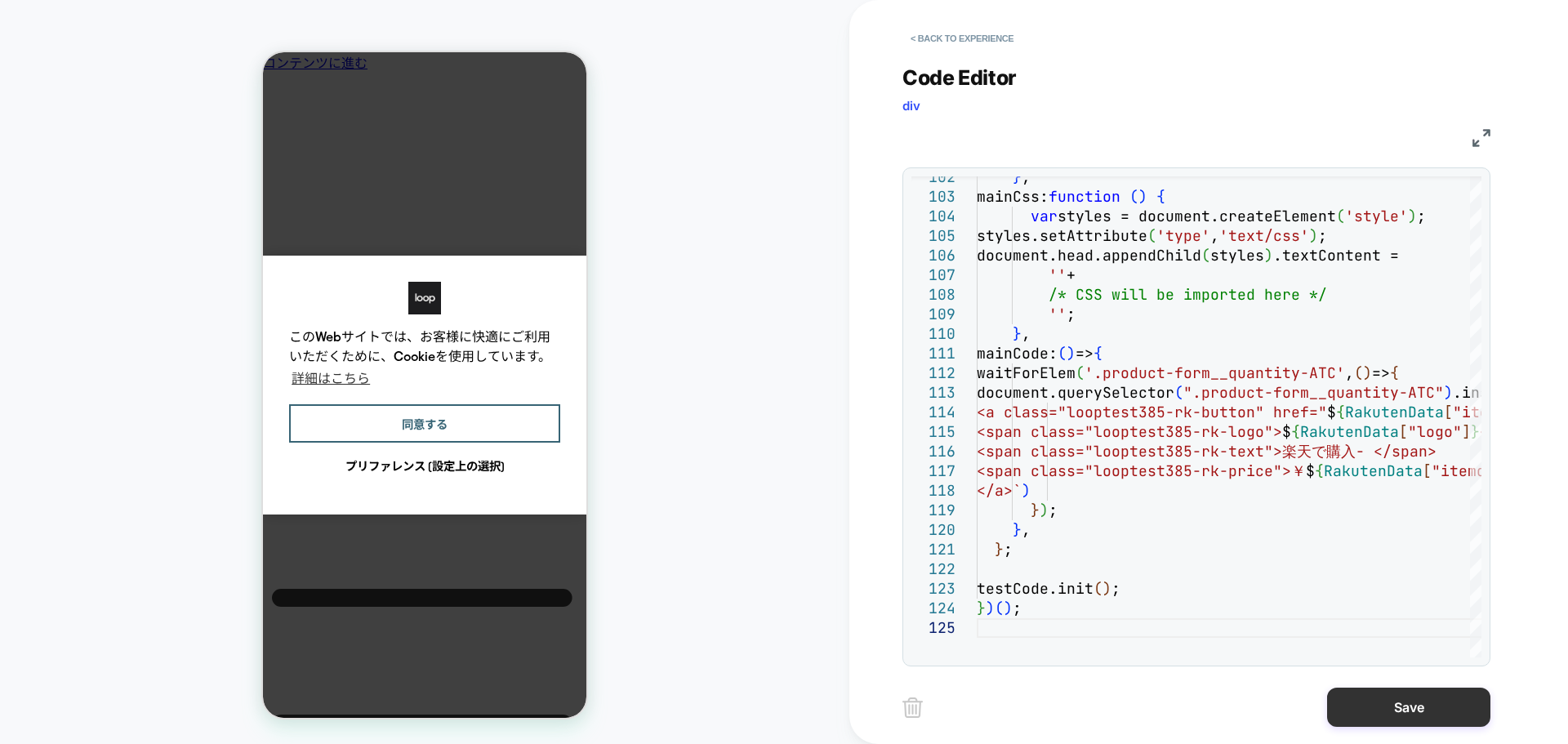
click at [1410, 708] on button "Save" at bounding box center [1408, 707] width 164 height 40
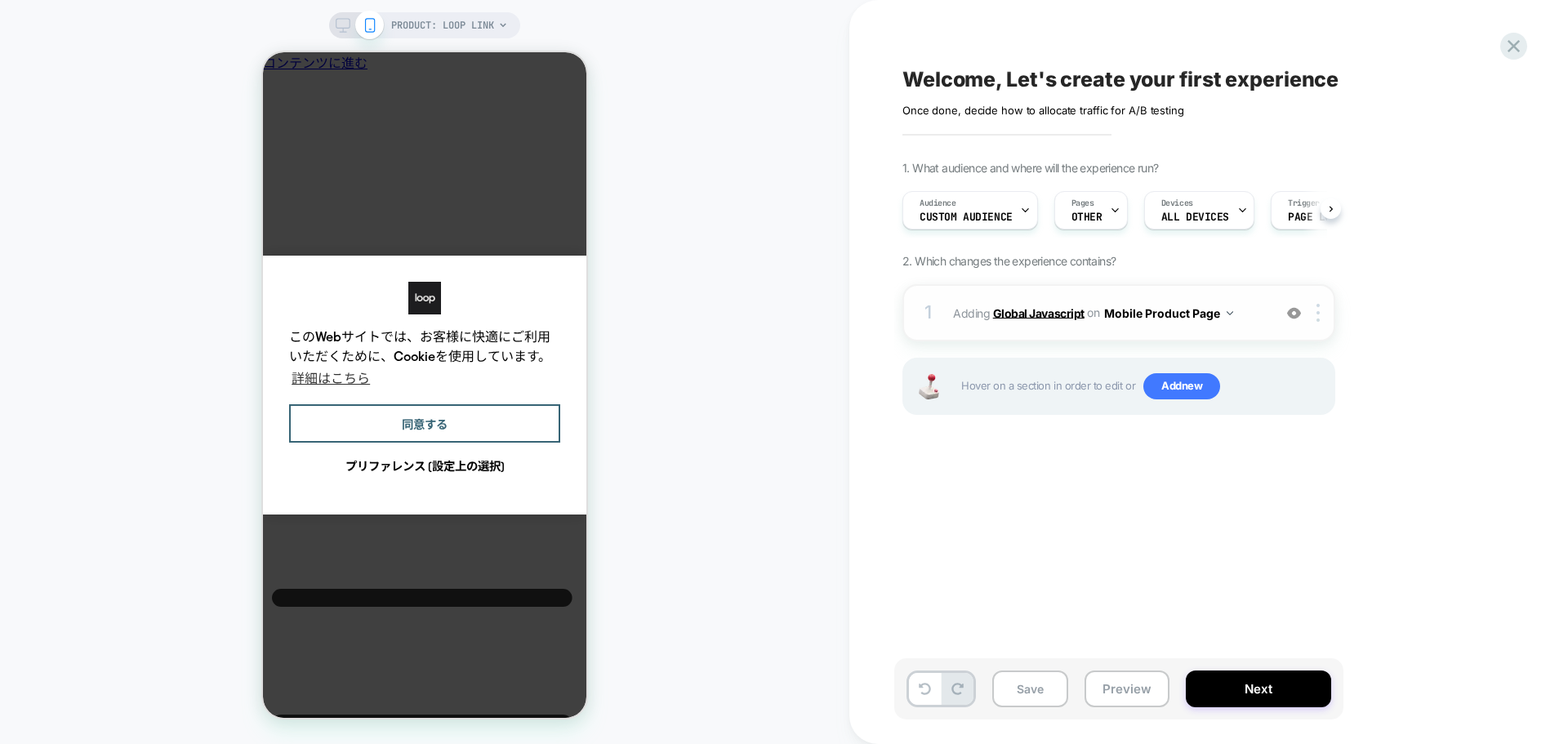
scroll to position [0, 1]
click at [1173, 383] on span "Add new" at bounding box center [1181, 386] width 76 height 26
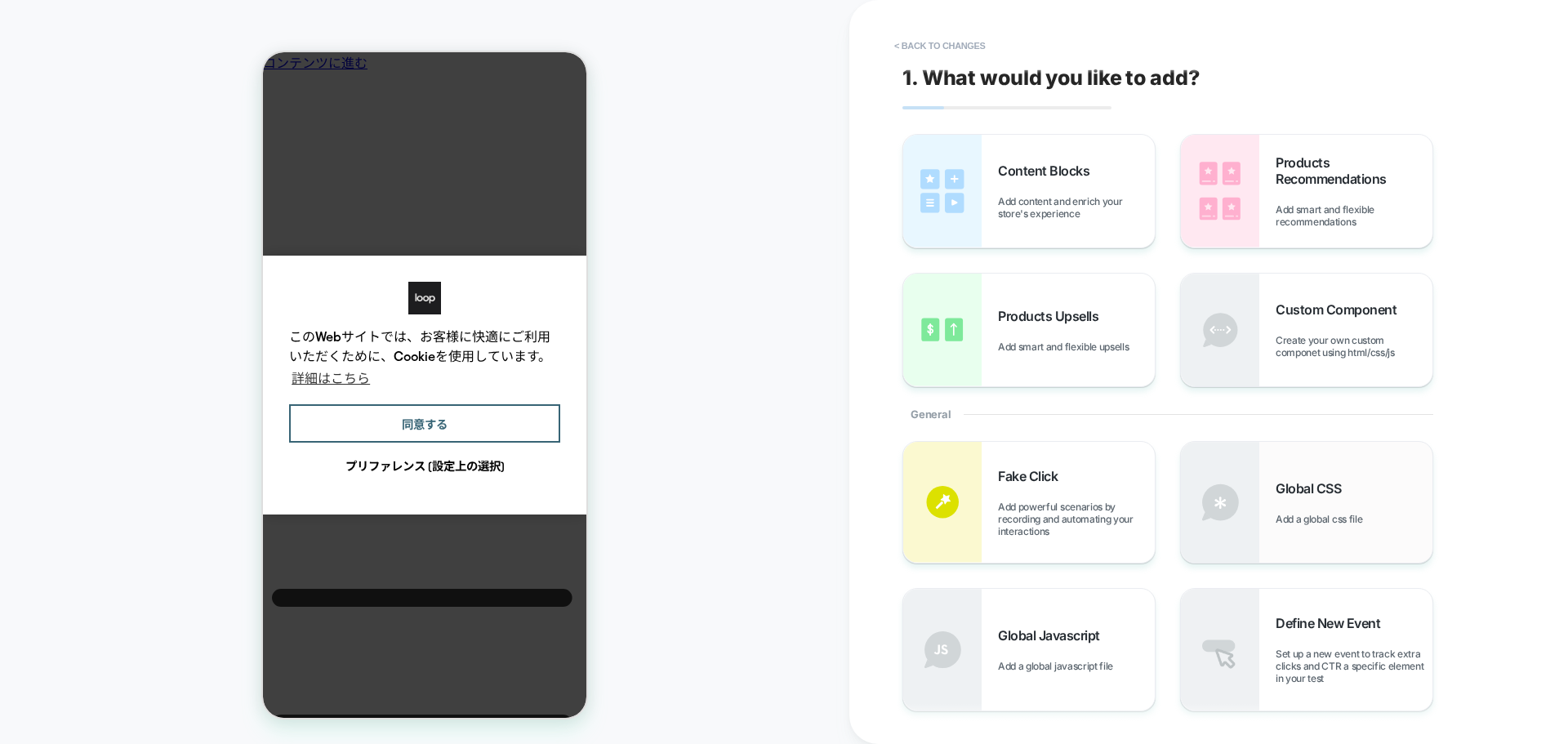
click at [1341, 505] on div "Global CSS Add a global css file" at bounding box center [1355, 502] width 157 height 45
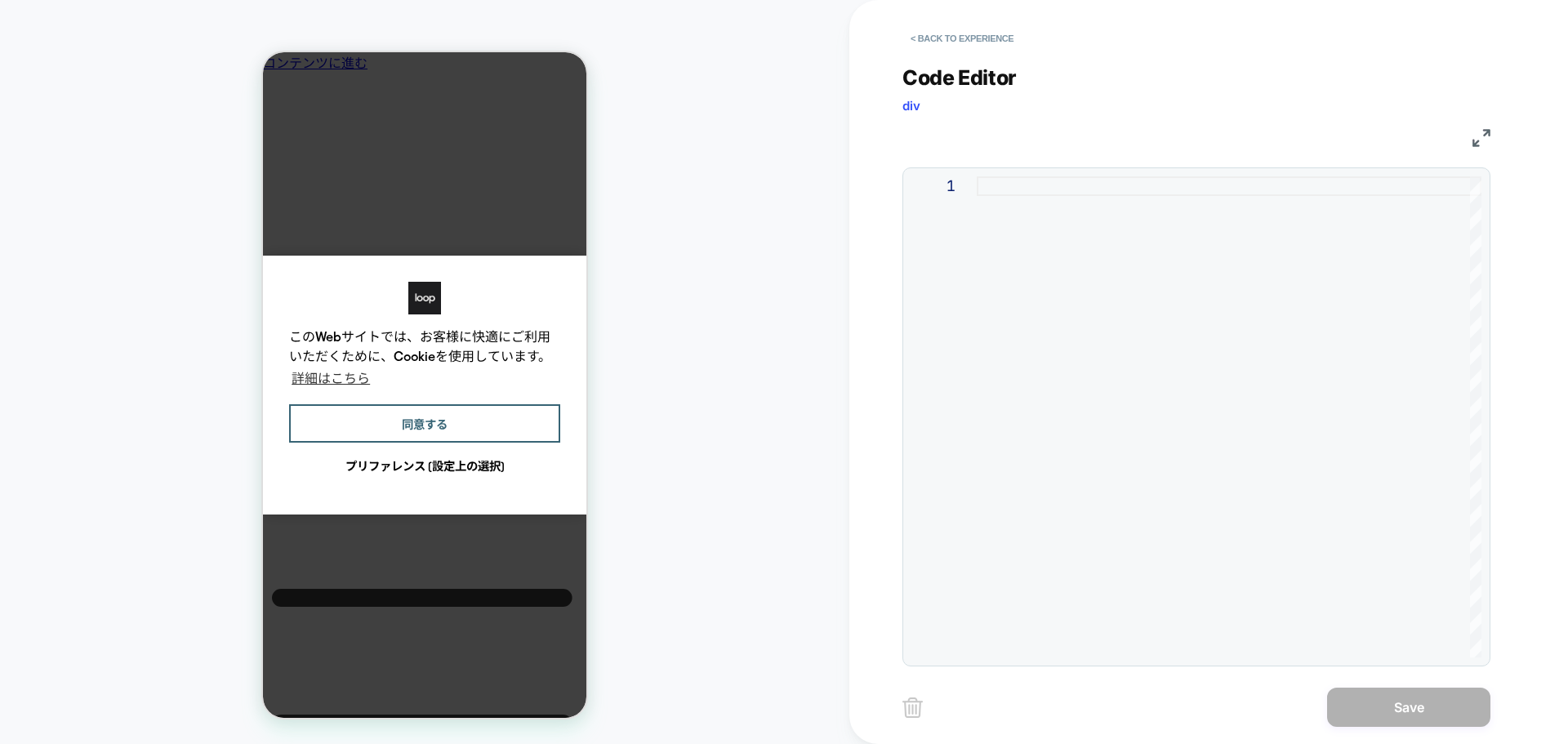
click at [1197, 447] on div at bounding box center [1229, 417] width 505 height 481
type textarea "**********"
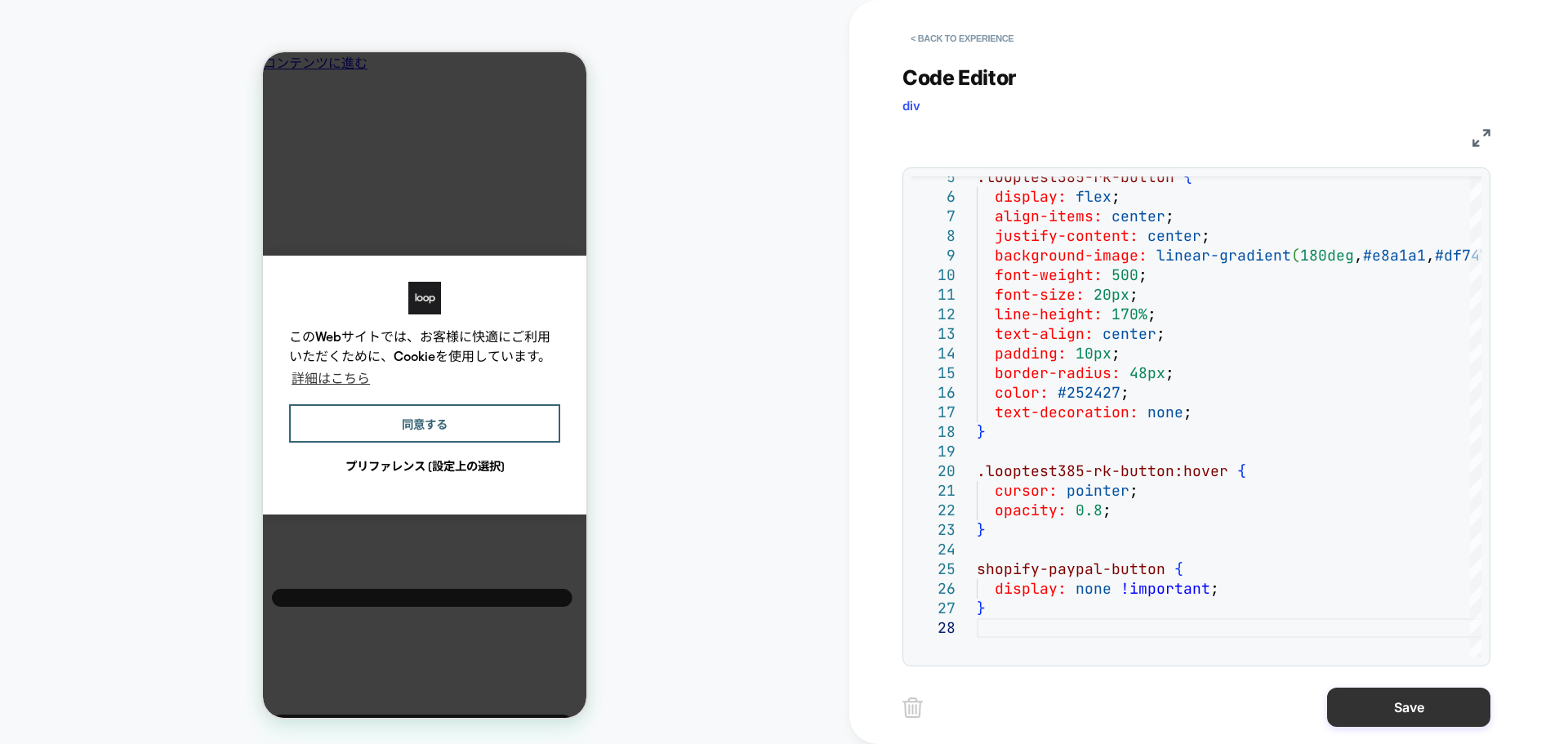
click at [1345, 707] on button "Save" at bounding box center [1408, 707] width 164 height 40
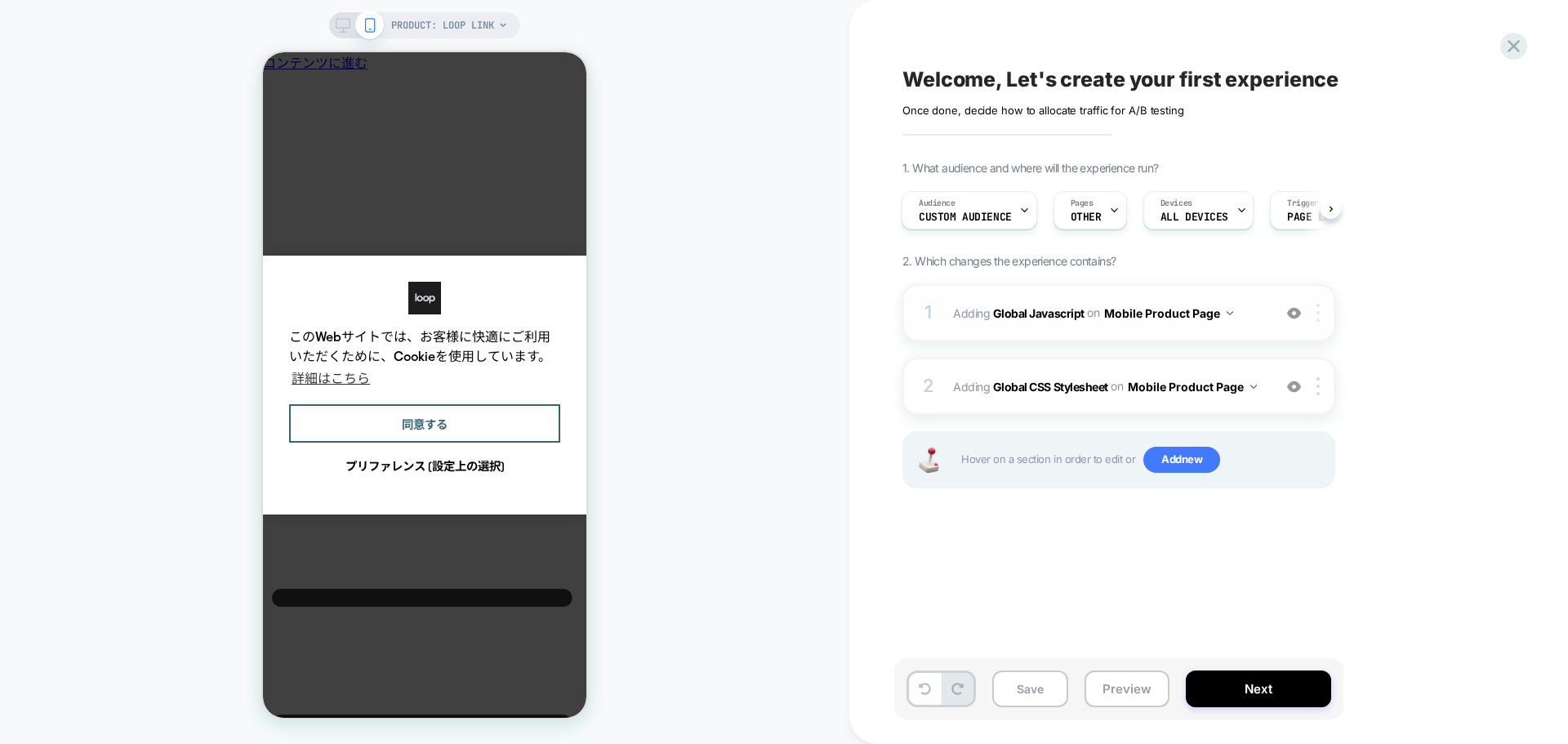
click at [1318, 314] on img at bounding box center [1318, 312] width 3 height 18
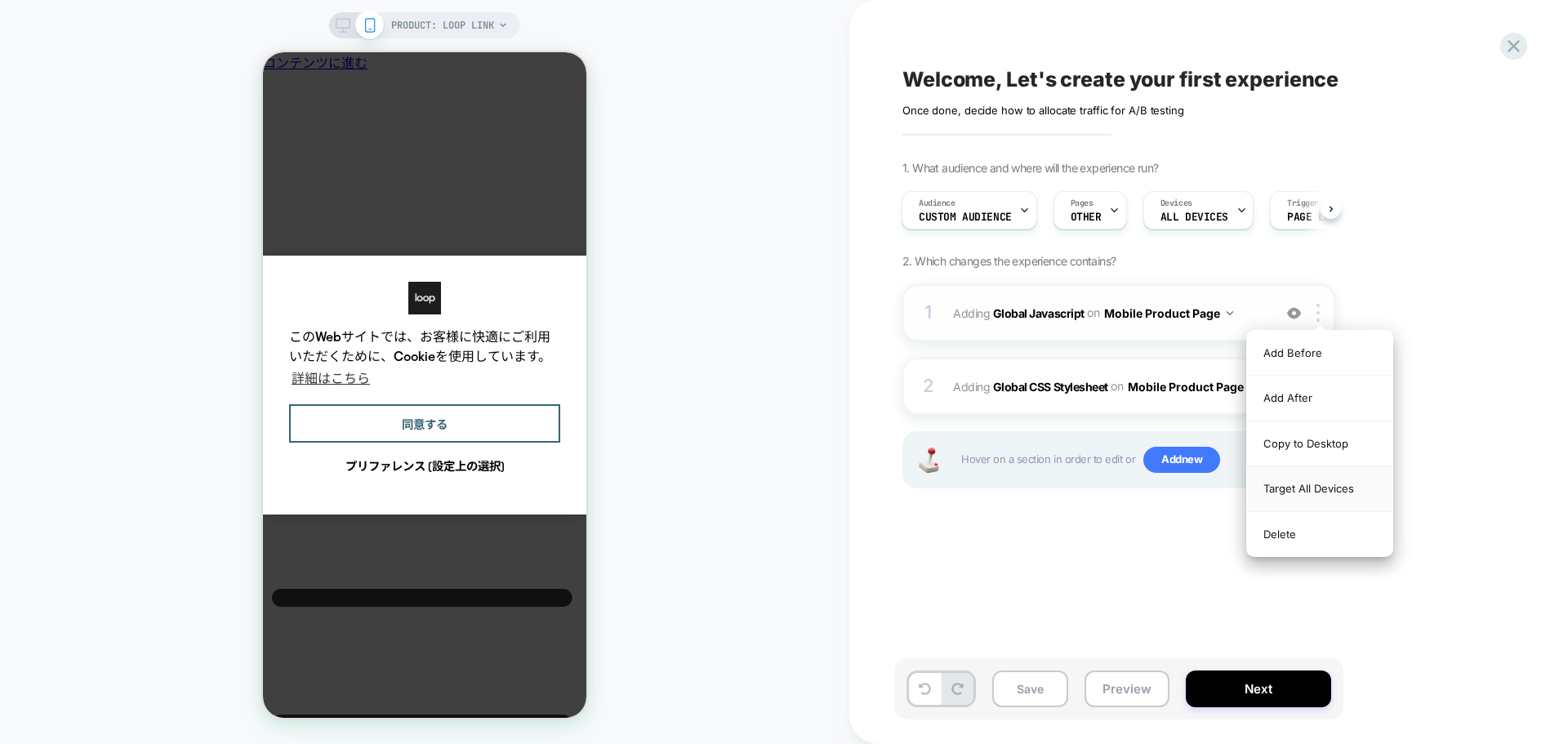
click at [1284, 488] on div "Target All Devices" at bounding box center [1320, 488] width 146 height 45
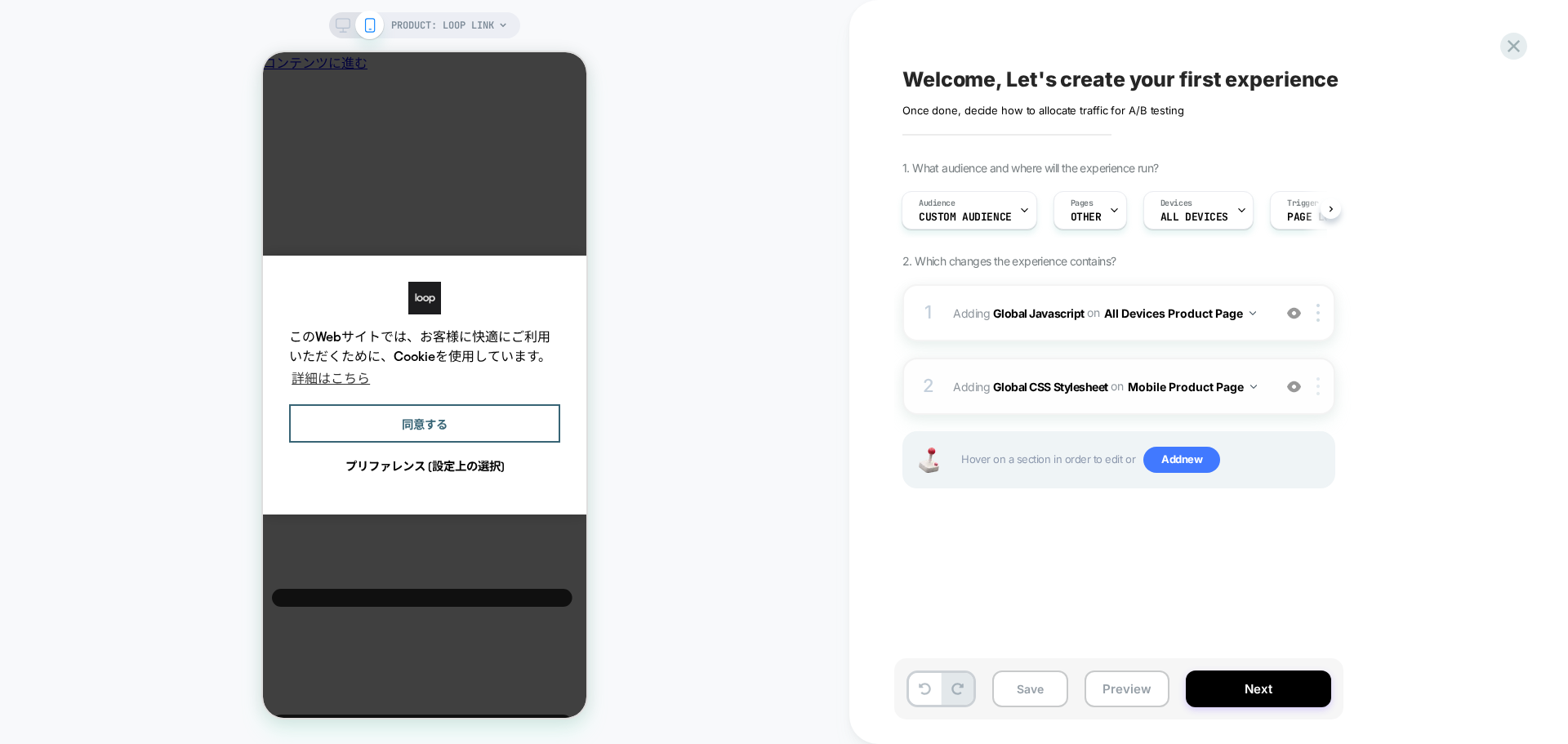
click at [1314, 380] on div at bounding box center [1321, 386] width 27 height 18
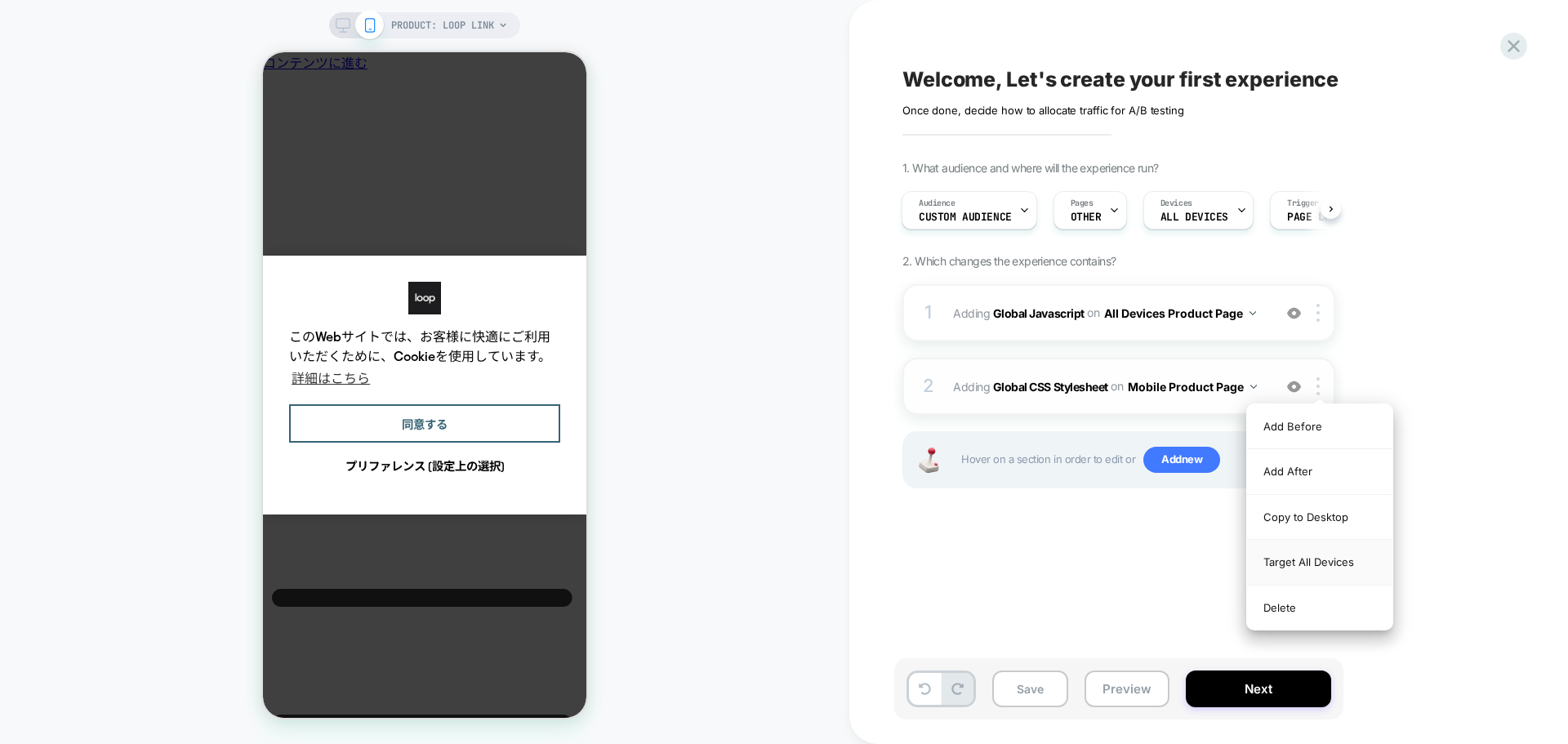
click at [1302, 549] on div "Target All Devices" at bounding box center [1320, 561] width 146 height 45
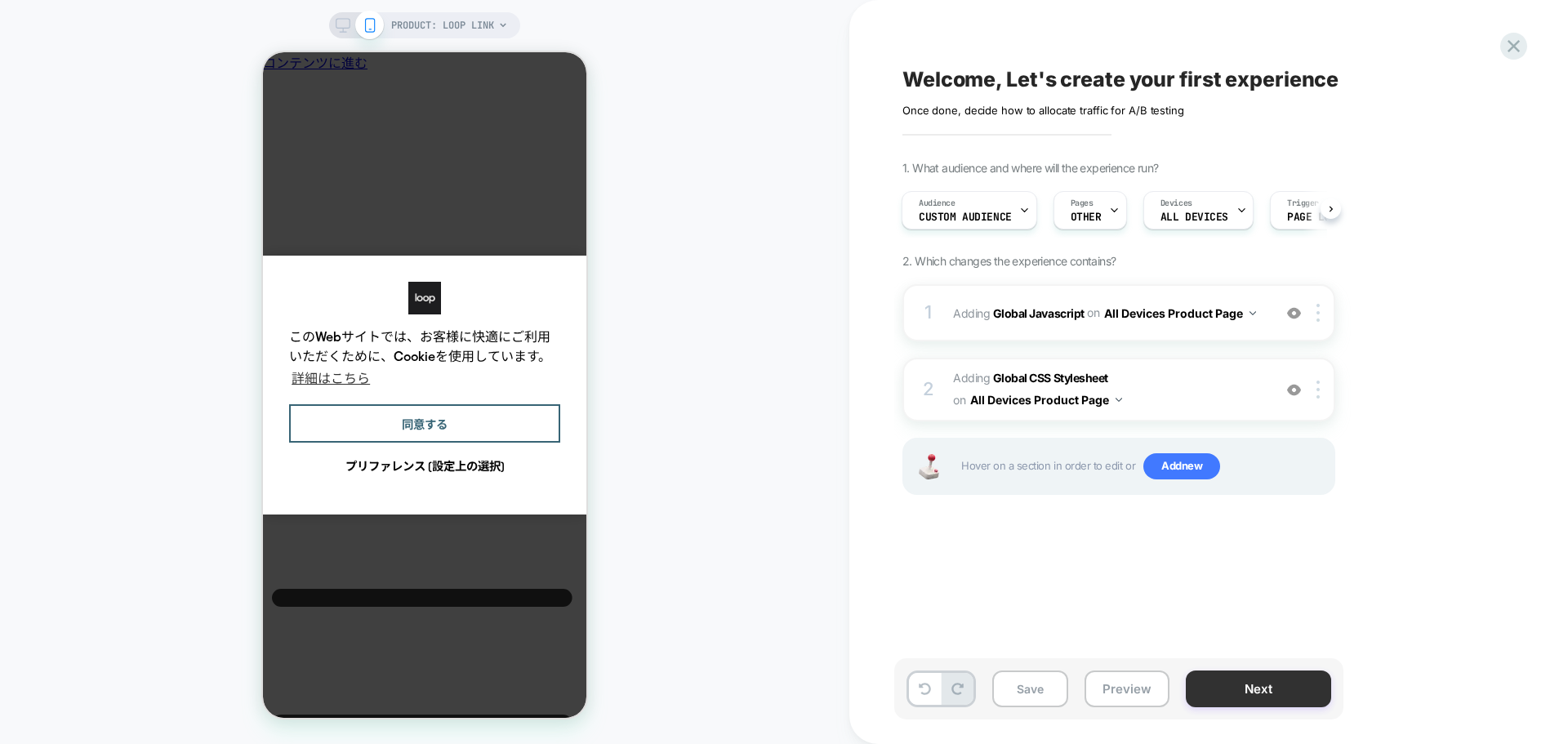
click at [1274, 678] on button "Next" at bounding box center [1258, 688] width 146 height 37
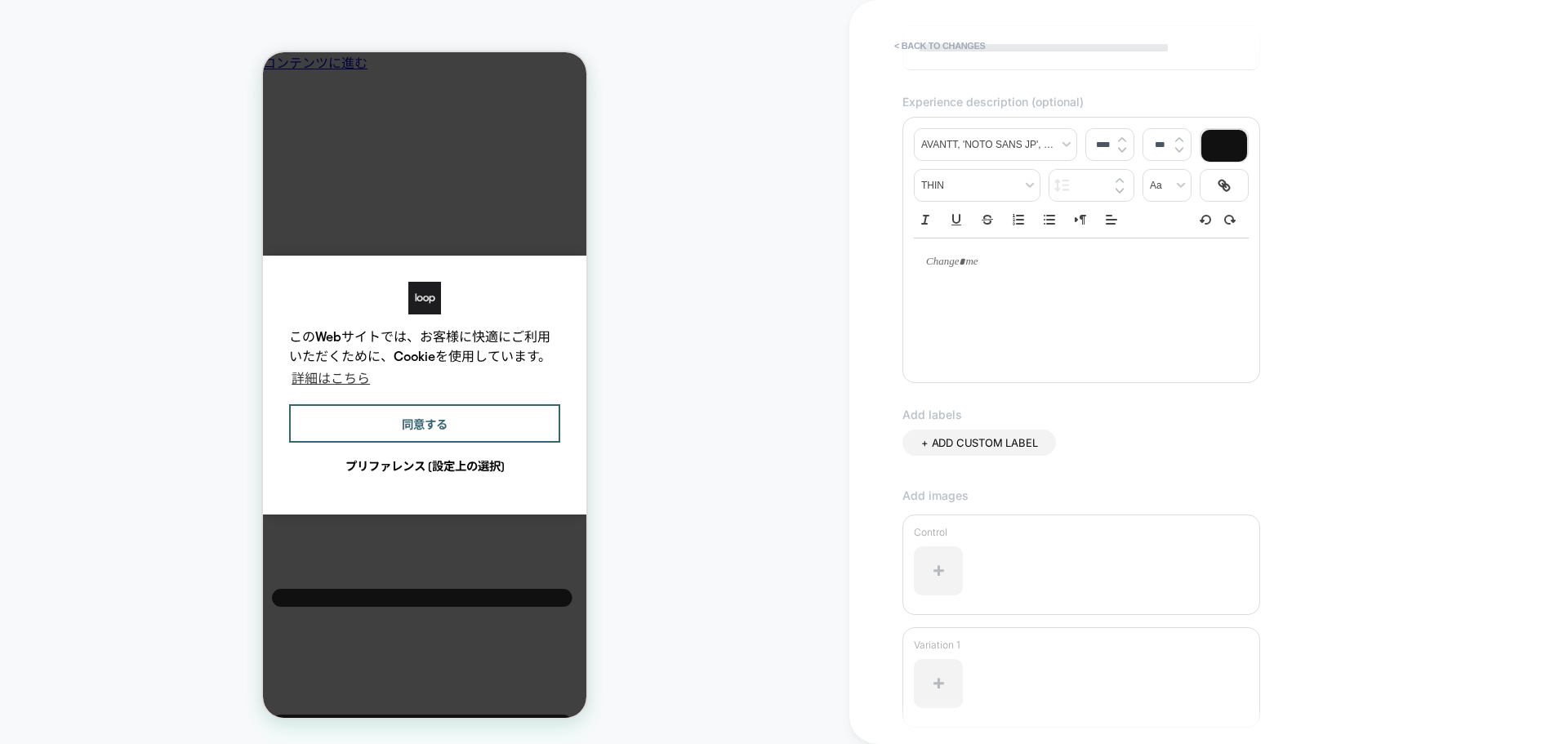
scroll to position [299, 0]
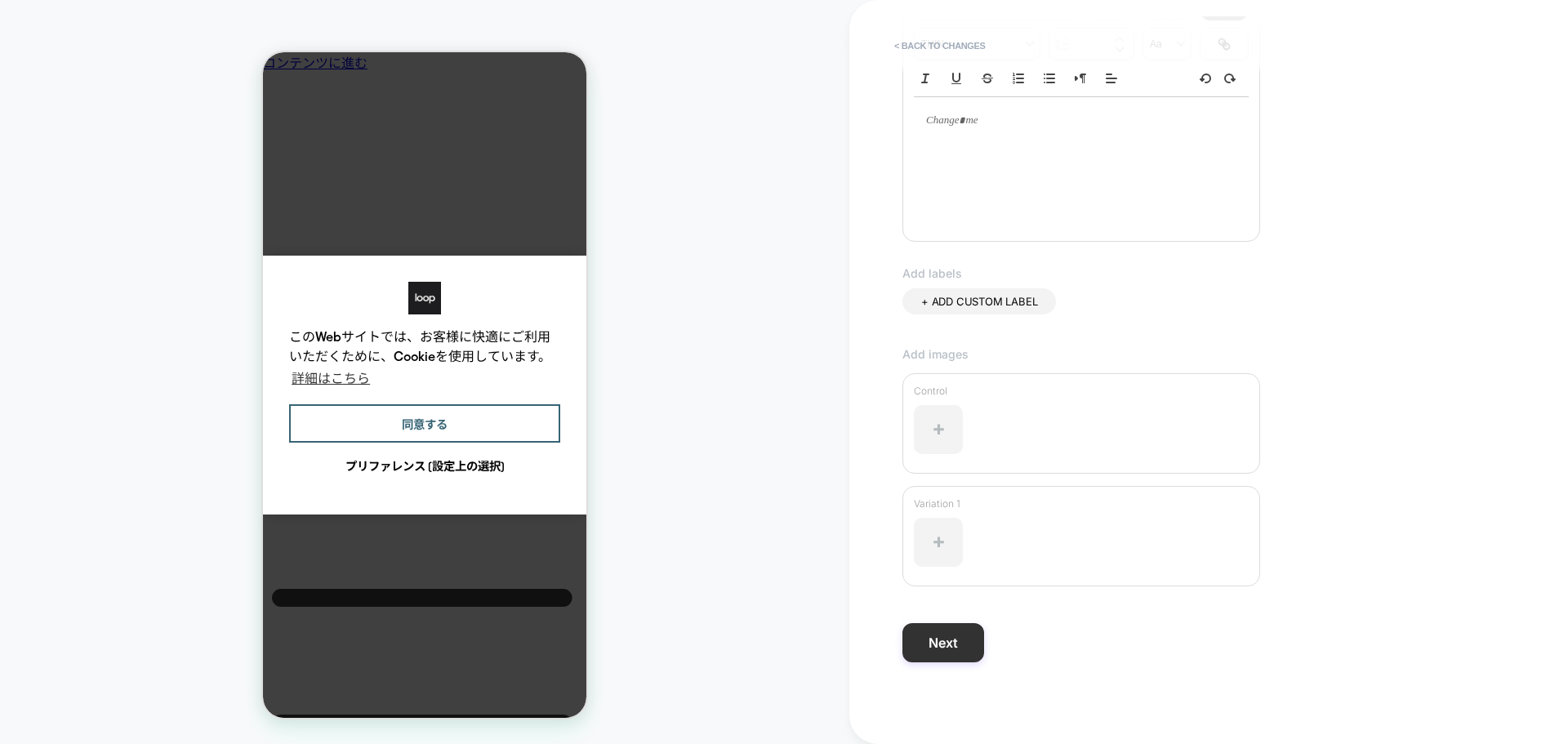
type input "**********"
click at [971, 644] on button "Next" at bounding box center [943, 643] width 81 height 40
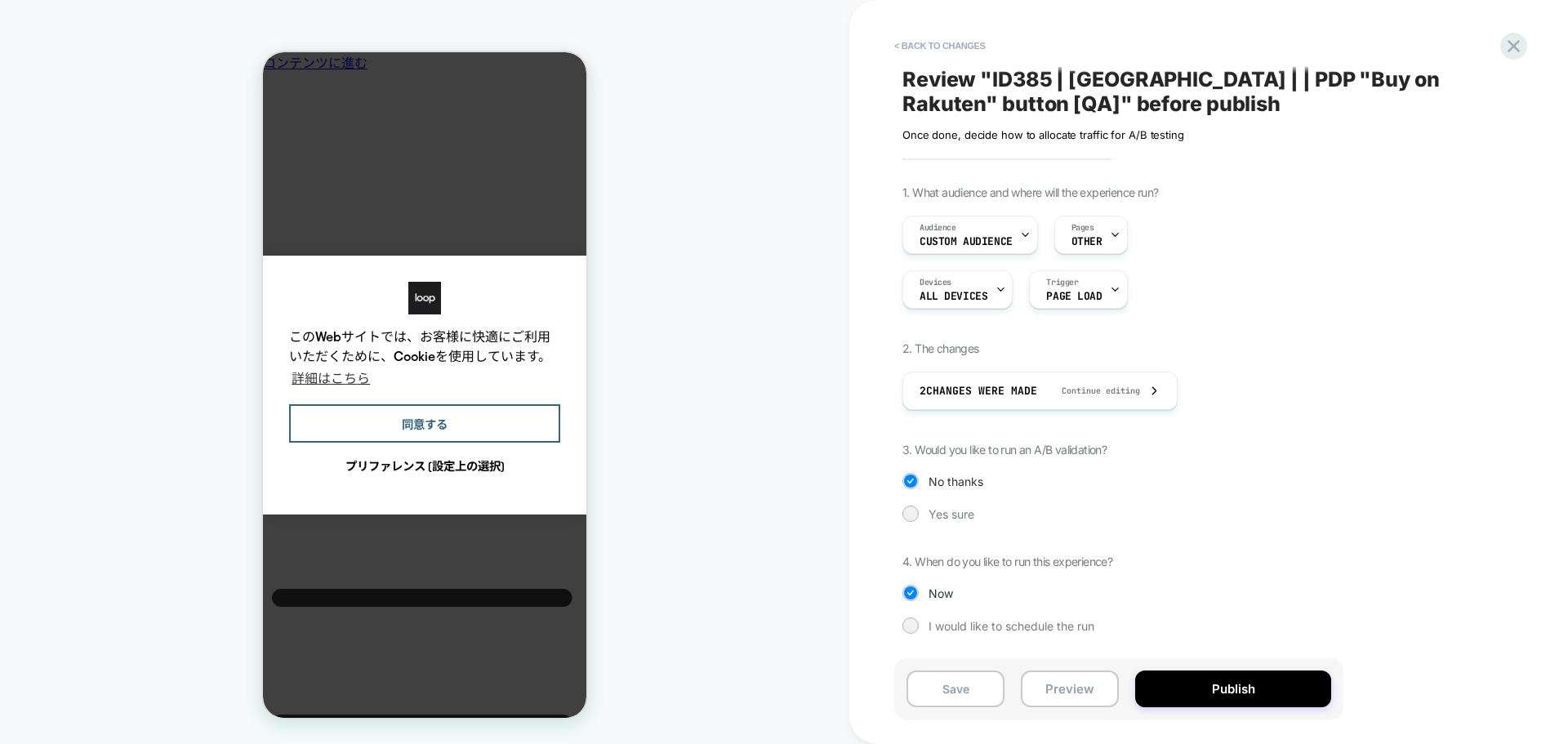
click at [1200, 707] on div "Save Preview Publish" at bounding box center [1118, 688] width 450 height 62
click at [1245, 674] on button "Publish" at bounding box center [1234, 688] width 196 height 37
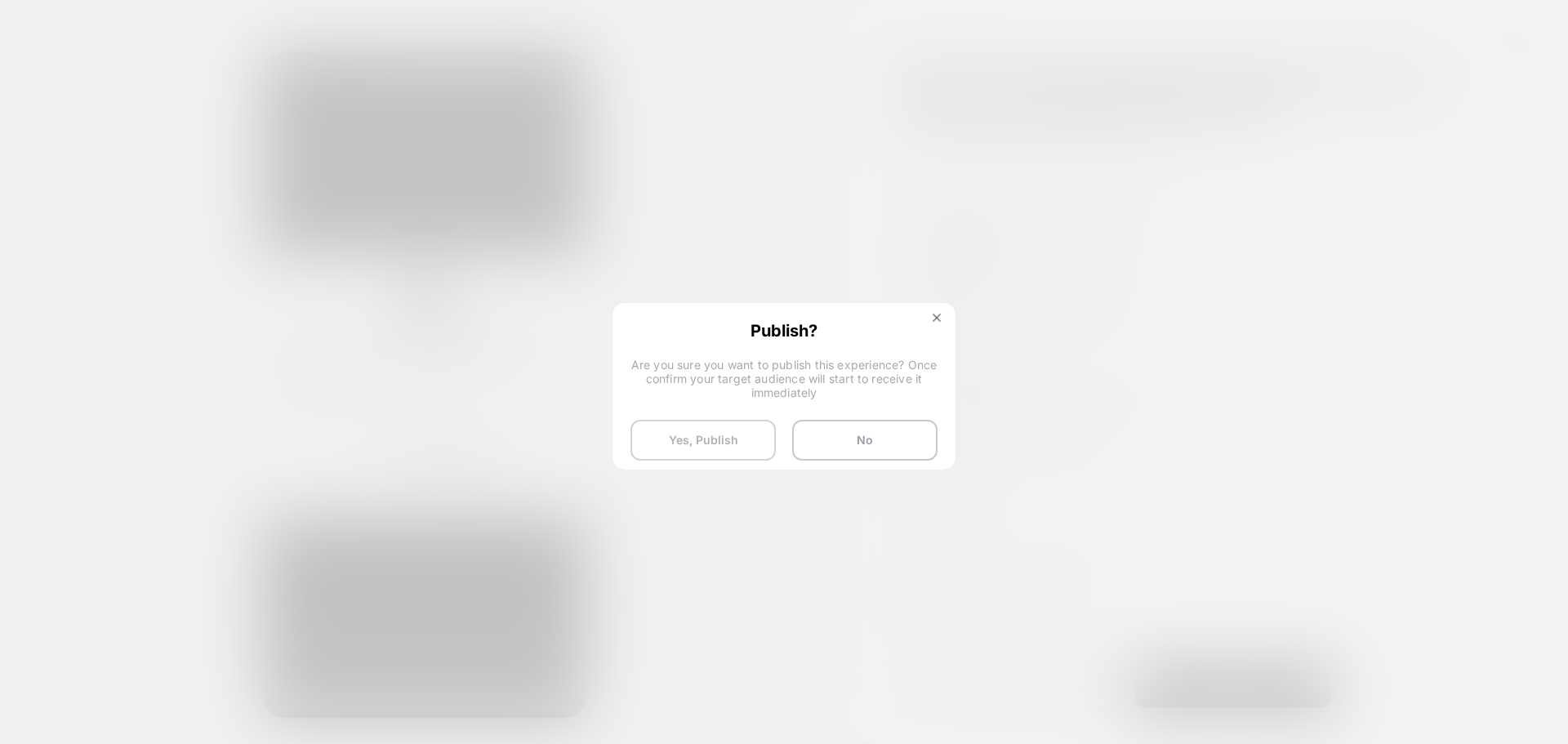
click at [666, 429] on button "Yes, Publish" at bounding box center [703, 439] width 146 height 41
